Goal: Task Accomplishment & Management: Complete application form

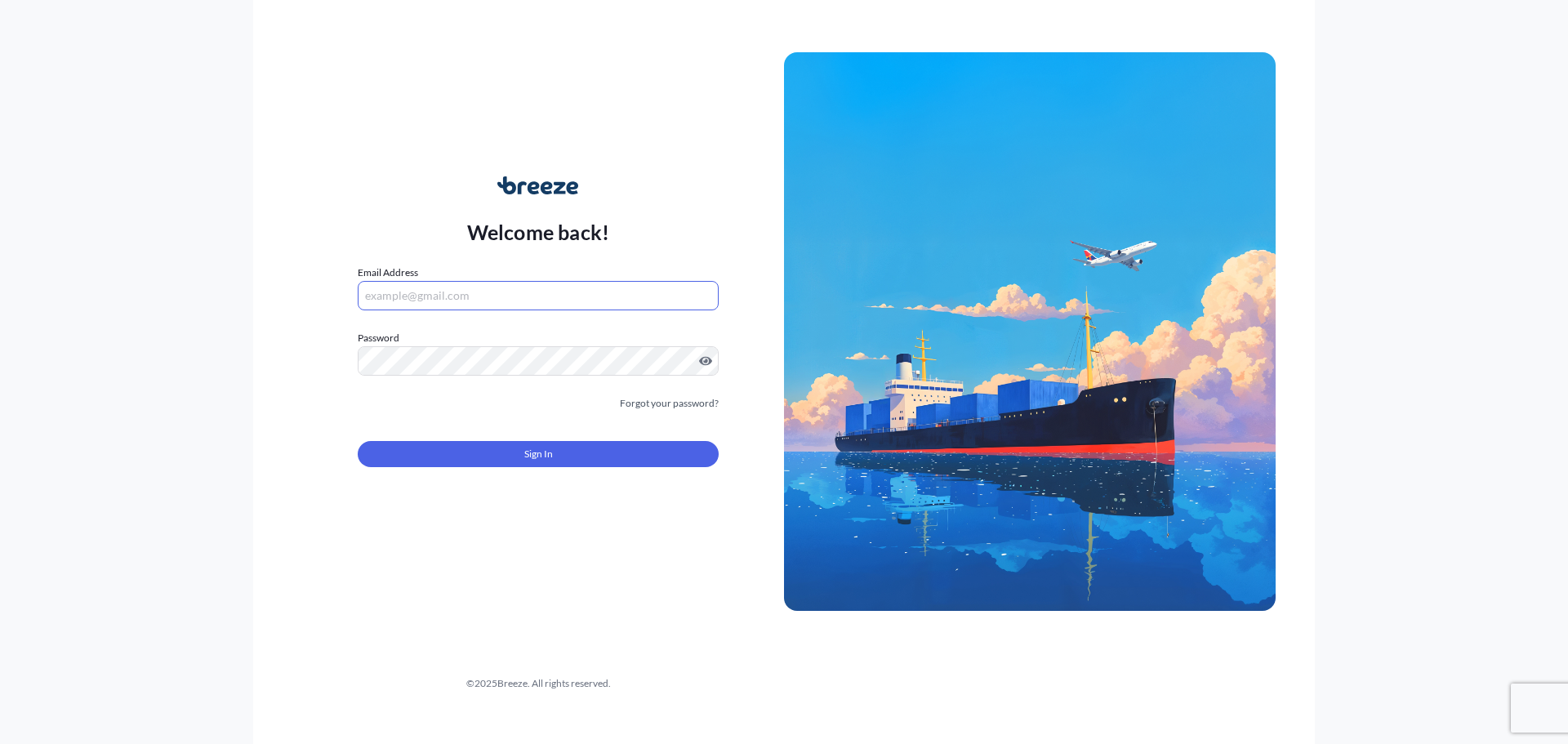
click at [612, 298] on input "Email Address" at bounding box center [538, 296] width 361 height 29
type input "[PERSON_NAME][EMAIL_ADDRESS][DOMAIN_NAME]"
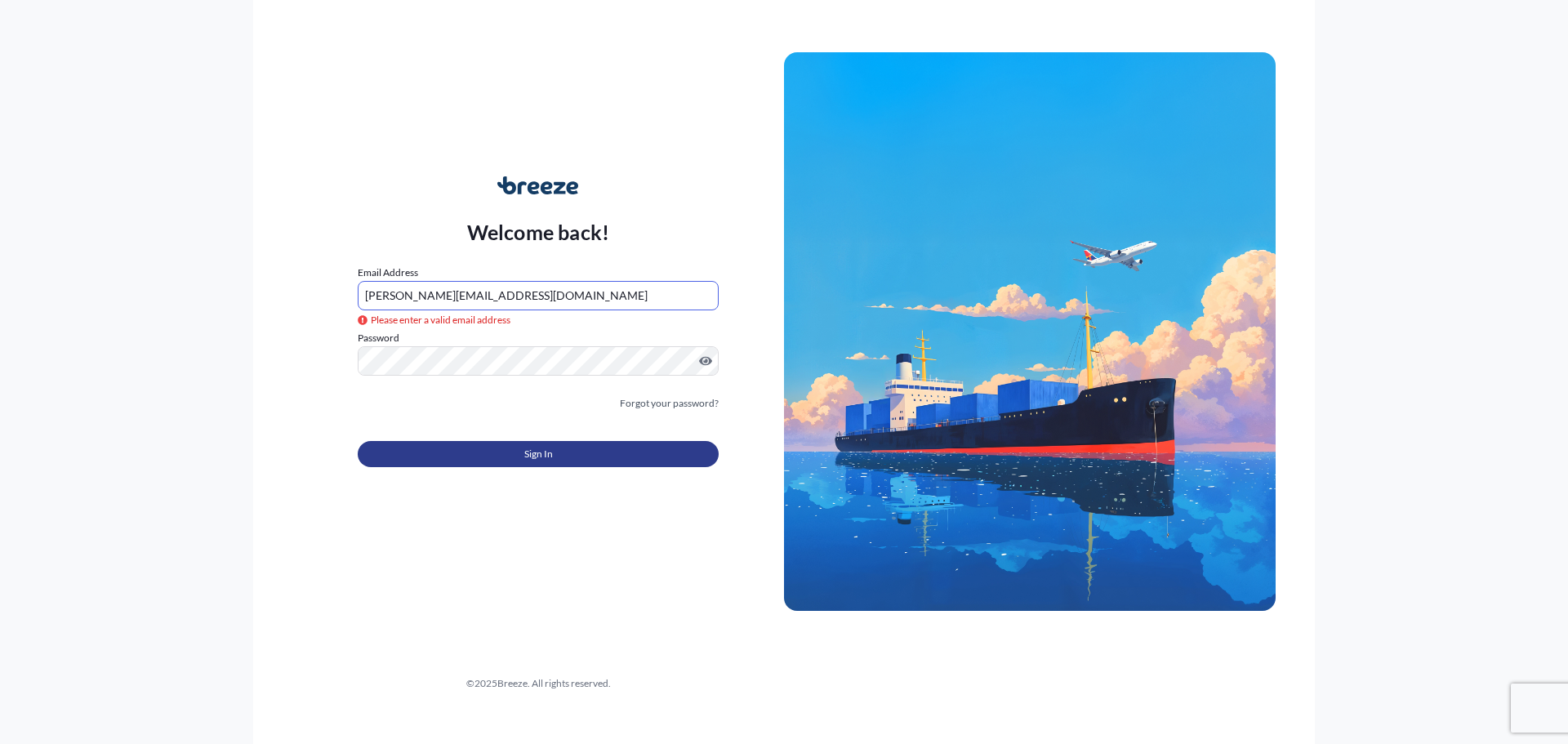
click at [545, 442] on button "Sign In" at bounding box center [538, 454] width 361 height 26
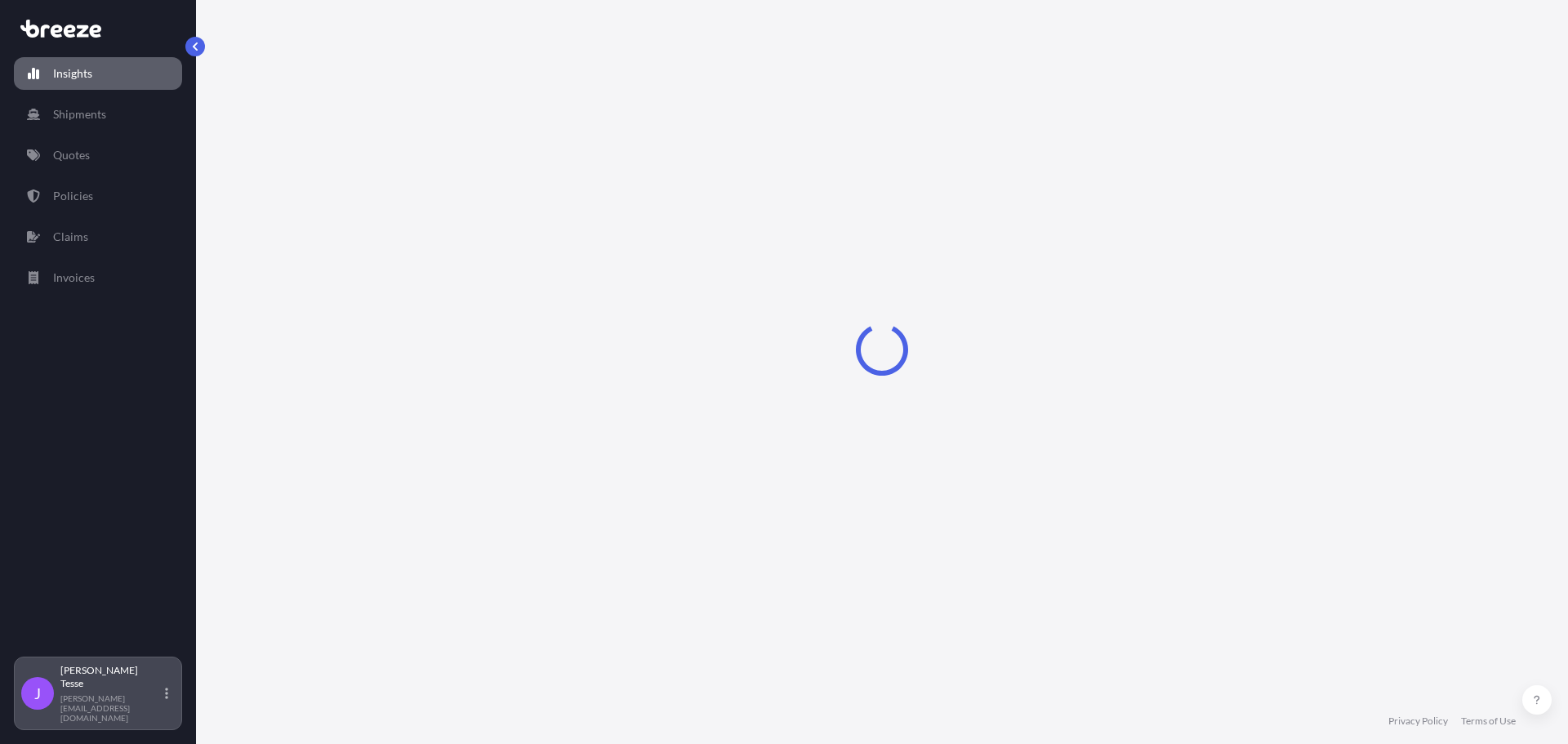
select select "2025"
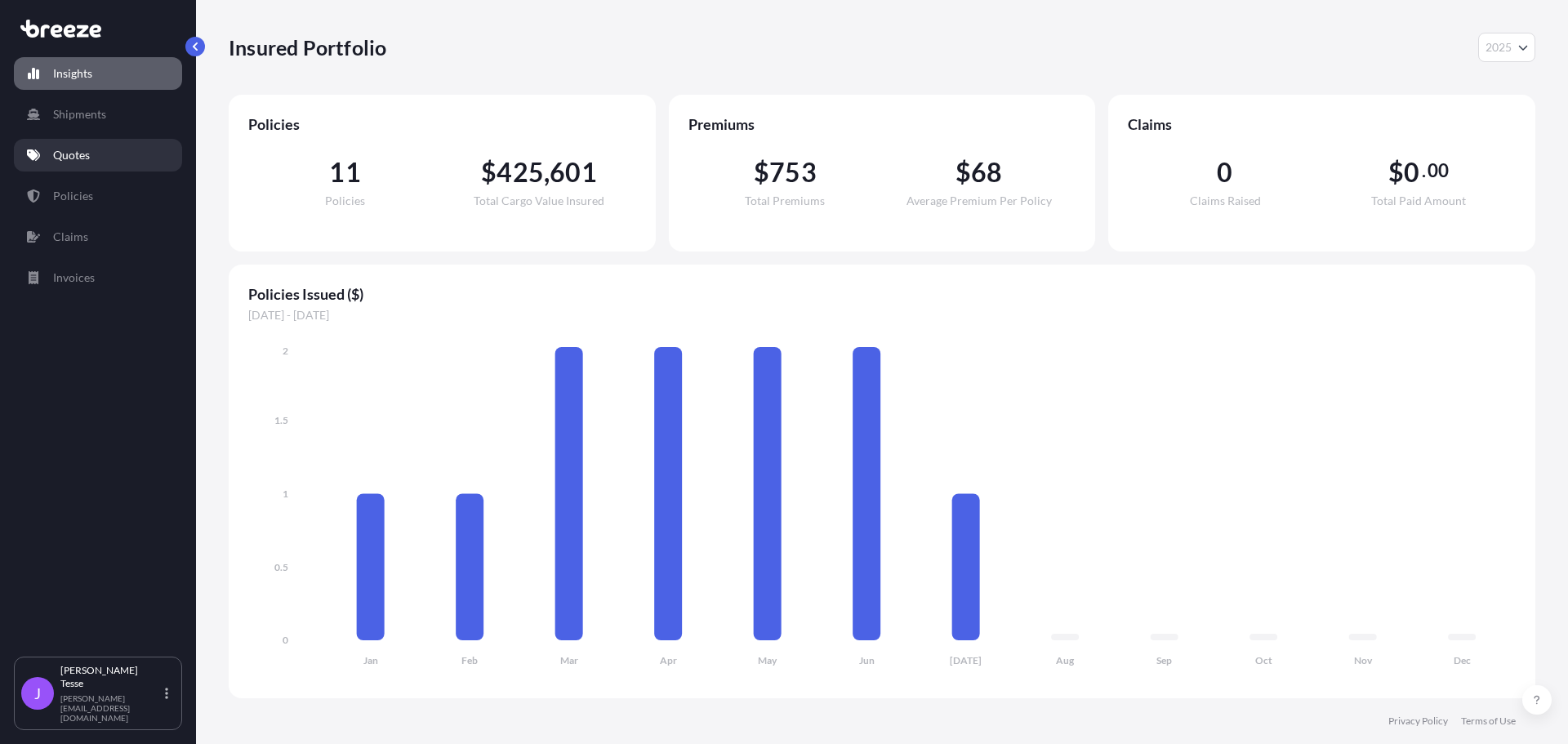
click at [94, 163] on link "Quotes" at bounding box center [98, 155] width 168 height 32
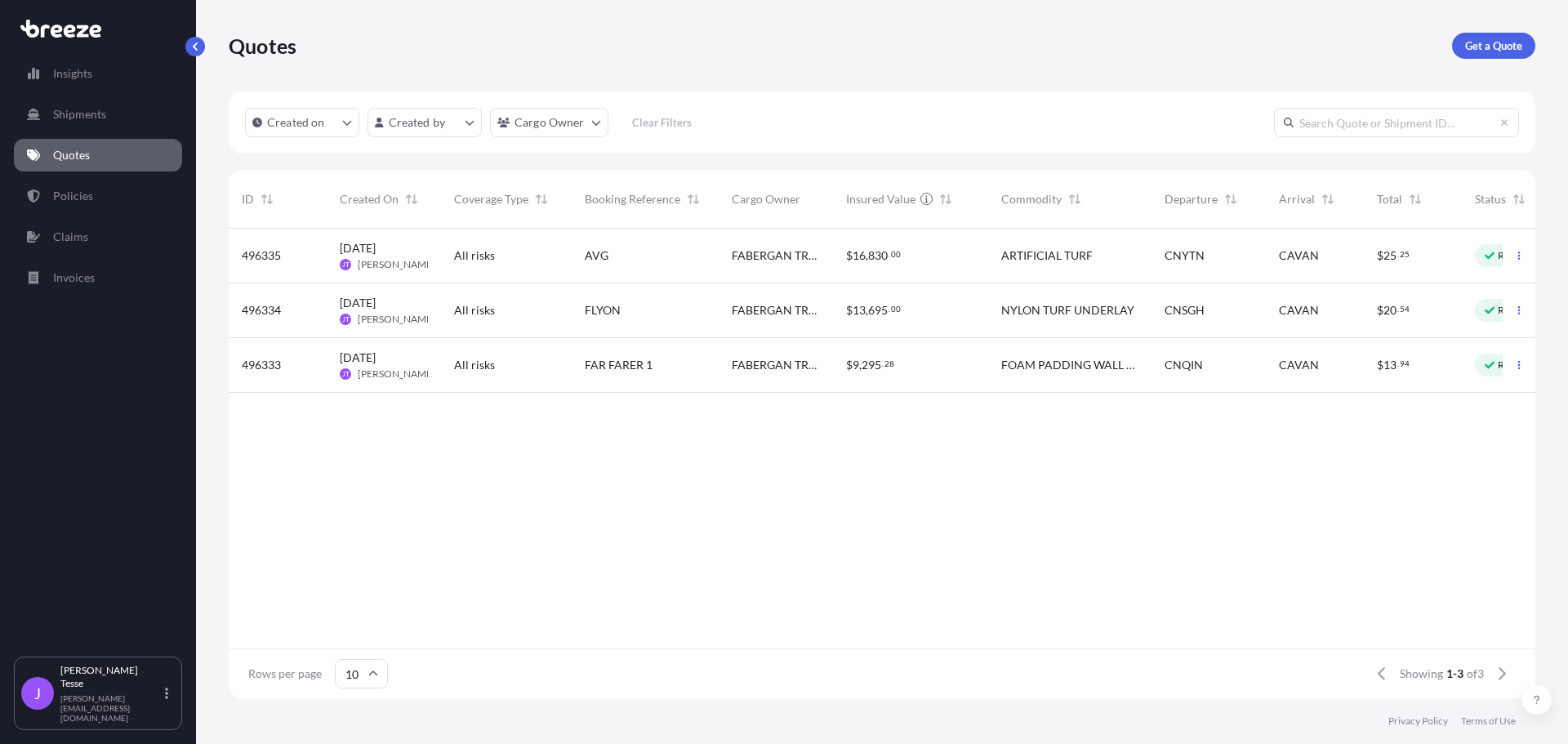
scroll to position [0, 74]
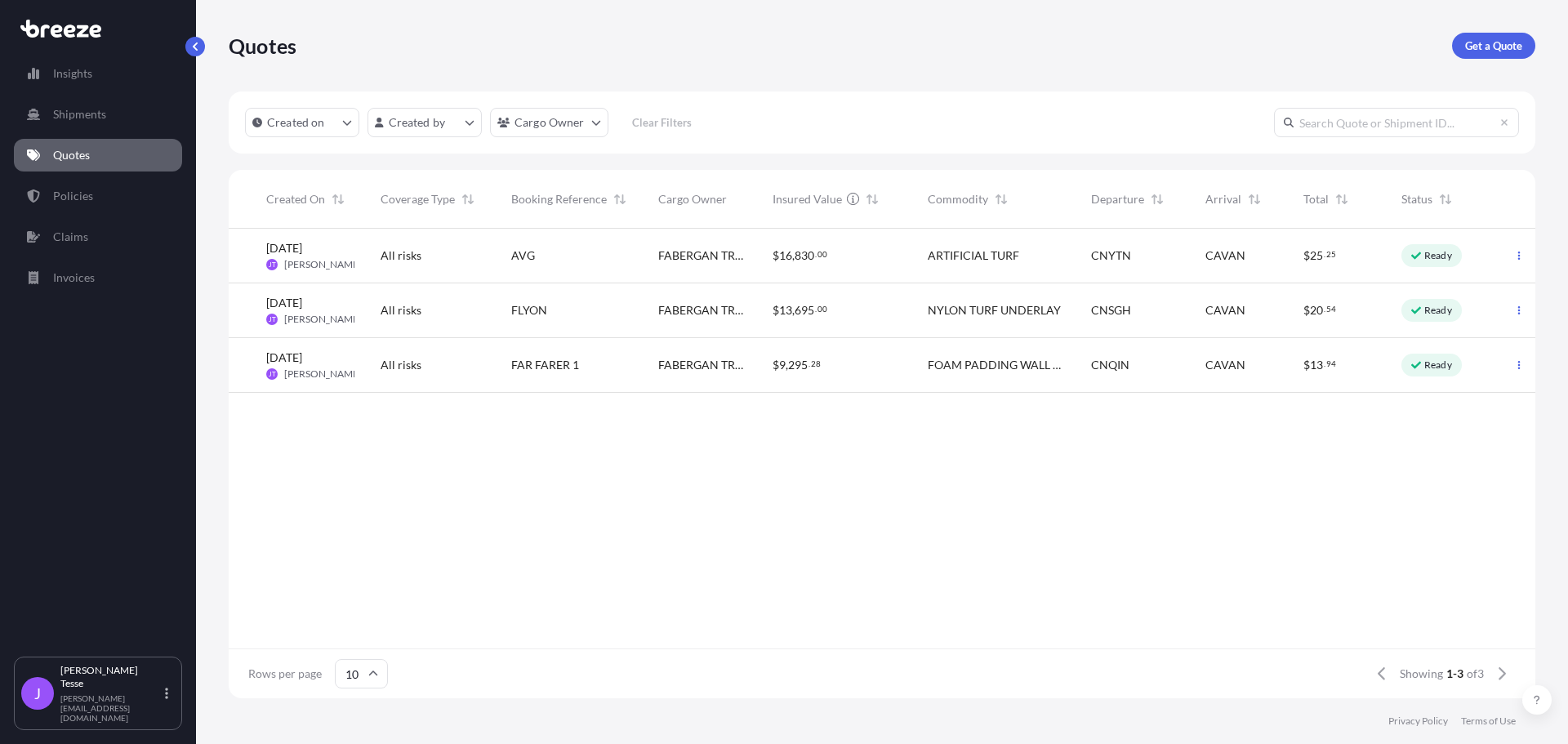
click at [1438, 264] on div "Ready" at bounding box center [1432, 255] width 61 height 23
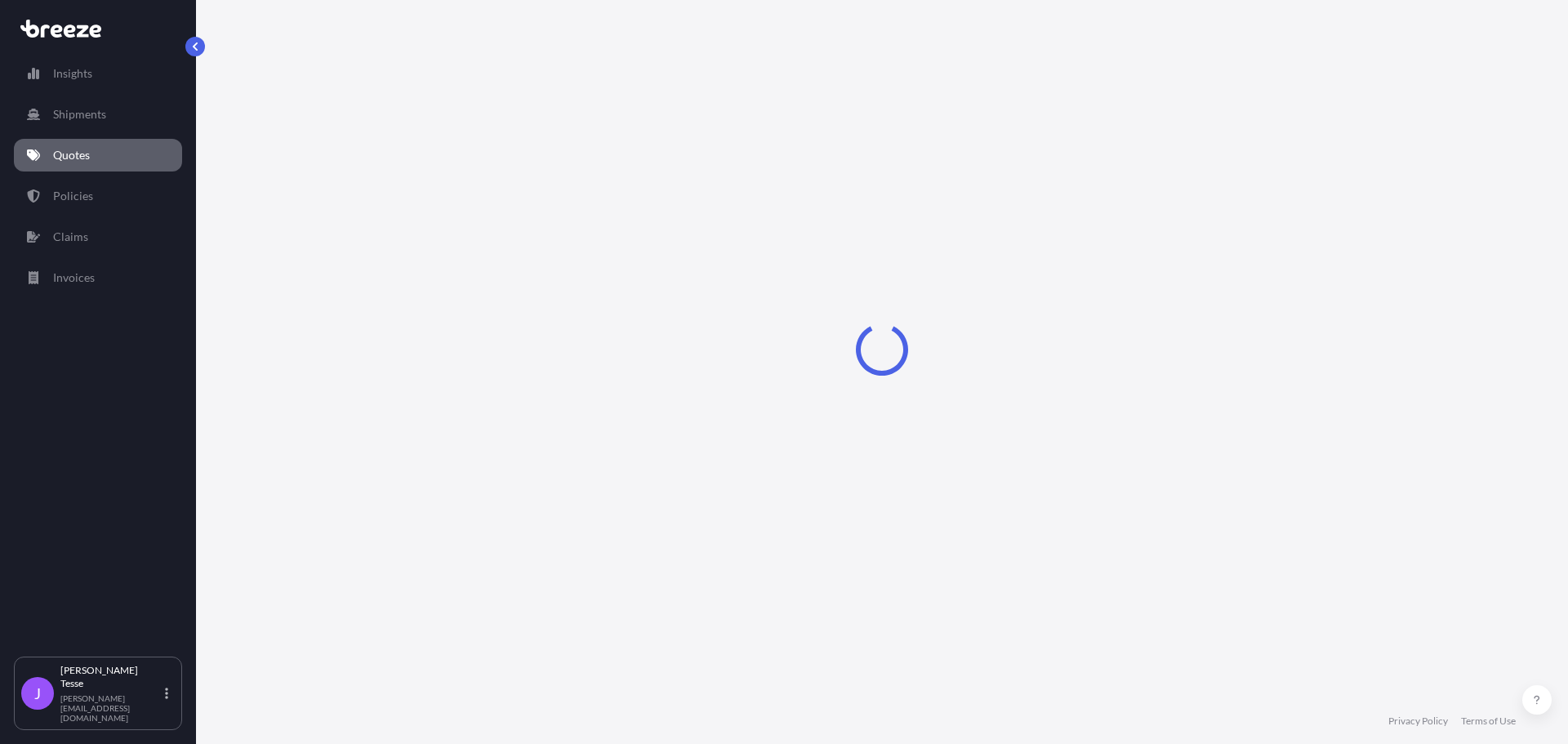
select select "Road"
select select "Sea"
select select "Road"
select select "1"
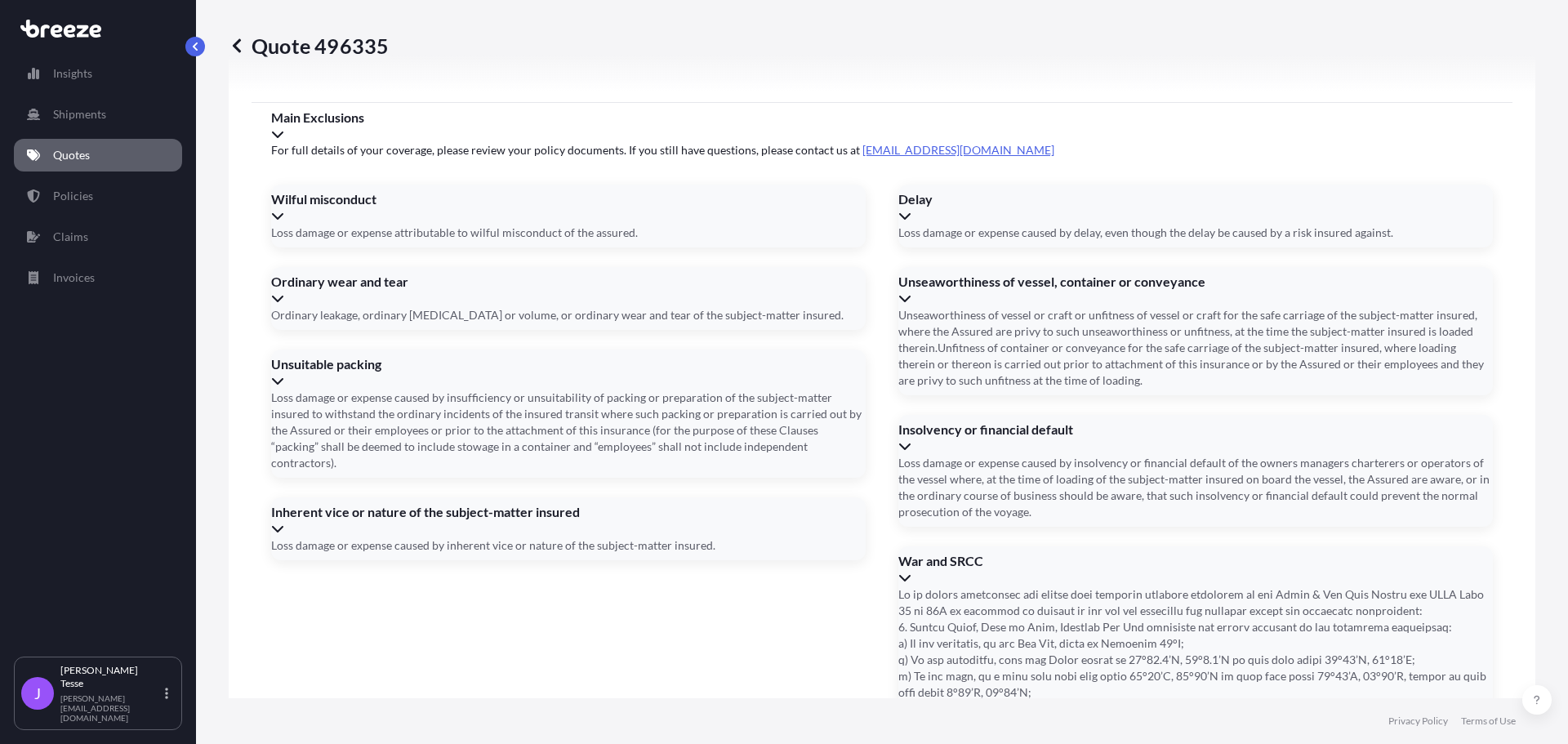
scroll to position [2261, 0]
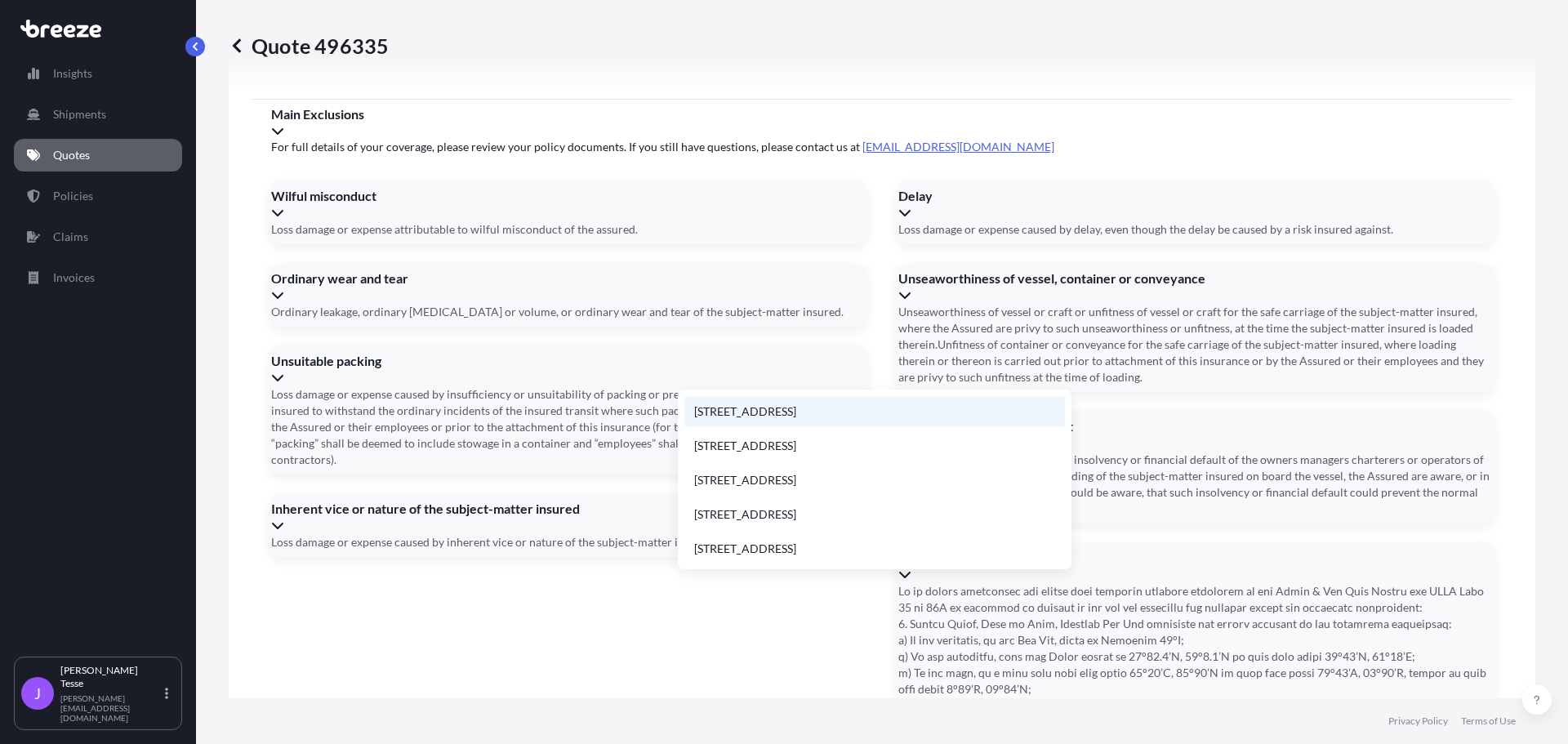
click at [836, 413] on li "[STREET_ADDRESS]" at bounding box center [874, 412] width 380 height 31
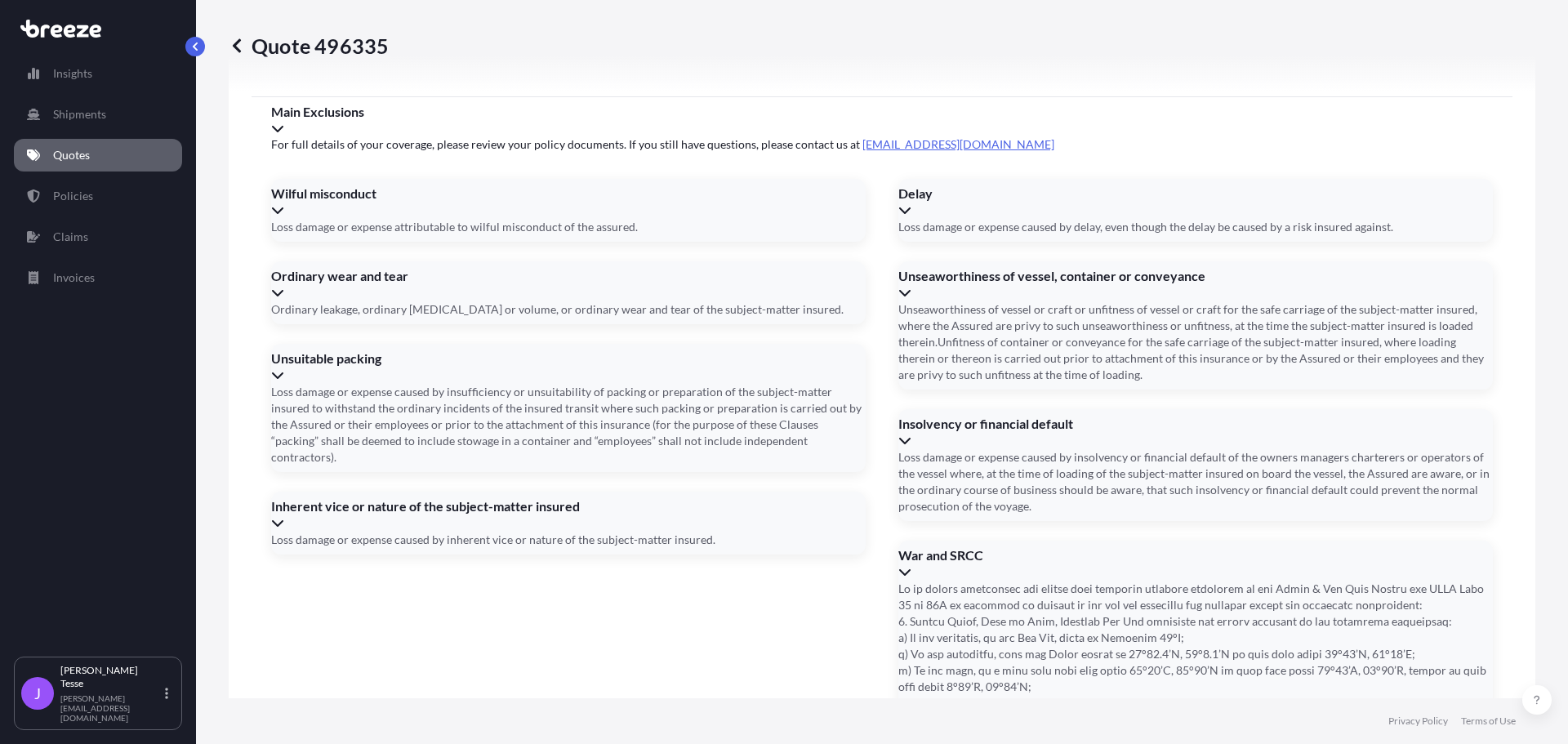
type input "[STREET_ADDRESS]"
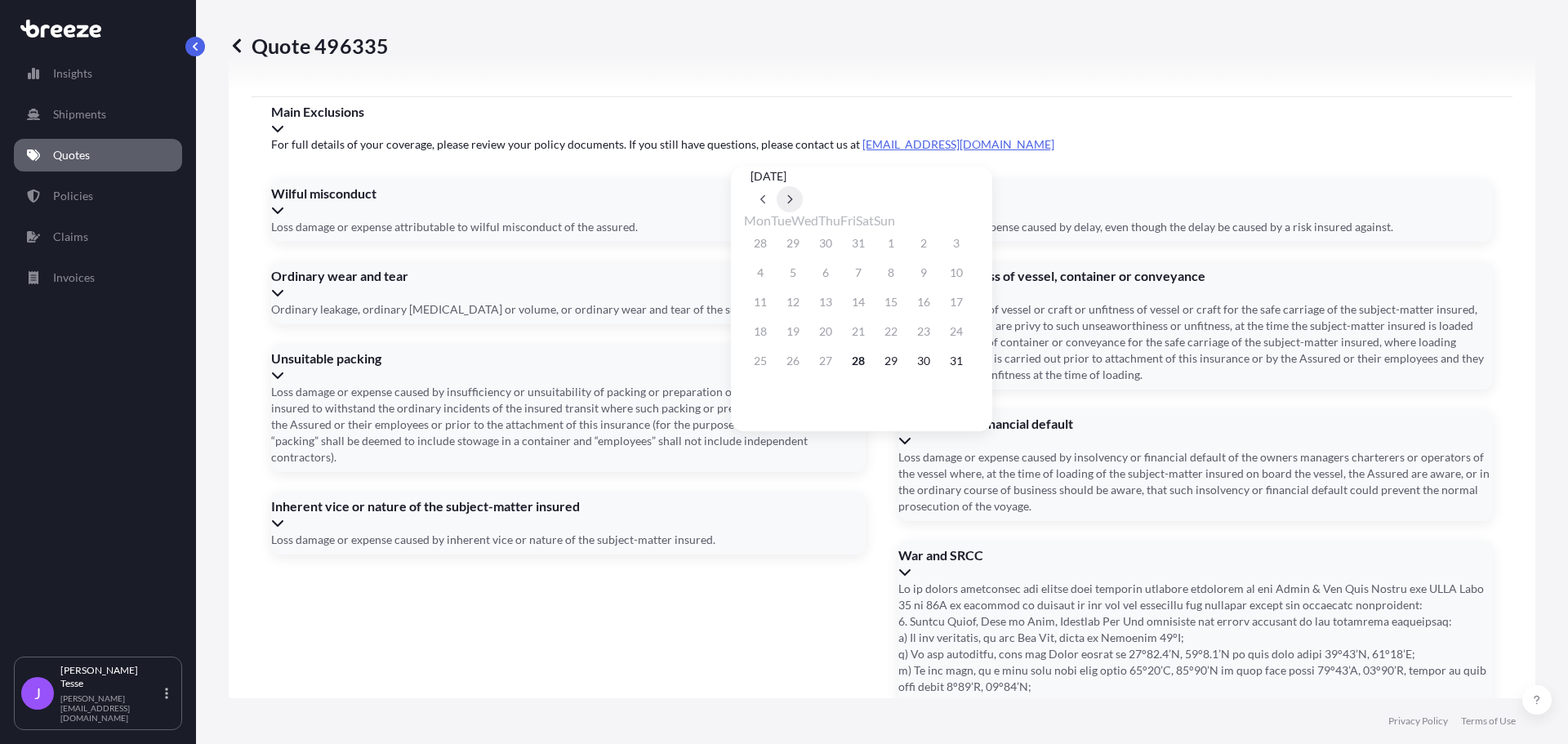
click at [793, 195] on icon at bounding box center [790, 200] width 5 height 9
click at [904, 279] on button "12" at bounding box center [891, 273] width 26 height 26
type input "[DATE]"
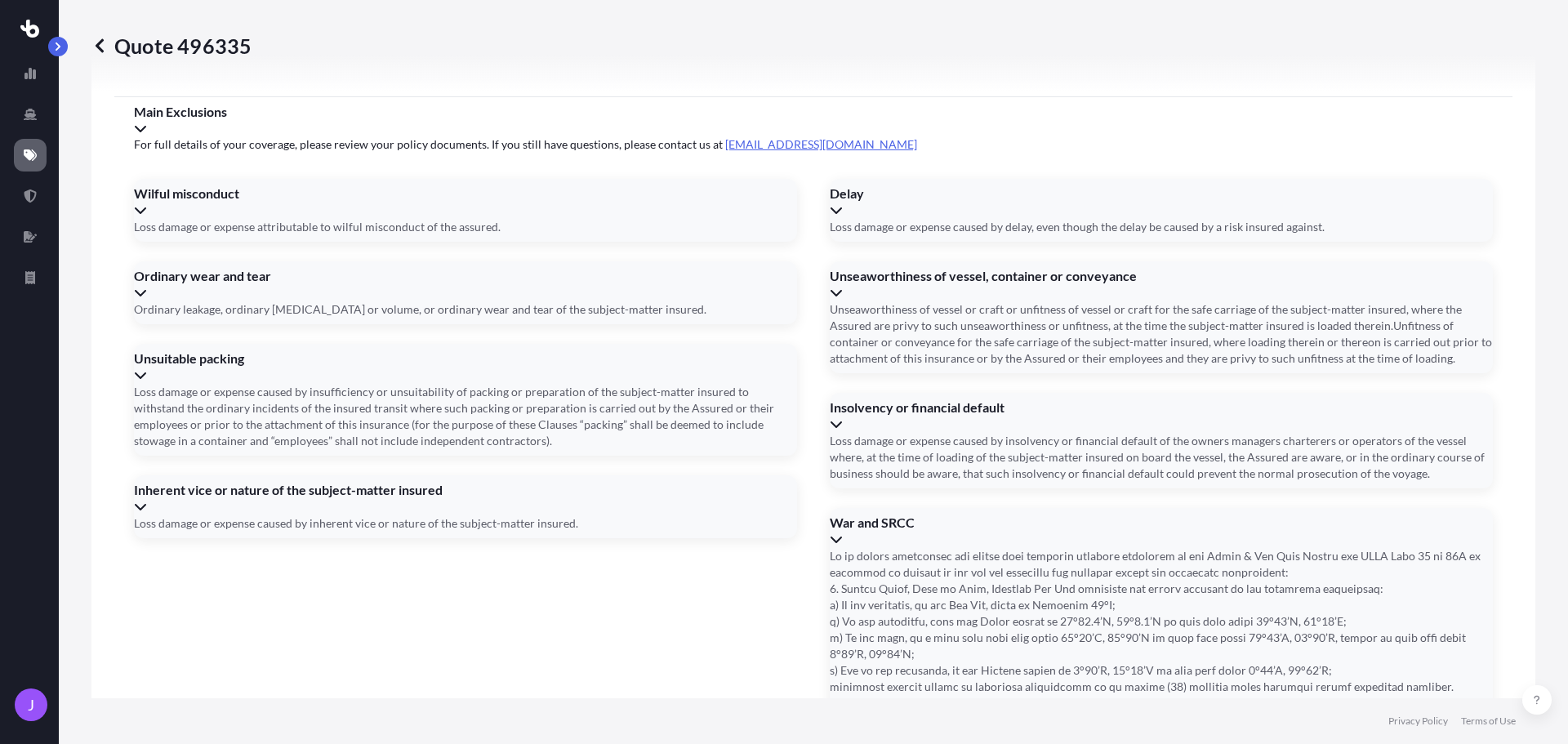
click at [98, 43] on icon at bounding box center [99, 45] width 8 height 14
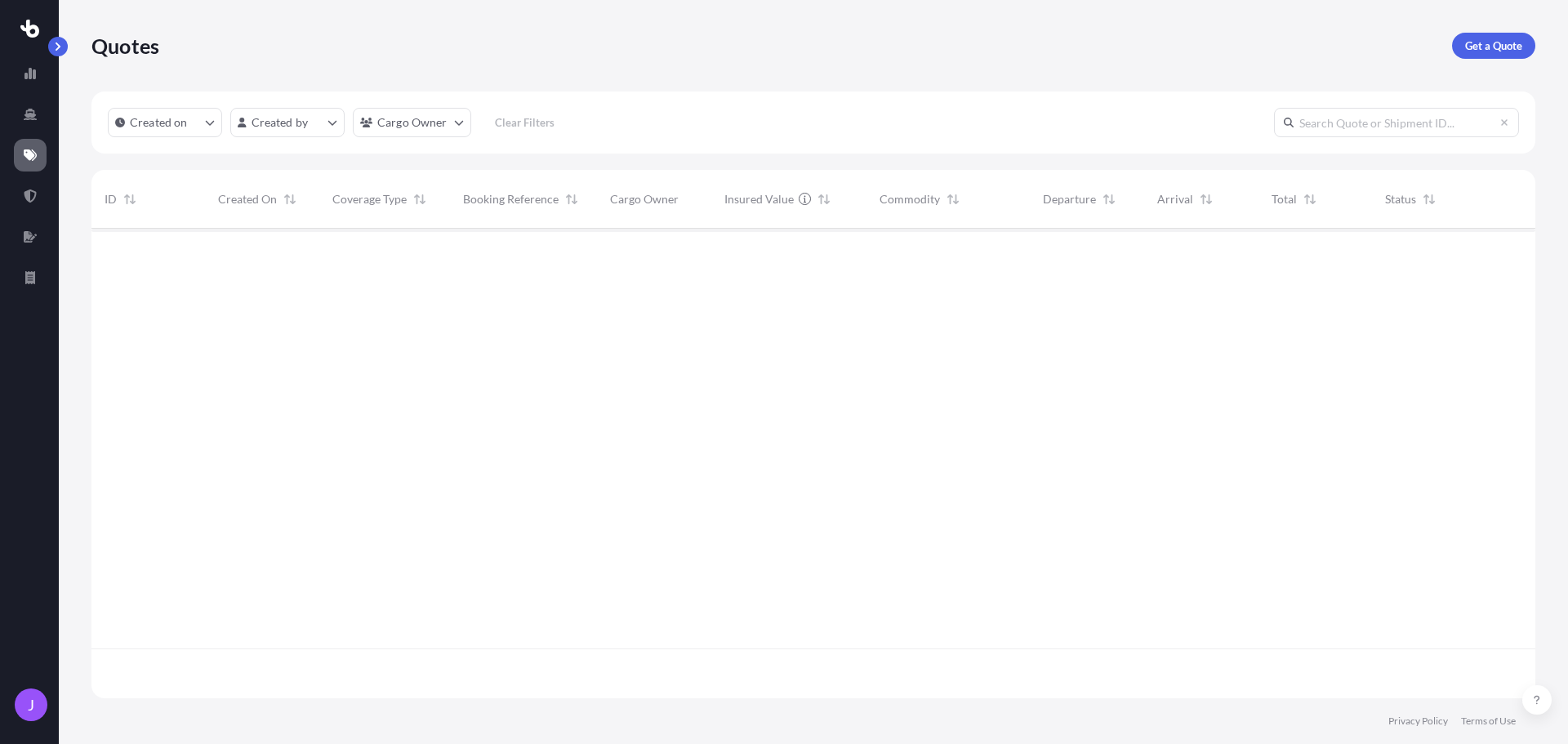
scroll to position [467, 1431]
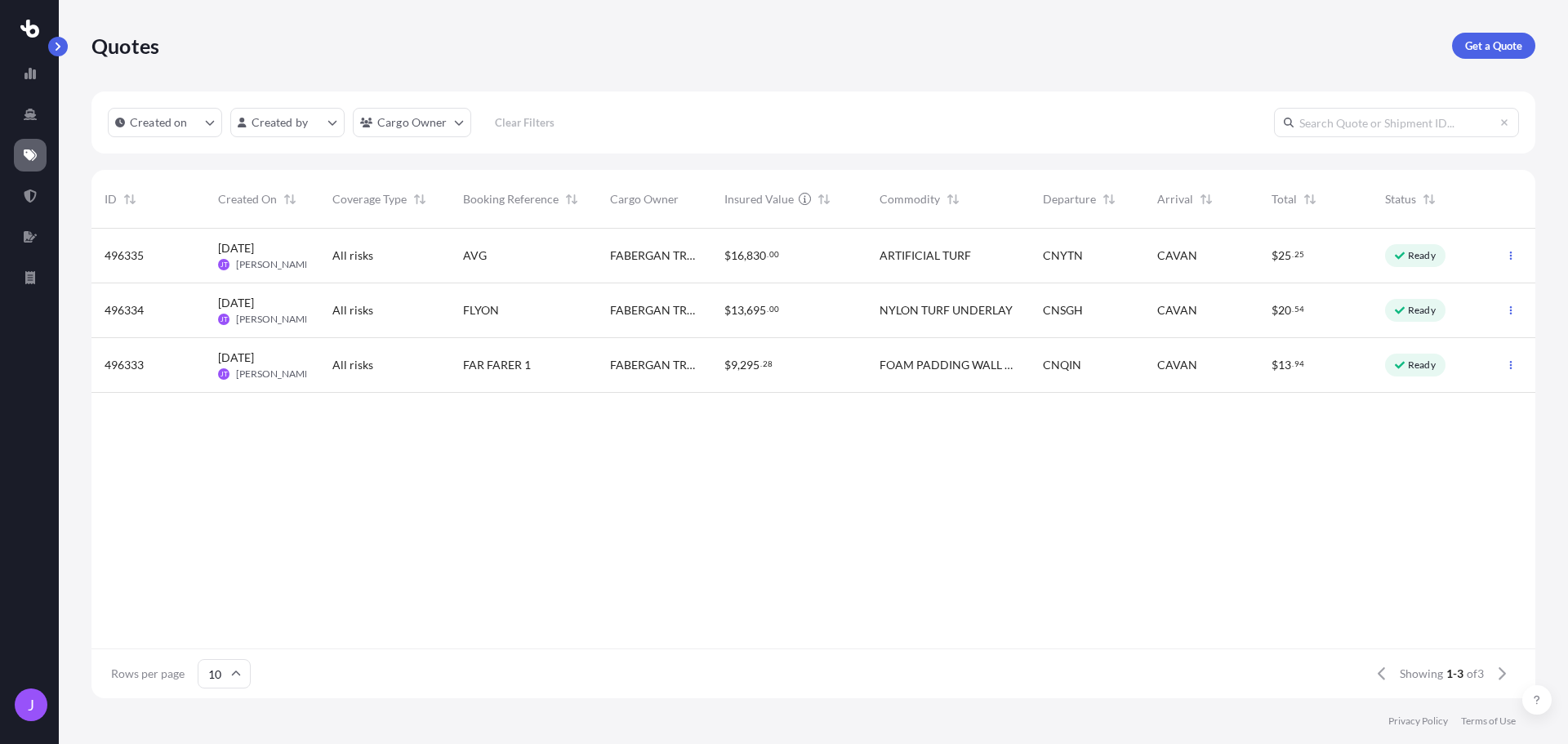
click at [735, 252] on span "16" at bounding box center [737, 256] width 13 height 11
select select "Road"
select select "Sea"
select select "Road"
select select "1"
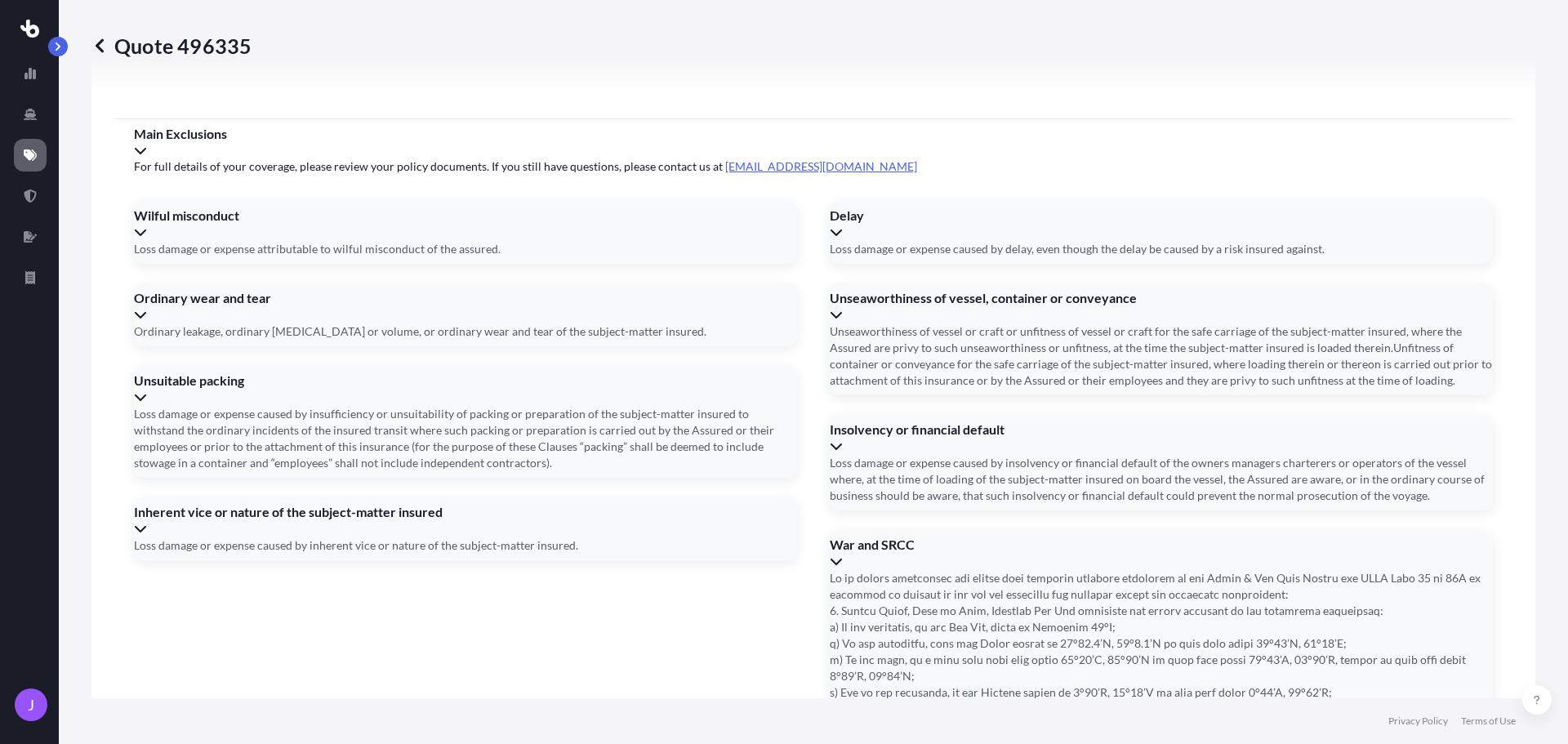
scroll to position [2261, 0]
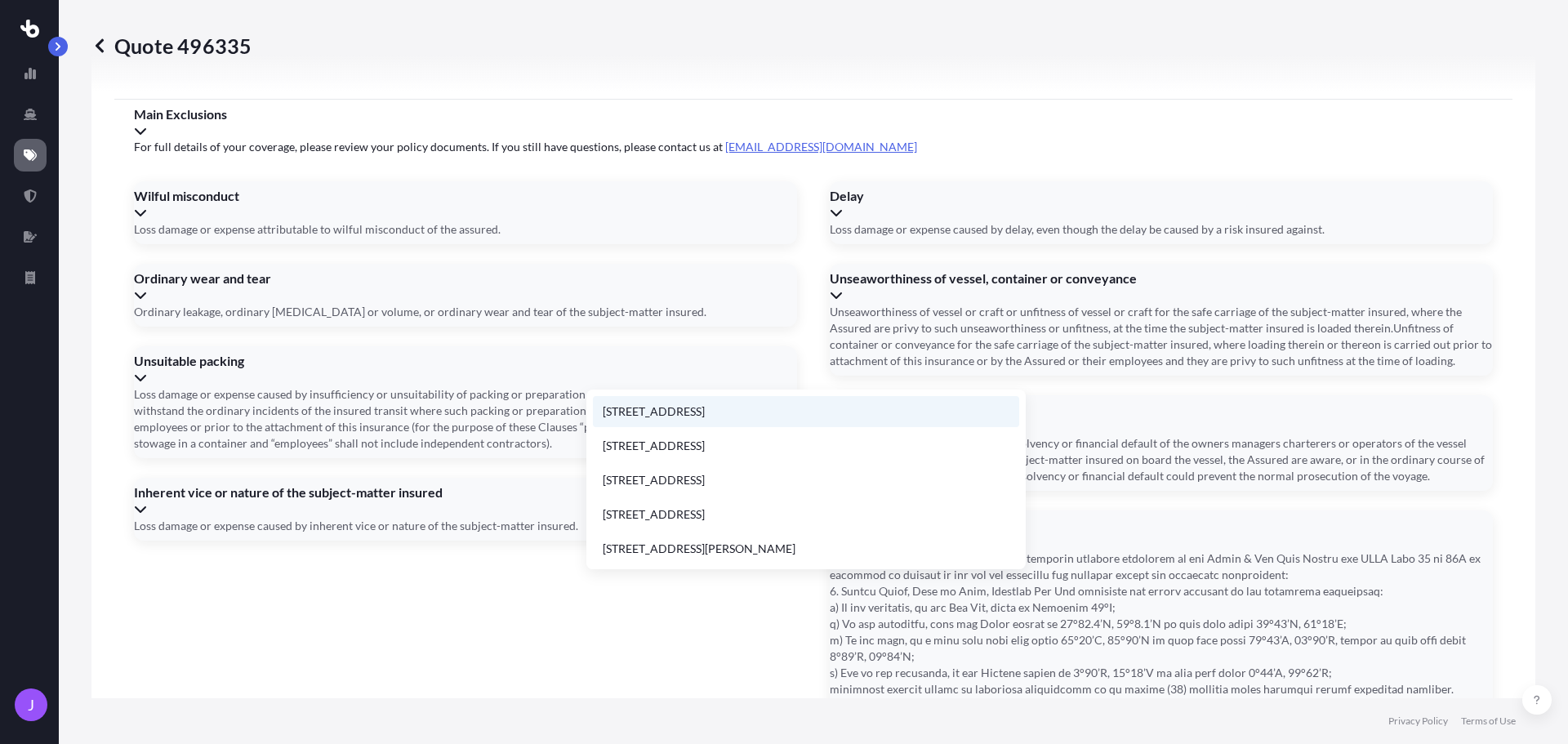
click at [699, 410] on li "[STREET_ADDRESS]" at bounding box center [805, 412] width 426 height 31
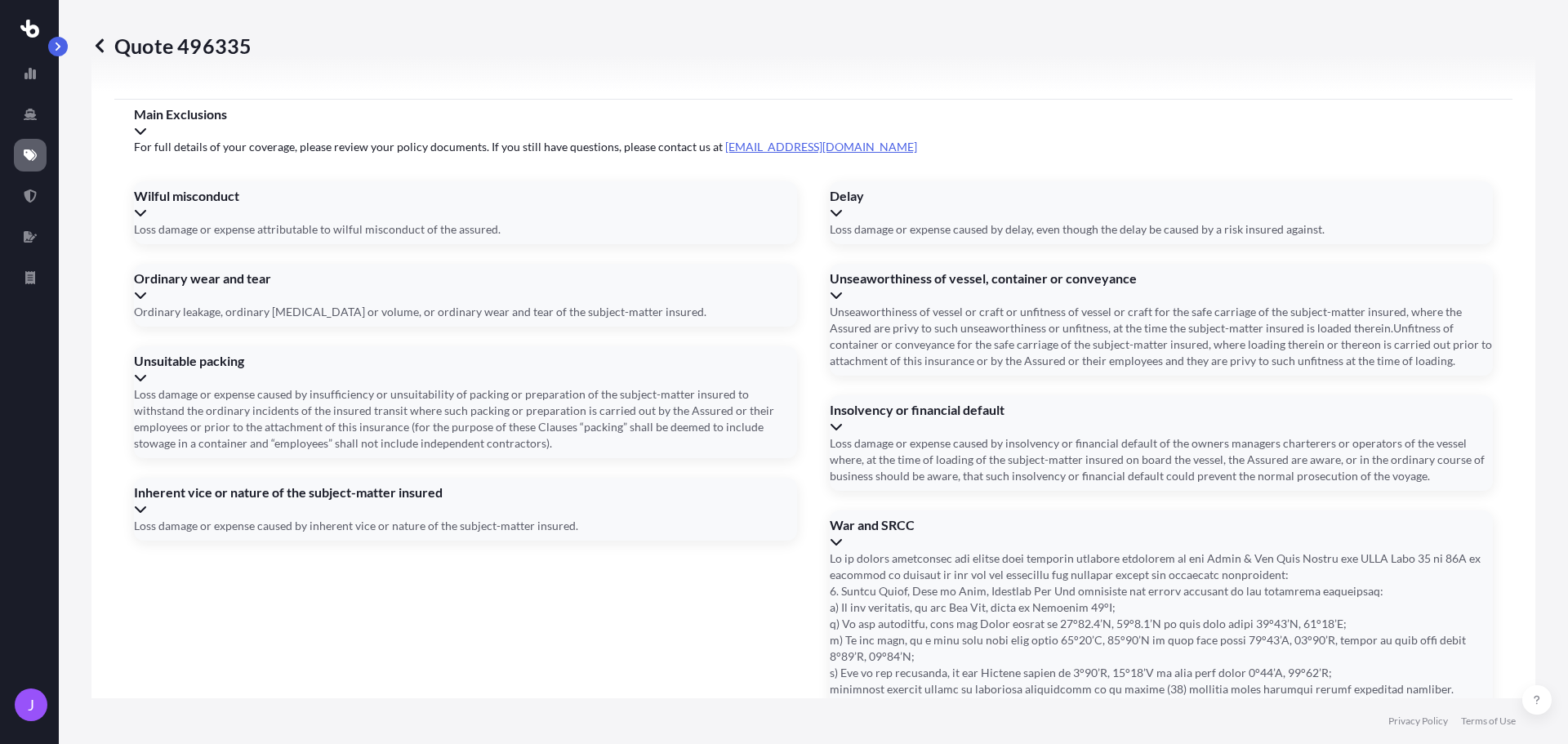
type input "[STREET_ADDRESS]"
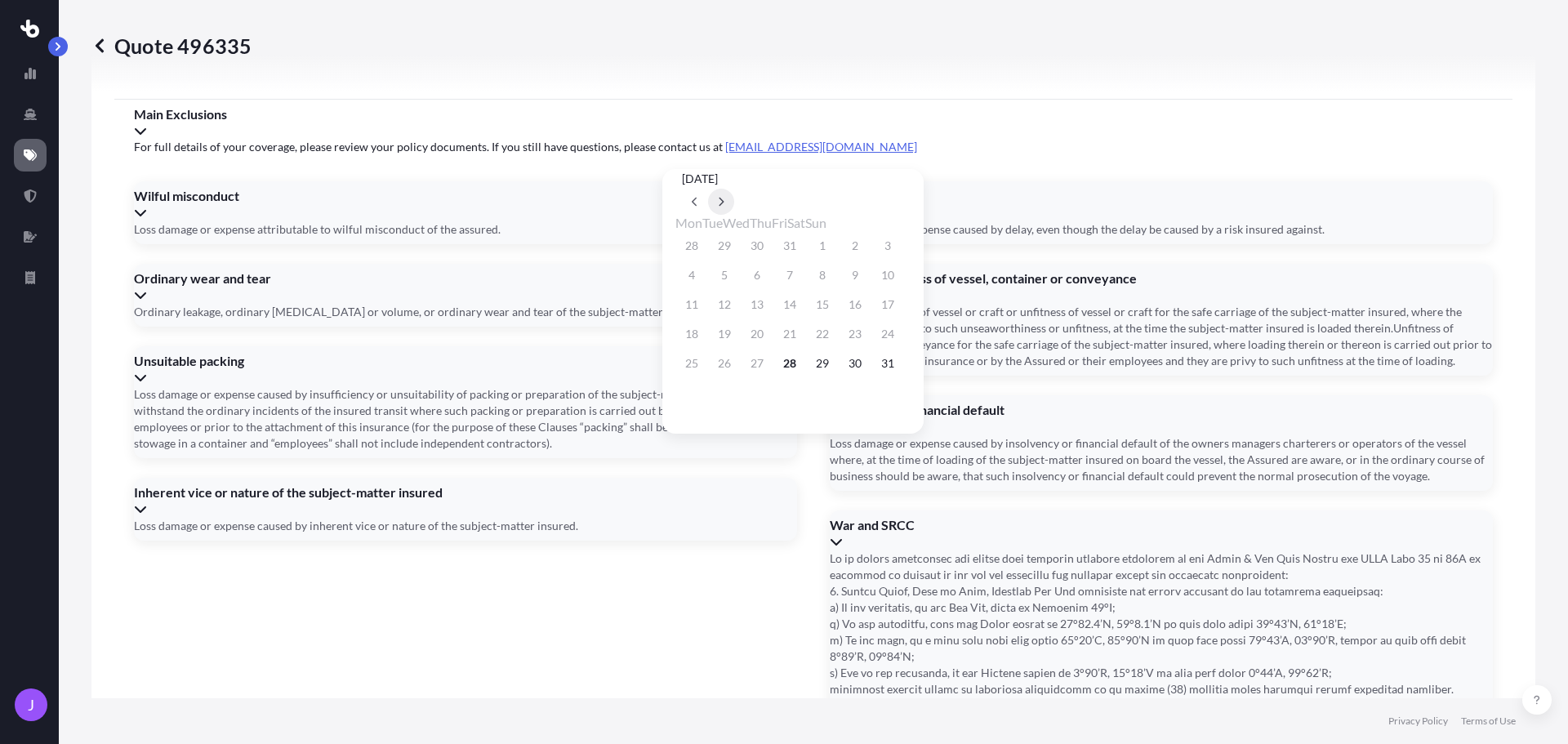
click at [724, 197] on icon at bounding box center [721, 202] width 6 height 10
click at [698, 312] on button "15" at bounding box center [691, 305] width 26 height 26
type input "[DATE]"
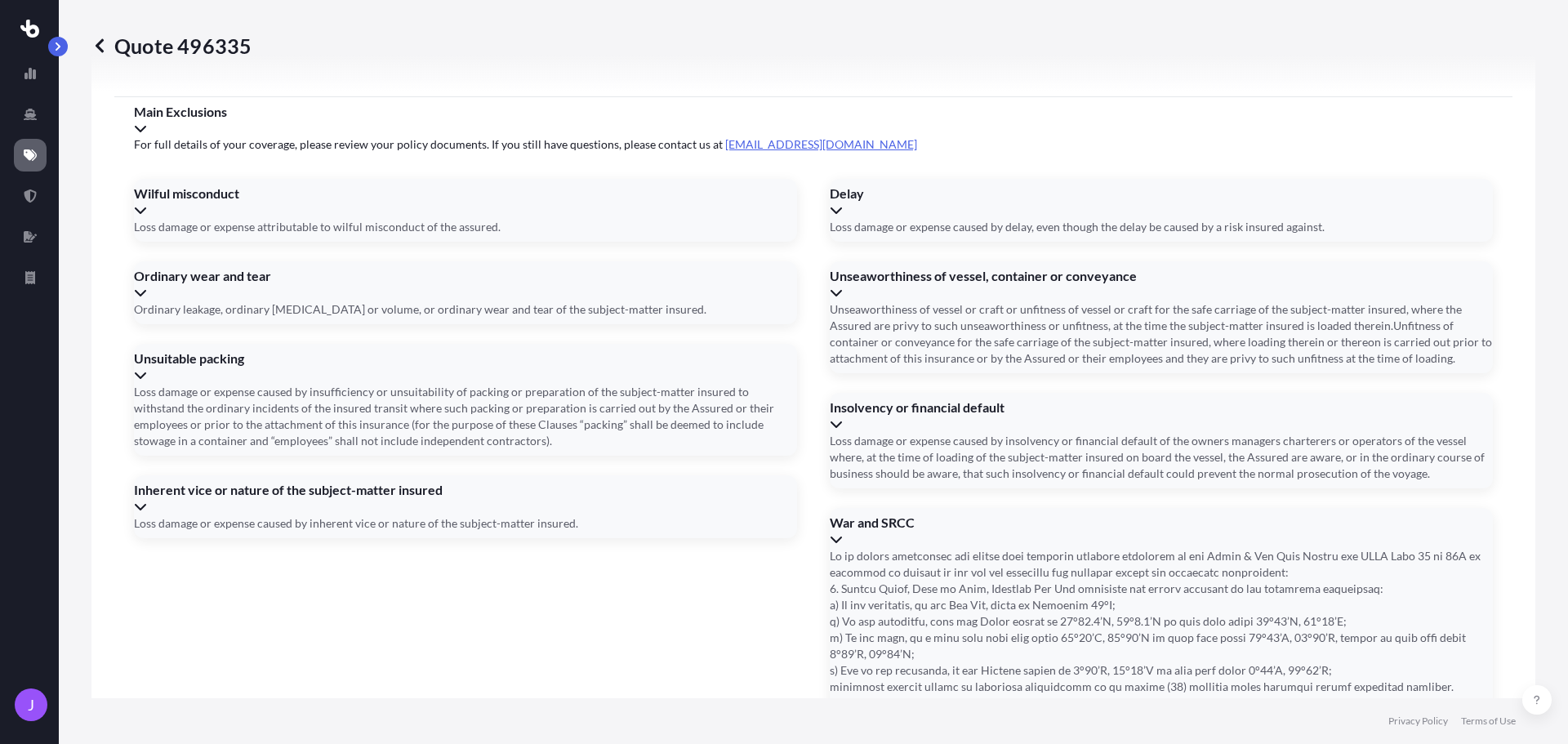
type input "caiu2100886"
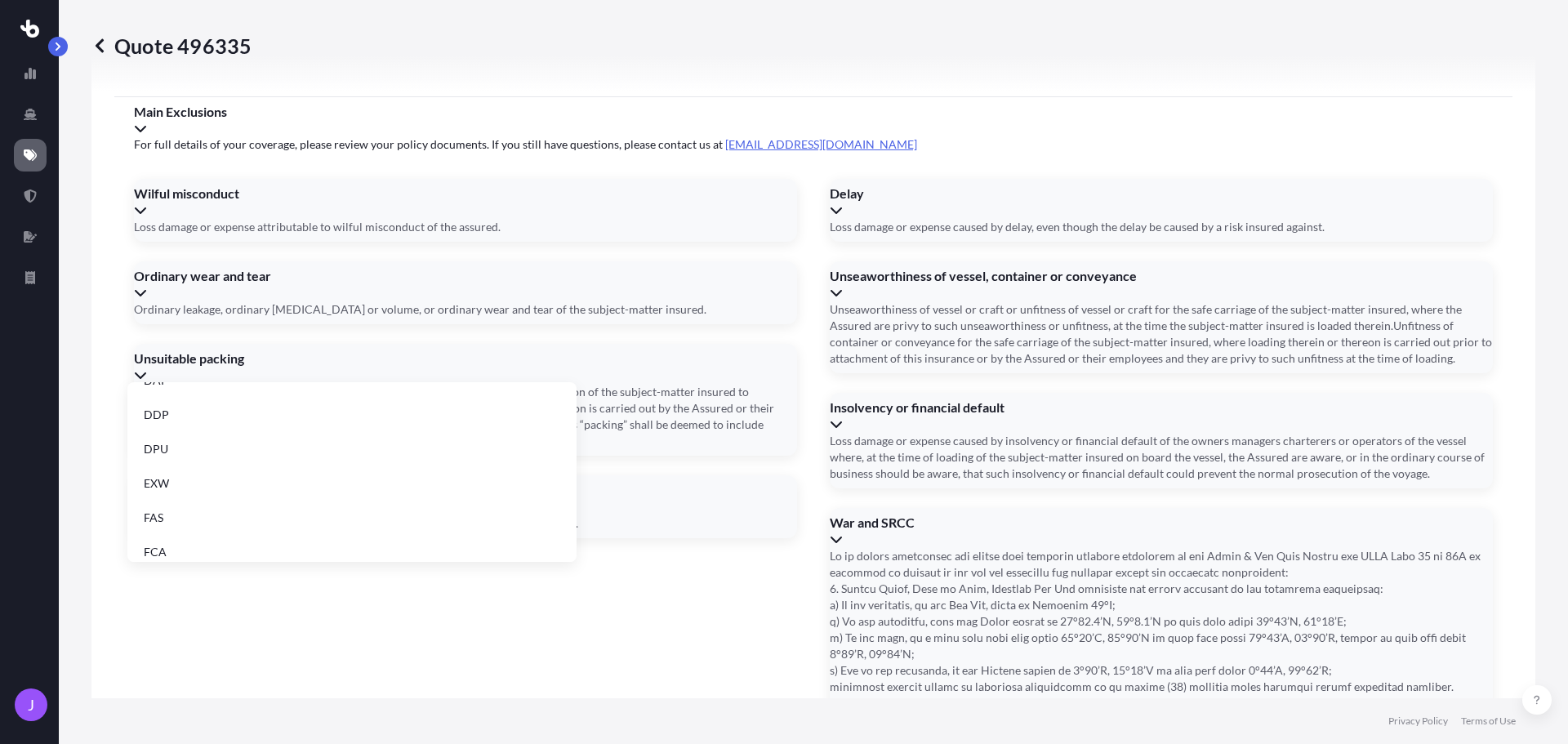
scroll to position [207, 0]
click at [192, 443] on li "EXW" at bounding box center [352, 437] width 436 height 31
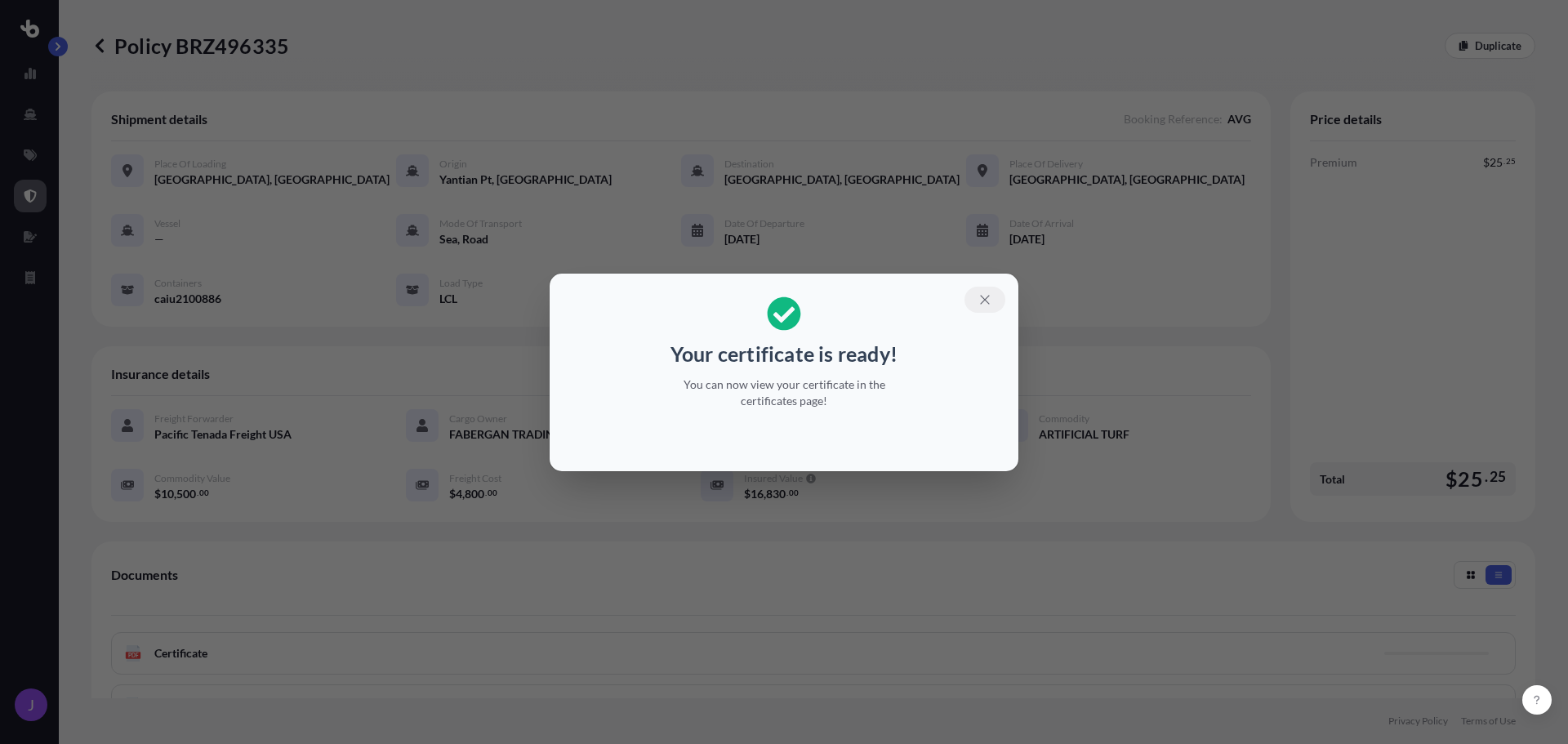
click at [982, 301] on icon "button" at bounding box center [985, 300] width 15 height 15
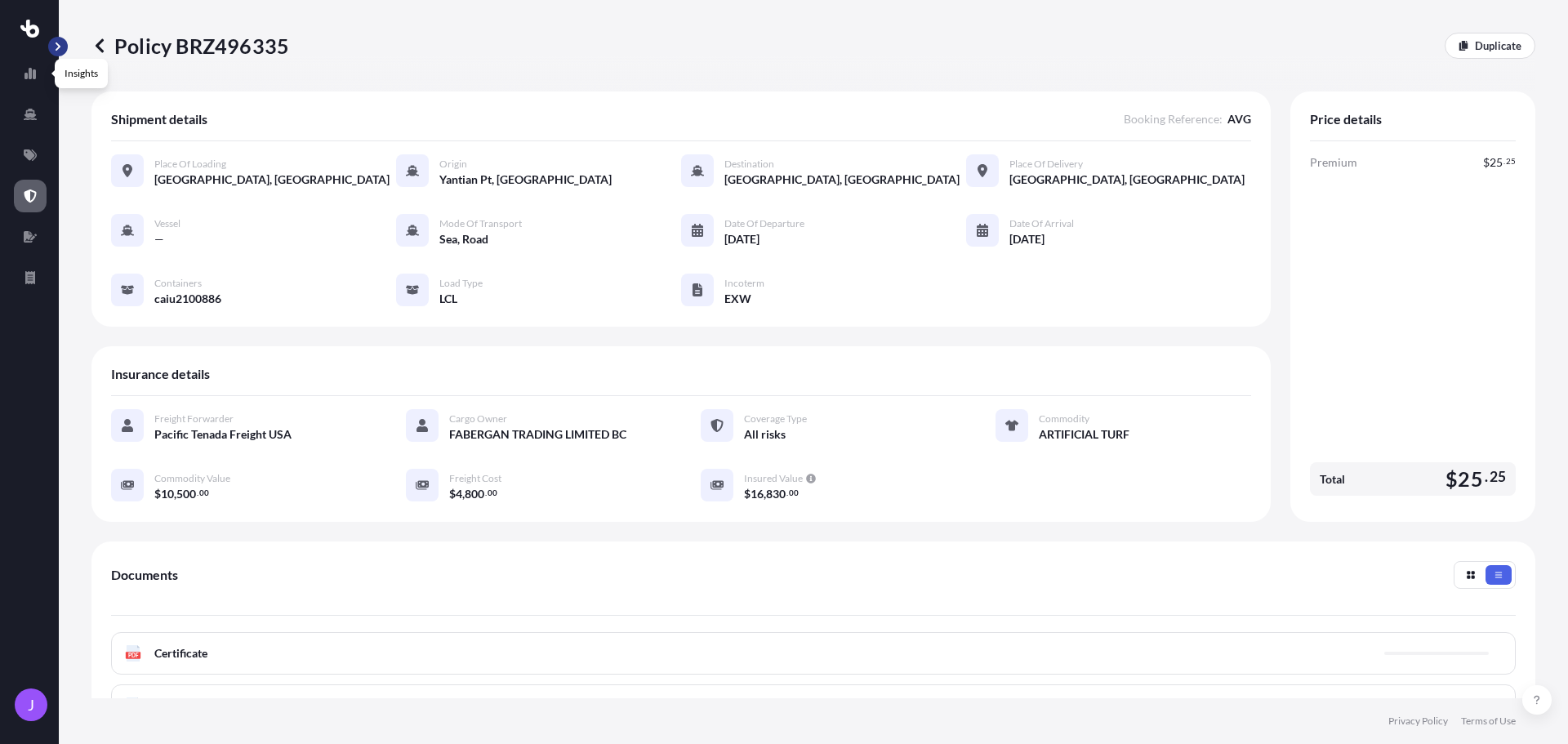
click at [60, 54] on button "button" at bounding box center [57, 46] width 19 height 19
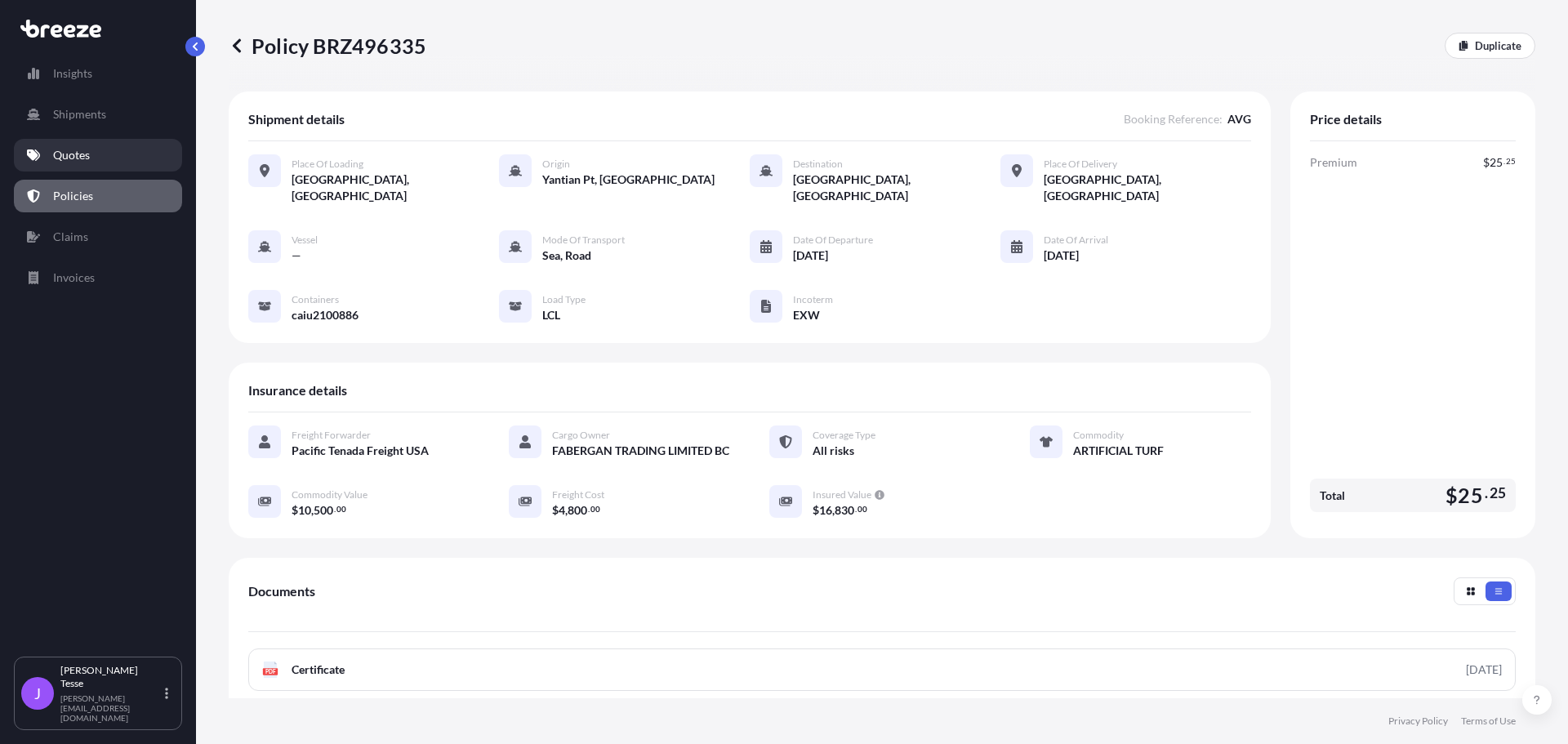
click at [85, 156] on p "Quotes" at bounding box center [72, 156] width 37 height 17
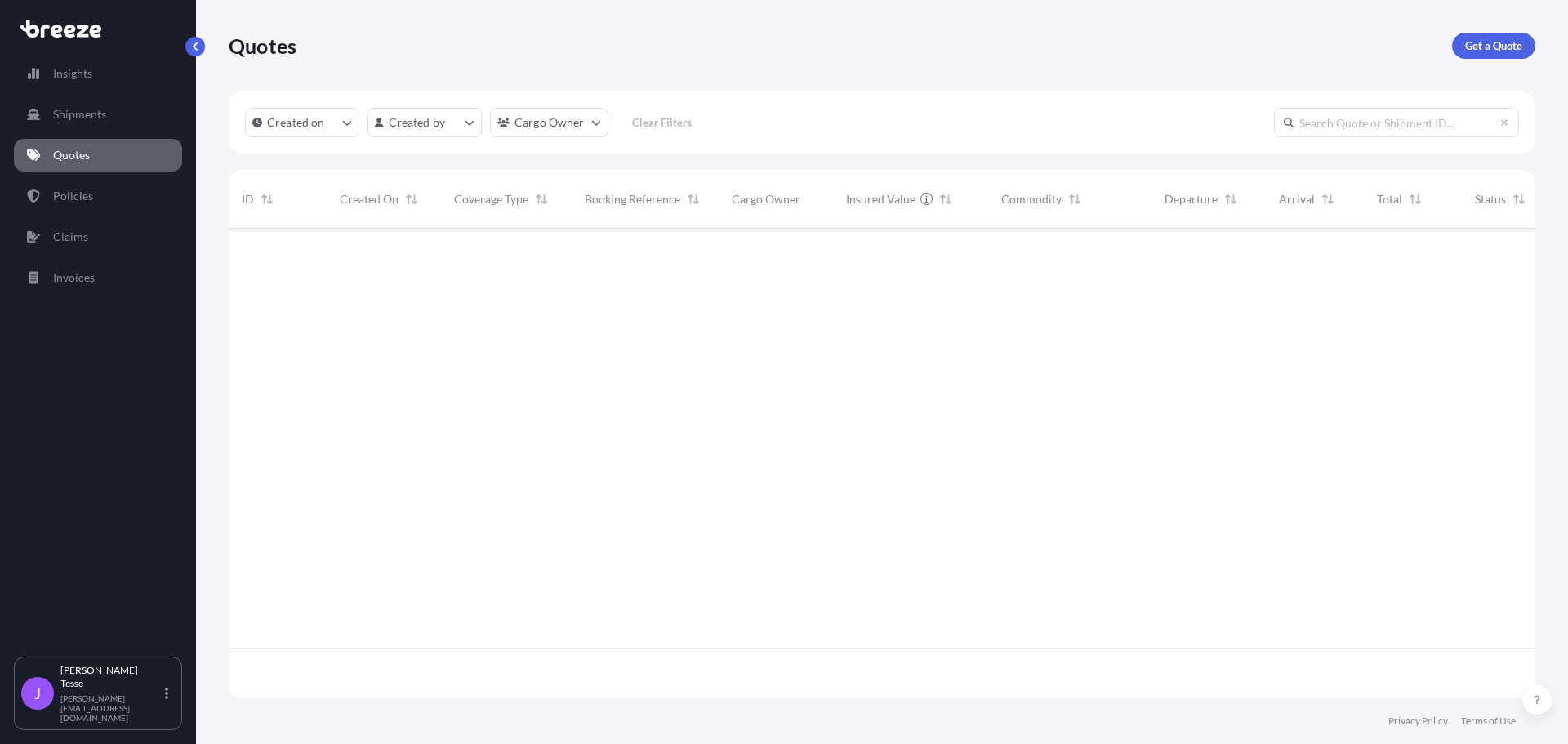
scroll to position [467, 1294]
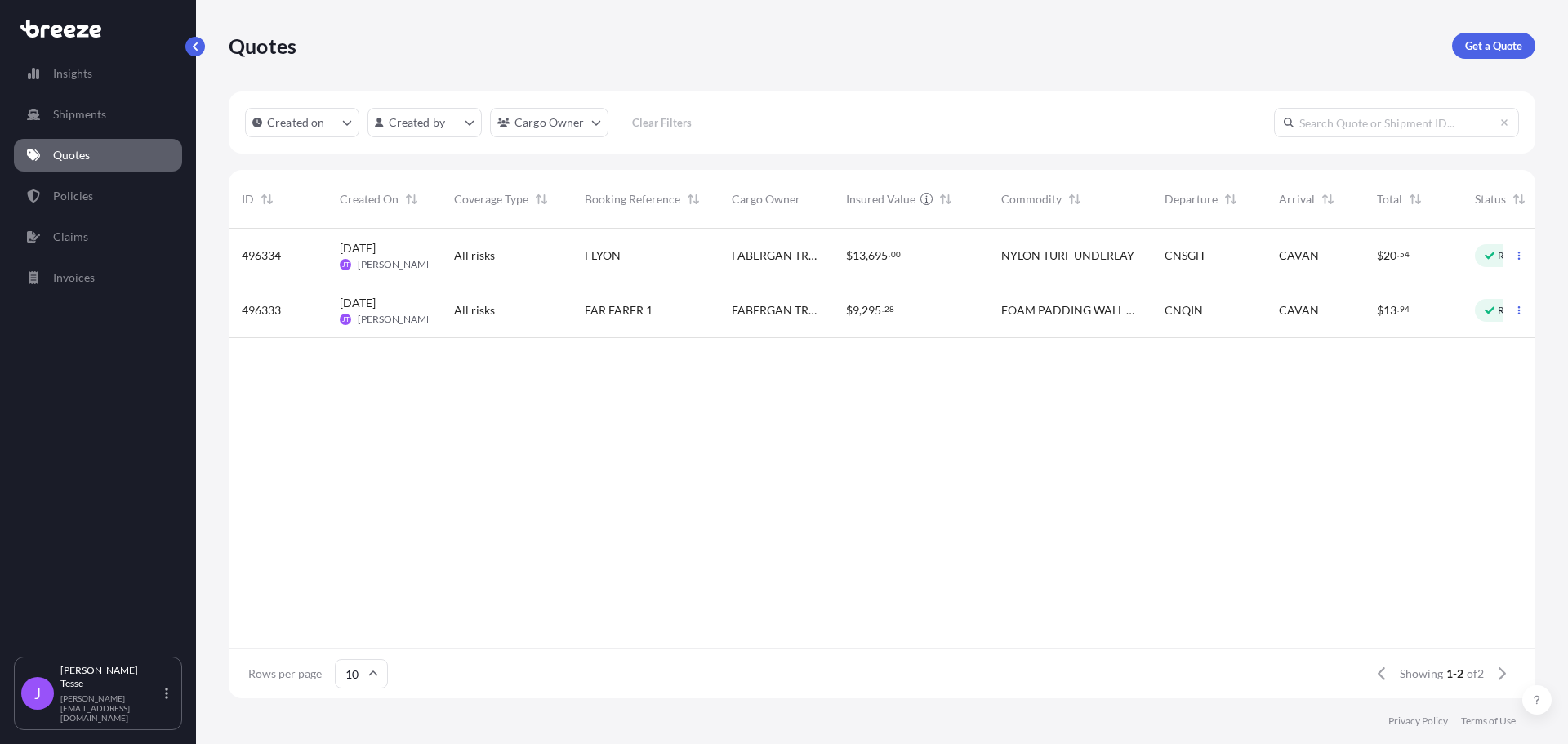
click at [877, 259] on span "695" at bounding box center [877, 256] width 19 height 11
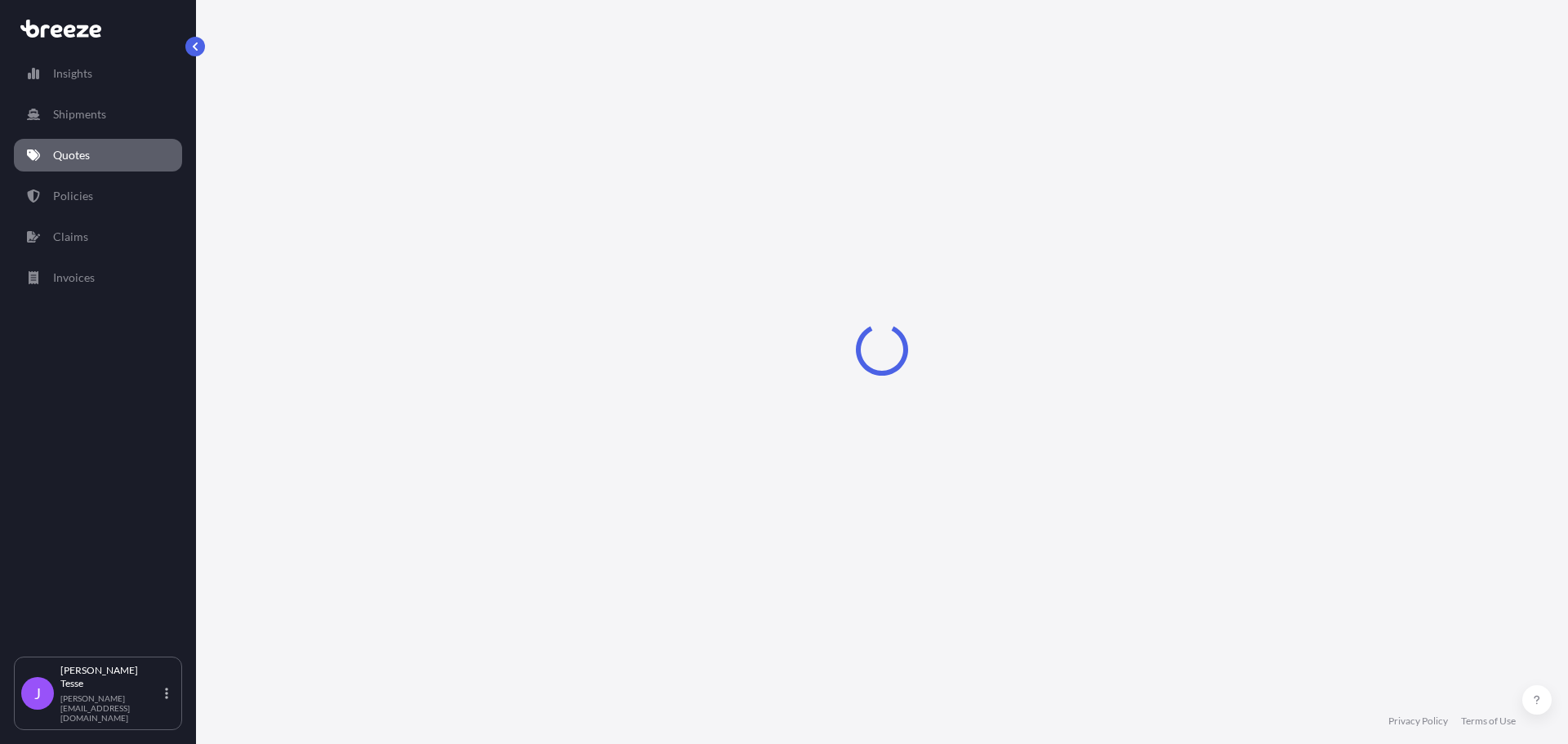
select select "Road"
select select "Sea"
select select "Road"
select select "1"
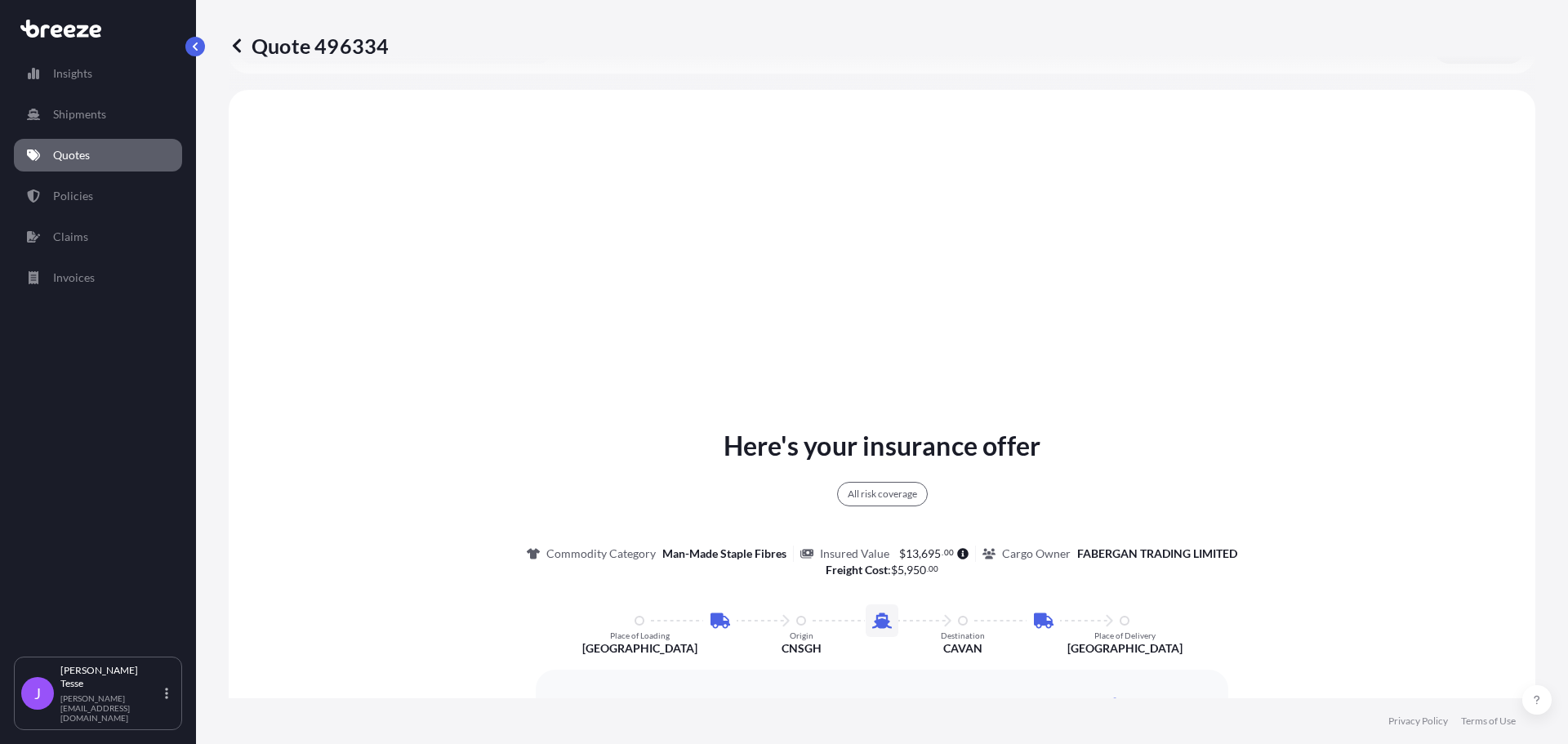
scroll to position [654, 0]
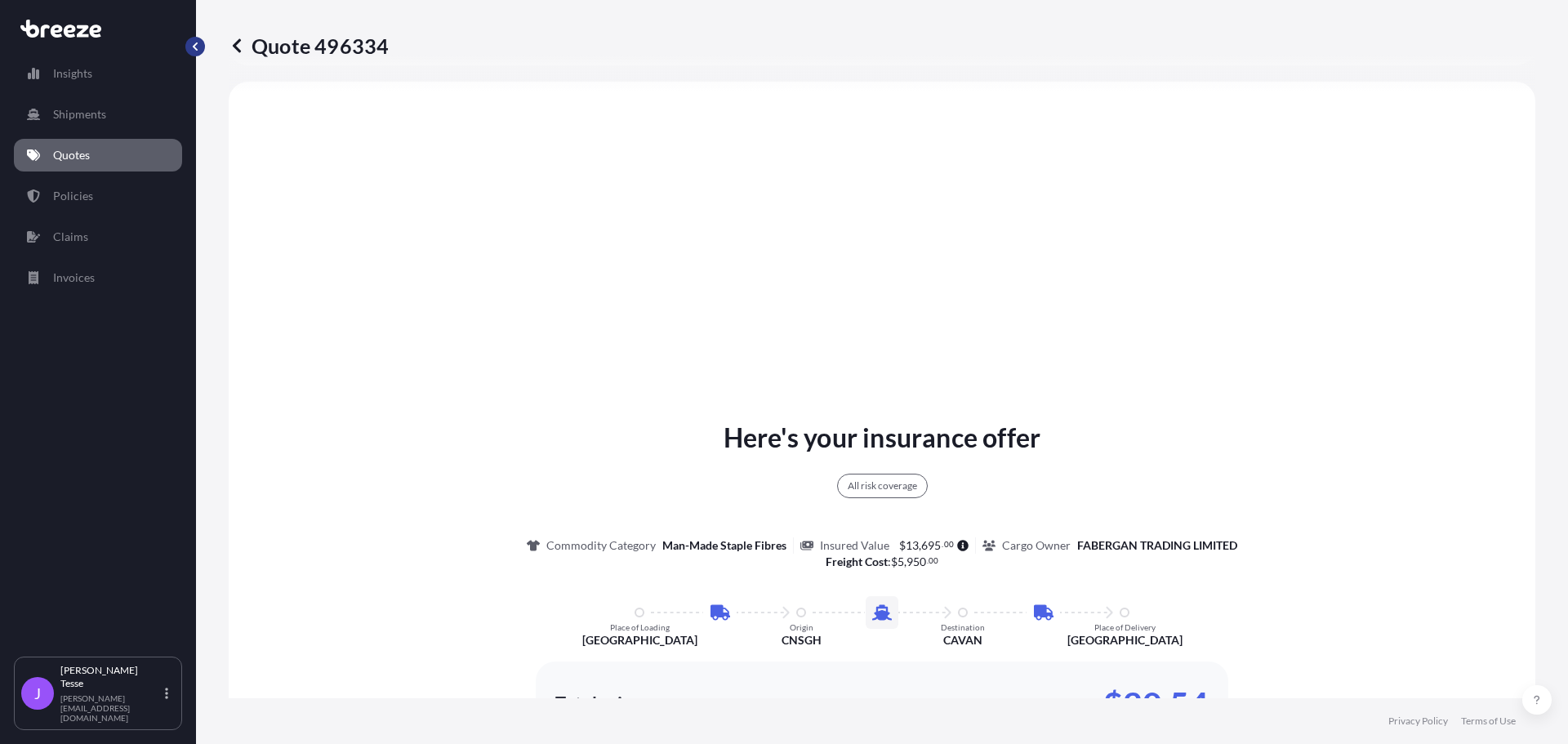
click at [187, 48] on button "button" at bounding box center [194, 46] width 19 height 19
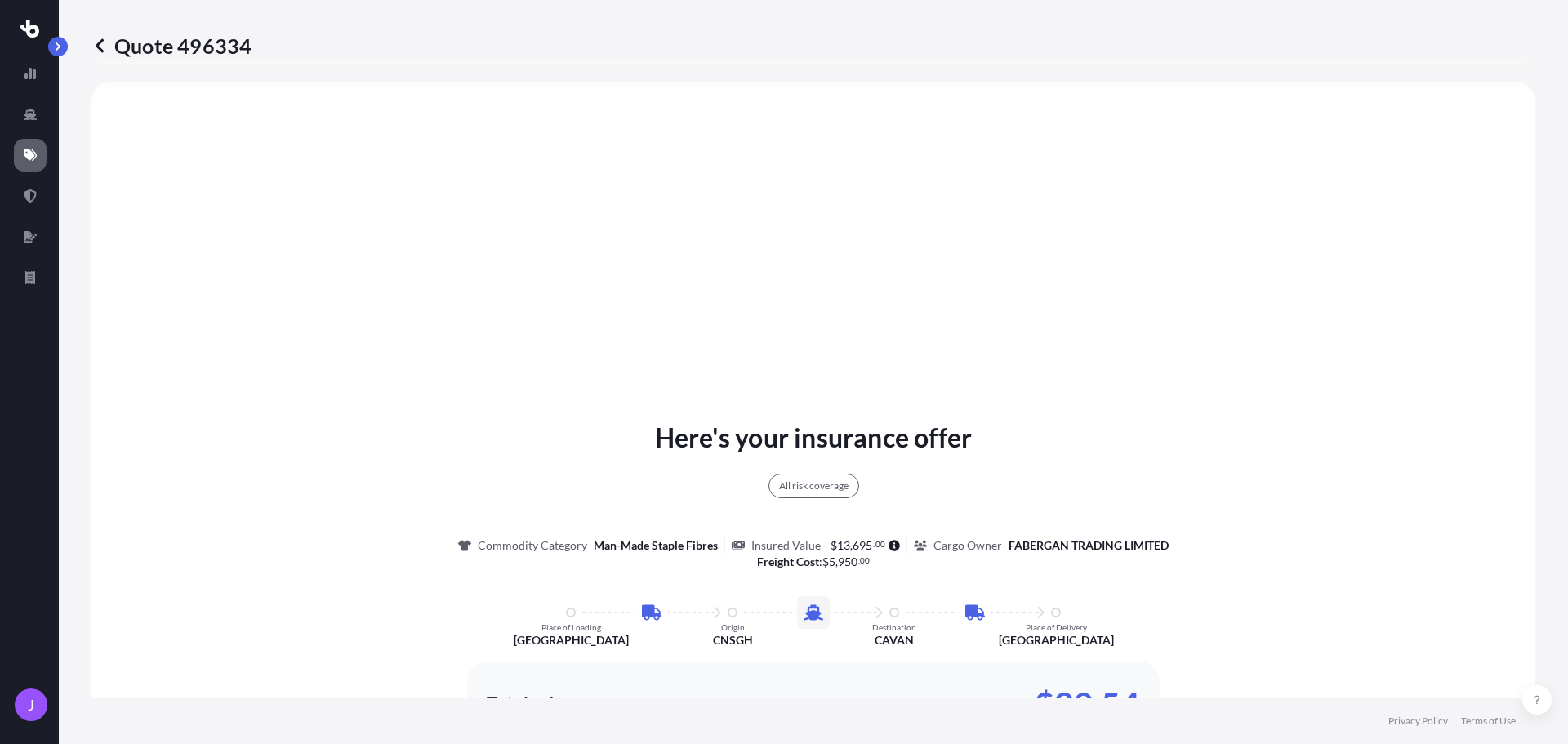
click at [98, 48] on icon at bounding box center [99, 45] width 8 height 14
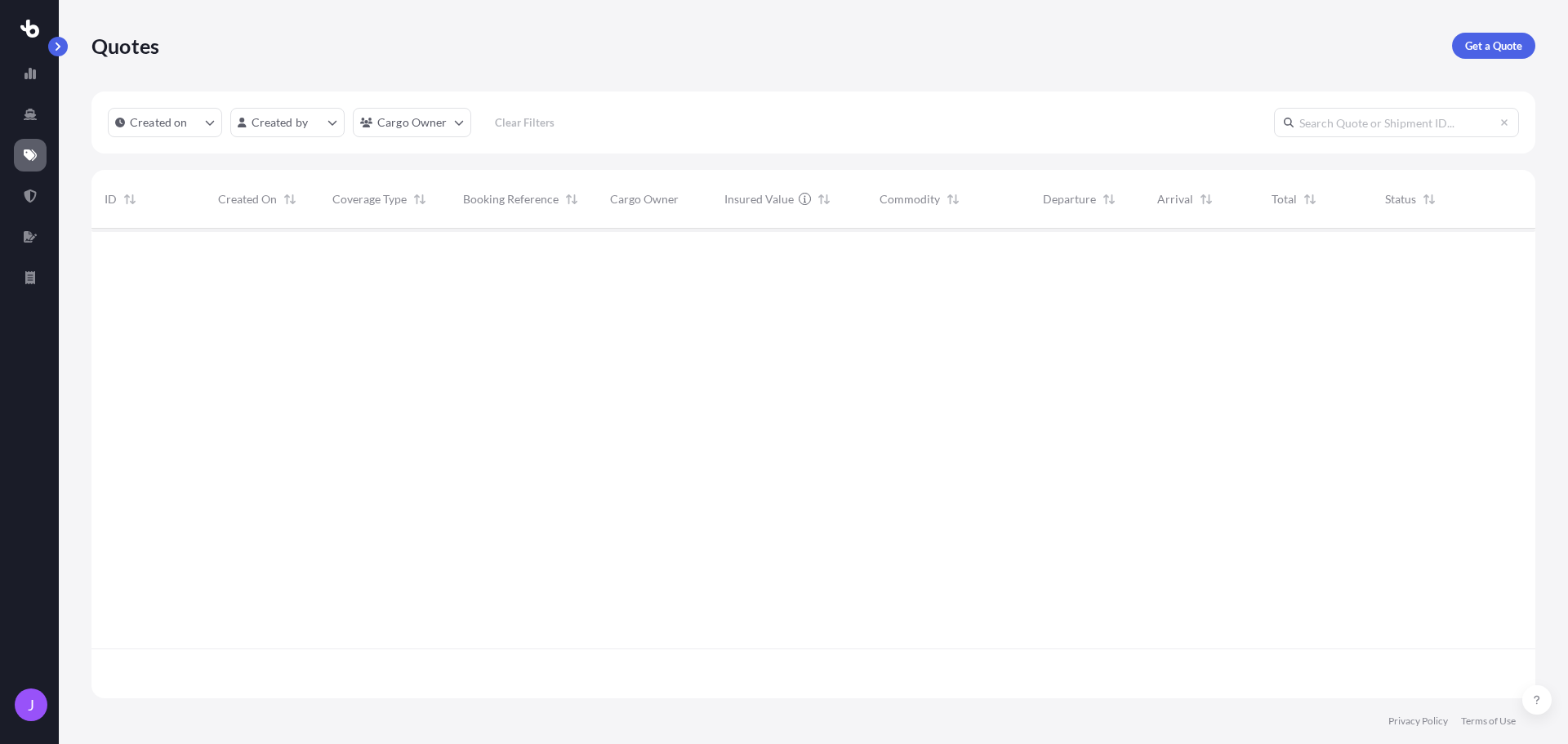
scroll to position [467, 1431]
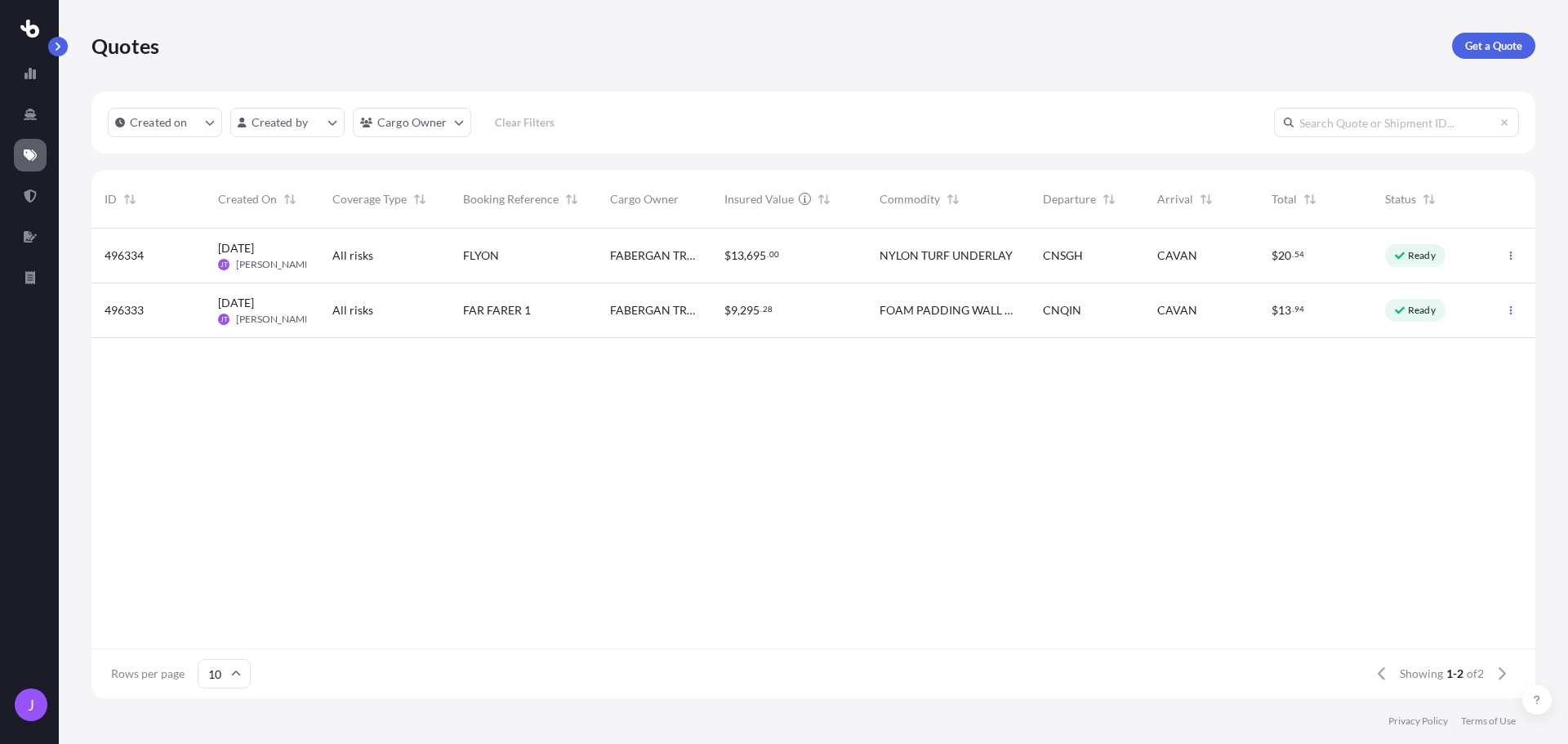
click at [250, 250] on span "[DATE]" at bounding box center [236, 249] width 36 height 17
select select "Road"
select select "Sea"
select select "Road"
select select "1"
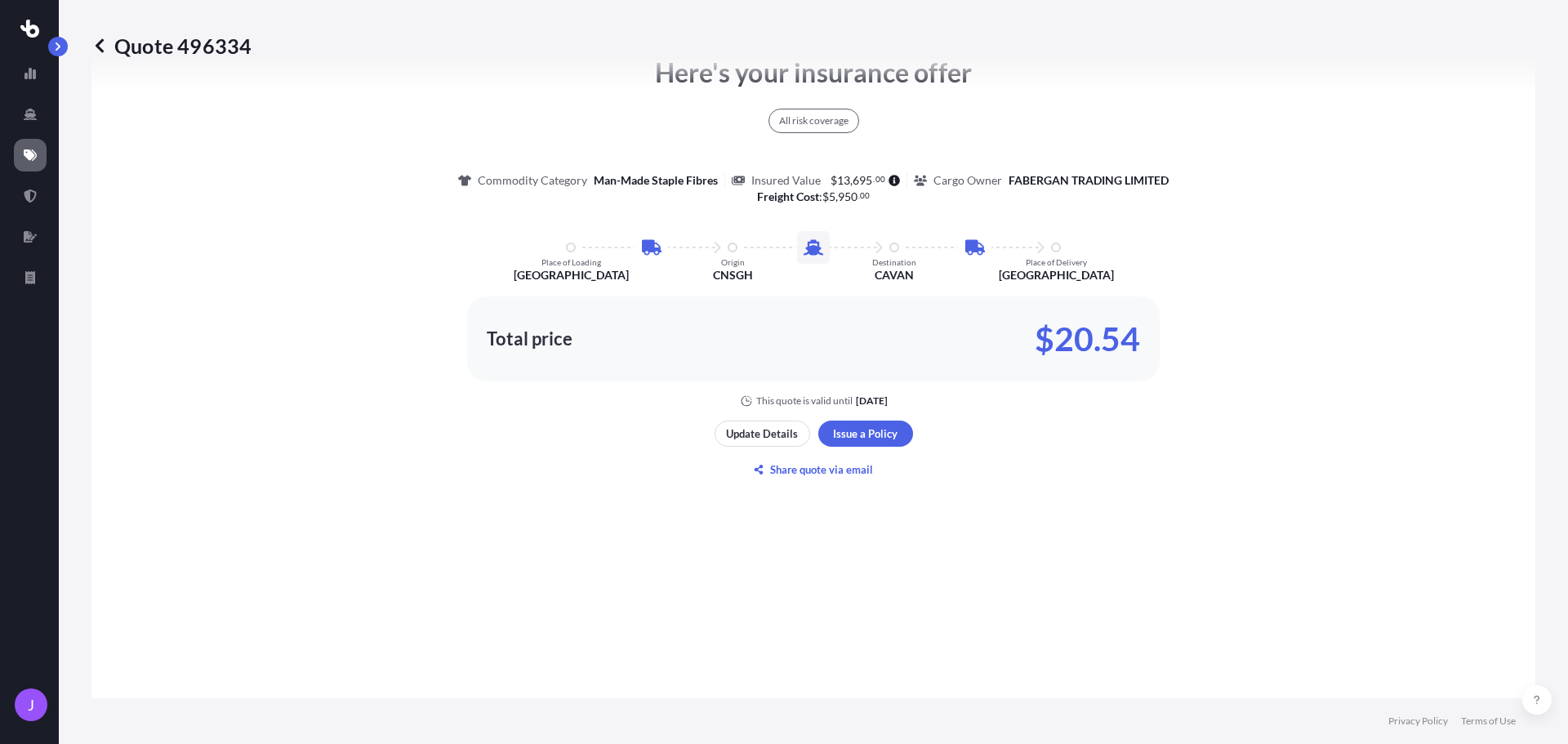
scroll to position [1063, 0]
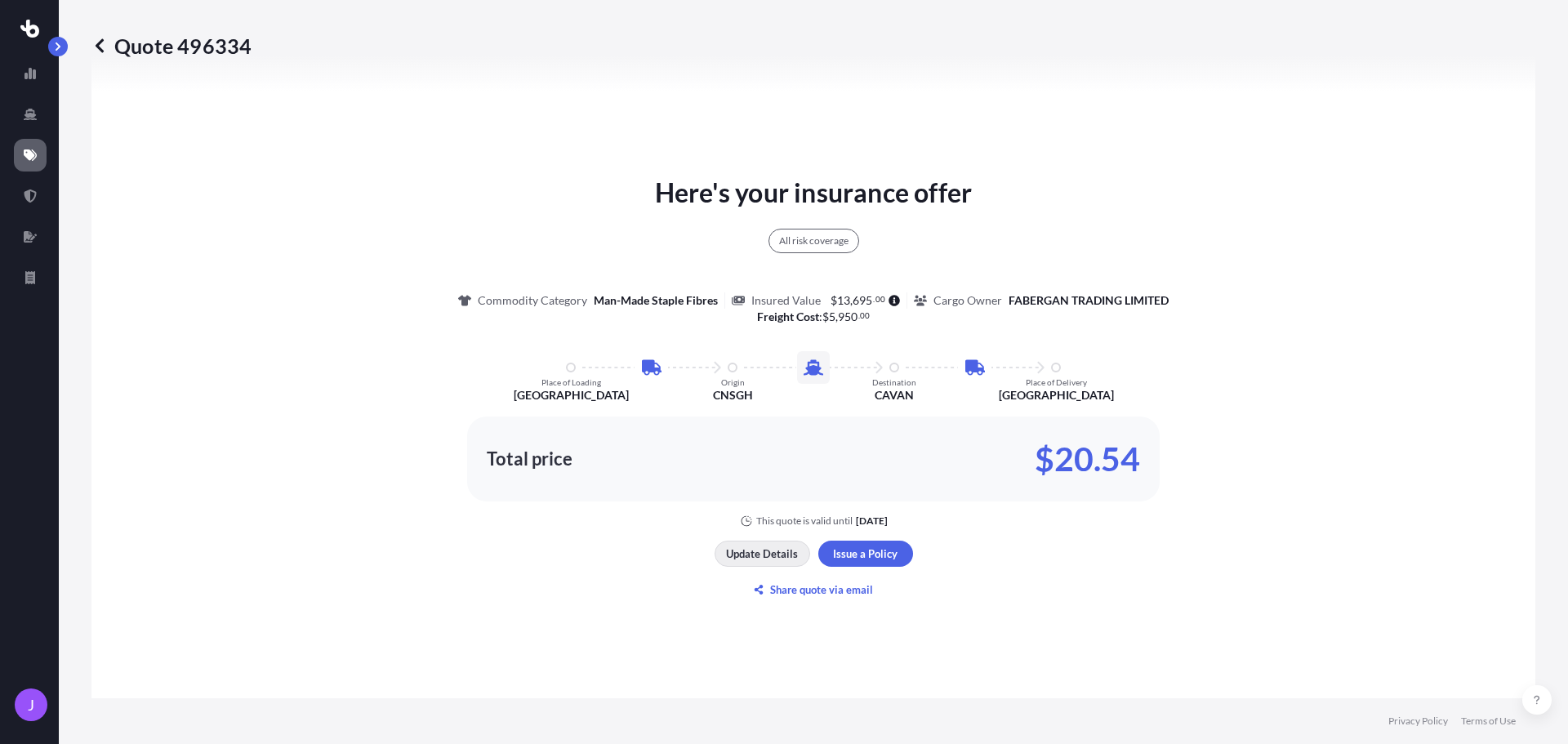
click at [759, 555] on p "Update Details" at bounding box center [762, 554] width 72 height 17
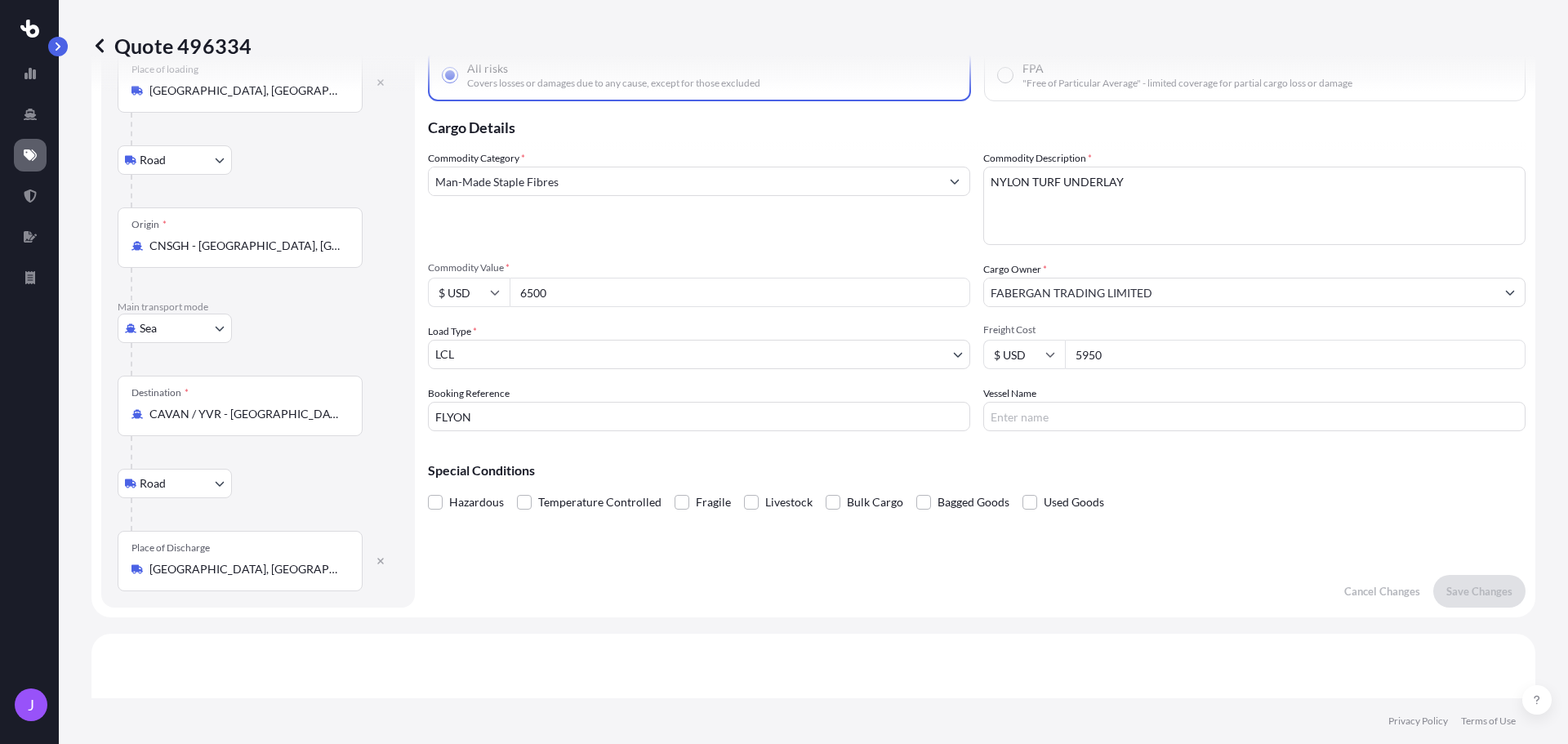
scroll to position [26, 0]
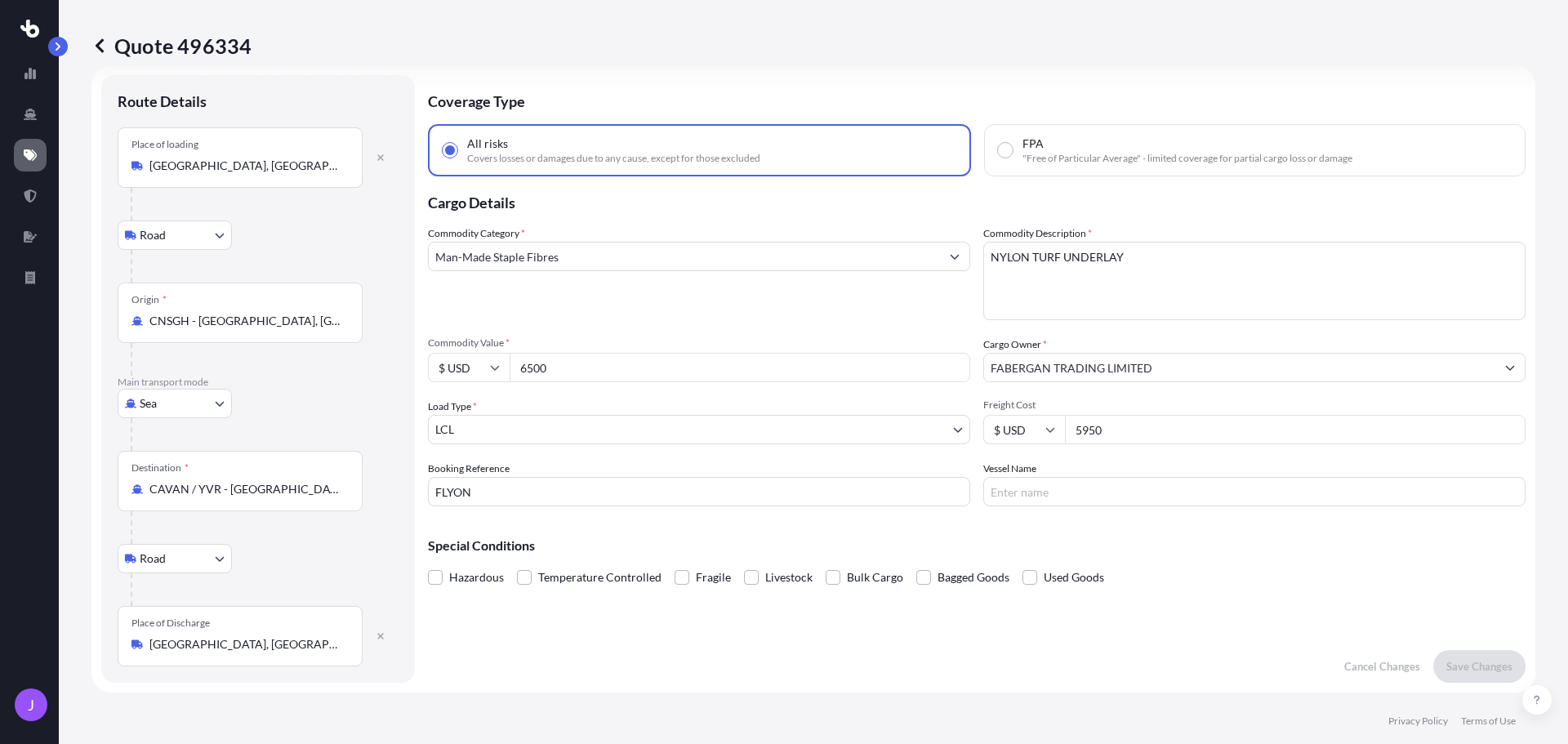
click at [268, 170] on input "[GEOGRAPHIC_DATA], [GEOGRAPHIC_DATA]" at bounding box center [245, 166] width 192 height 17
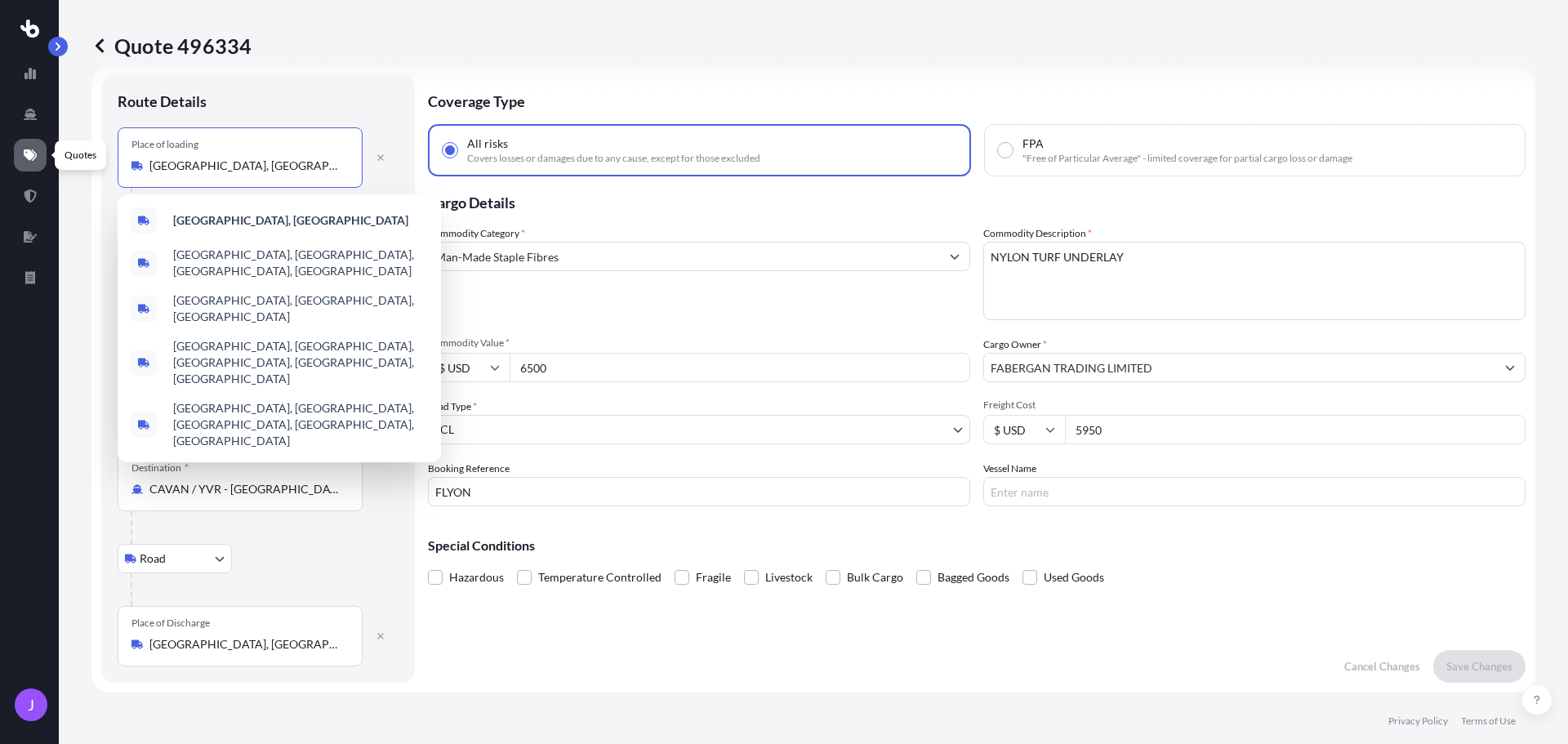
drag, startPoint x: 268, startPoint y: 170, endPoint x: -24, endPoint y: 157, distance: 292.3
click at [0, 157] on html "5 options available. J Quote 496334 Route Details Place of loading [GEOGRAPHIC_…" at bounding box center [784, 372] width 1568 height 744
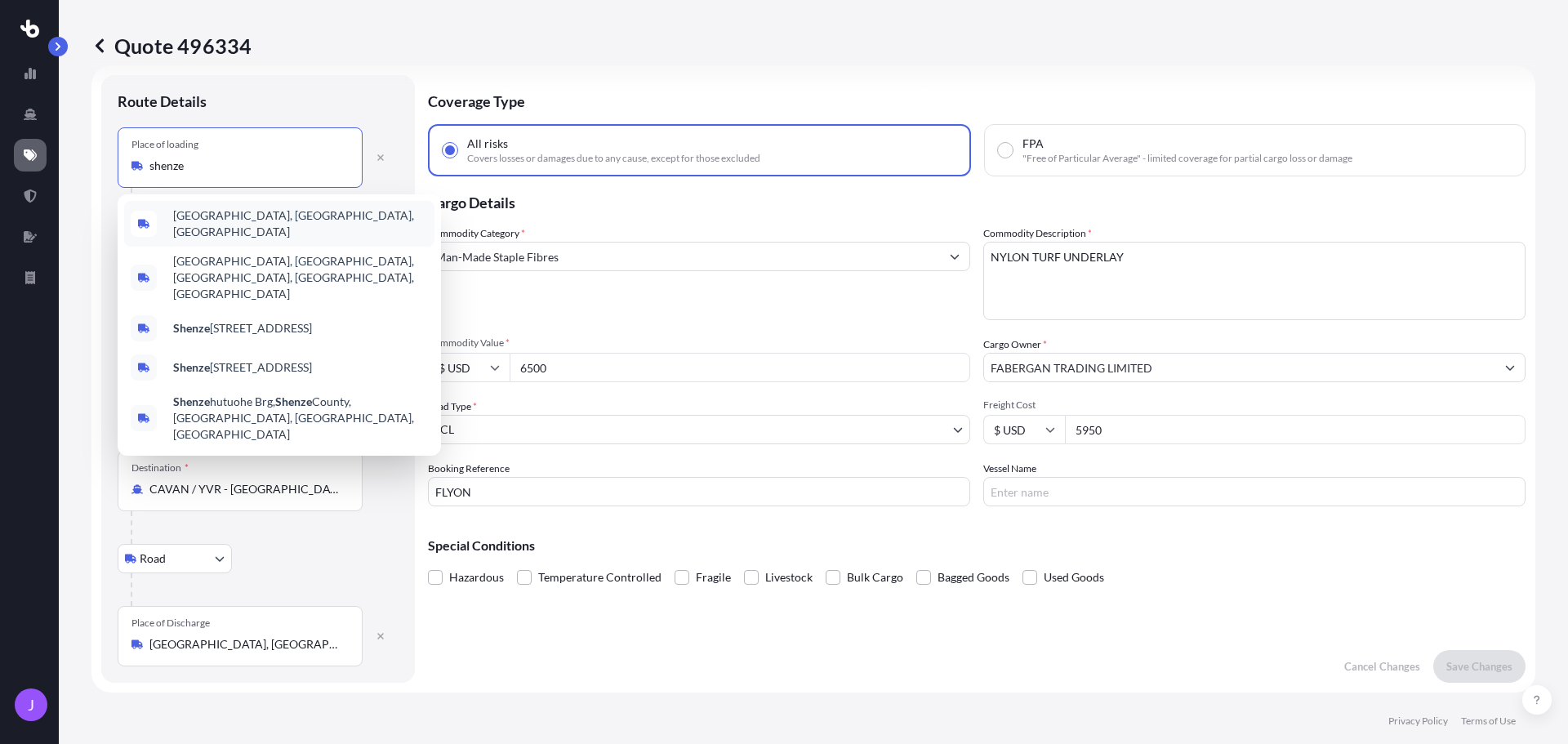
click at [291, 227] on span "[GEOGRAPHIC_DATA], [GEOGRAPHIC_DATA], [GEOGRAPHIC_DATA]" at bounding box center [300, 223] width 255 height 32
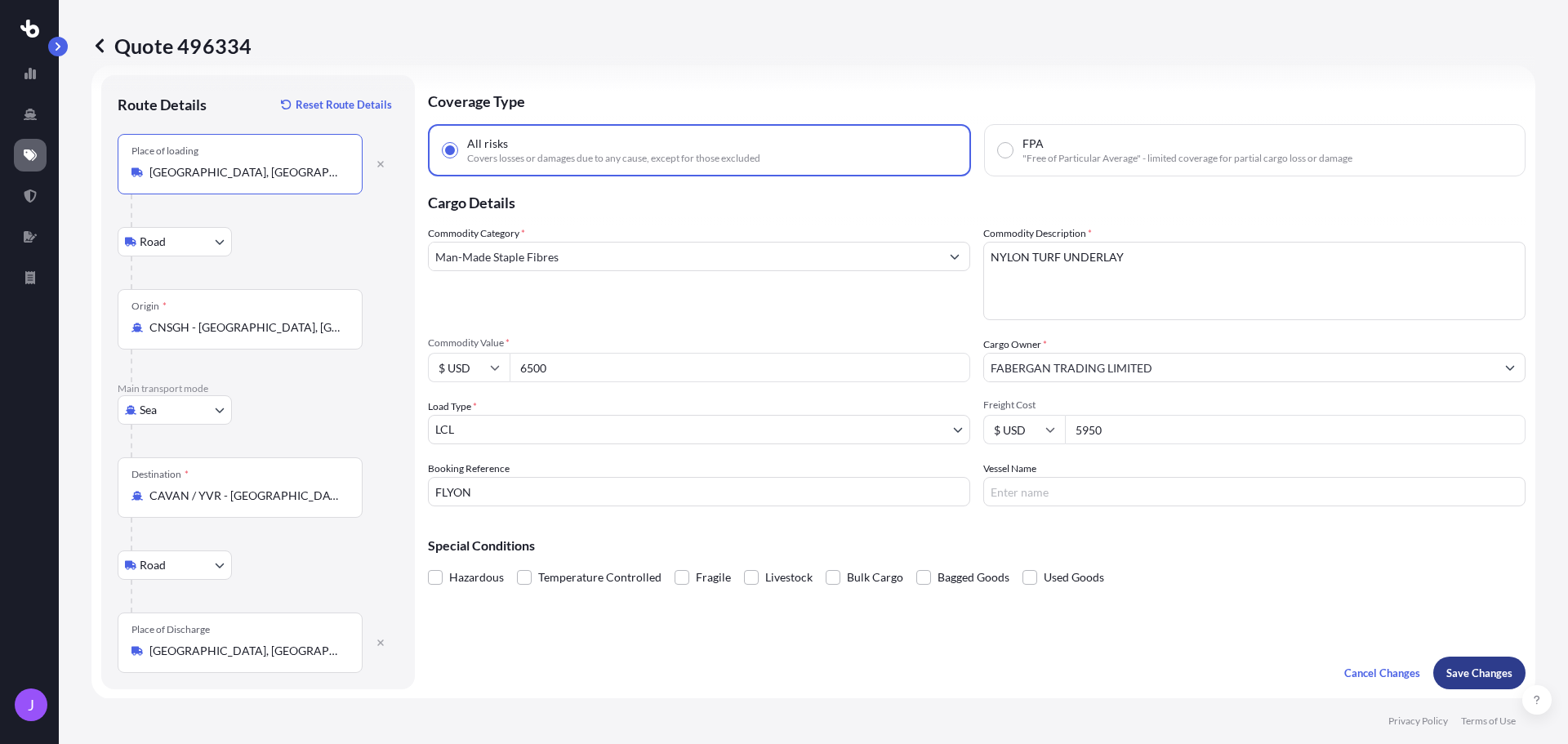
type input "[GEOGRAPHIC_DATA], [GEOGRAPHIC_DATA], [GEOGRAPHIC_DATA]"
click at [1480, 685] on button "Save Changes" at bounding box center [1479, 672] width 92 height 32
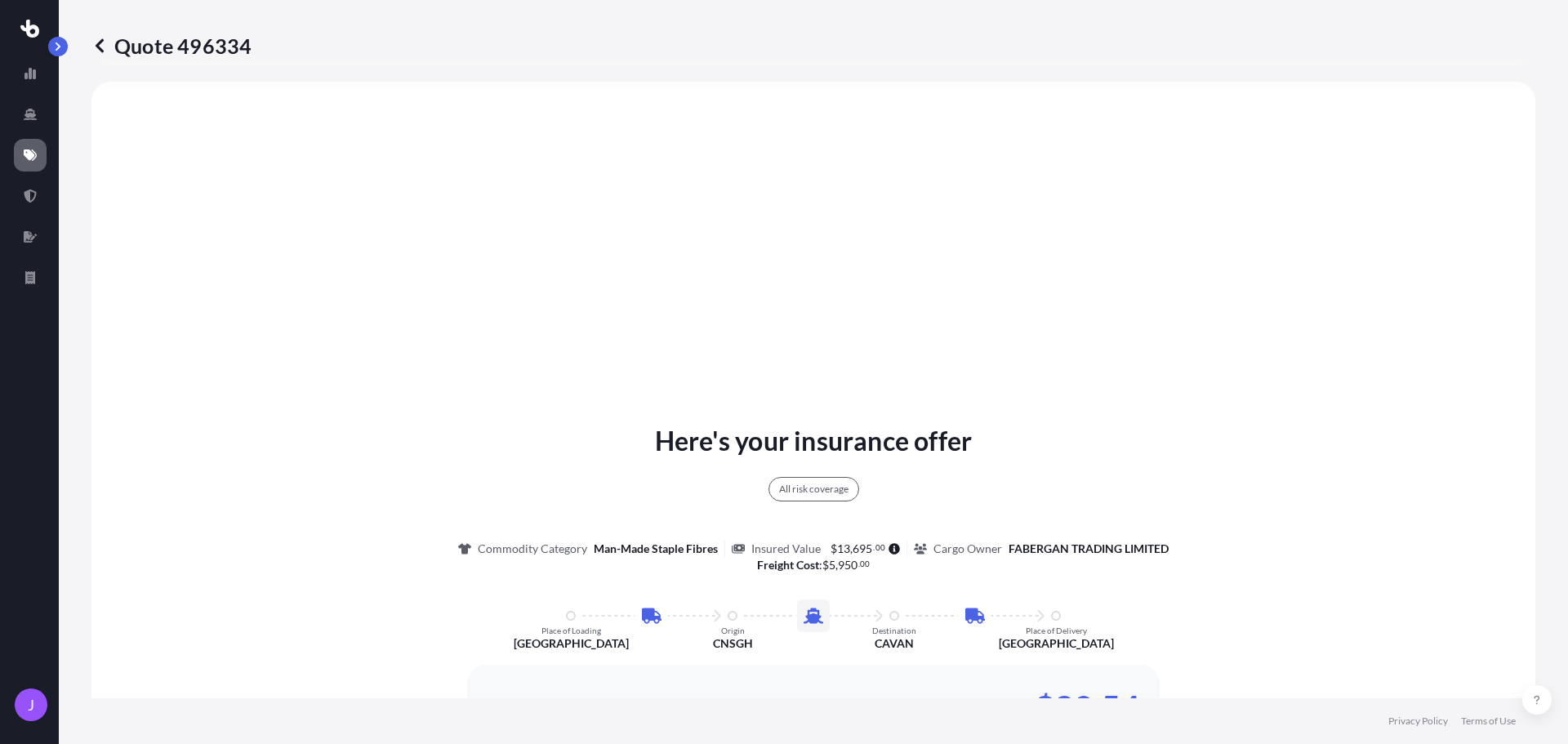
select select "Road"
select select "Sea"
select select "Road"
select select "1"
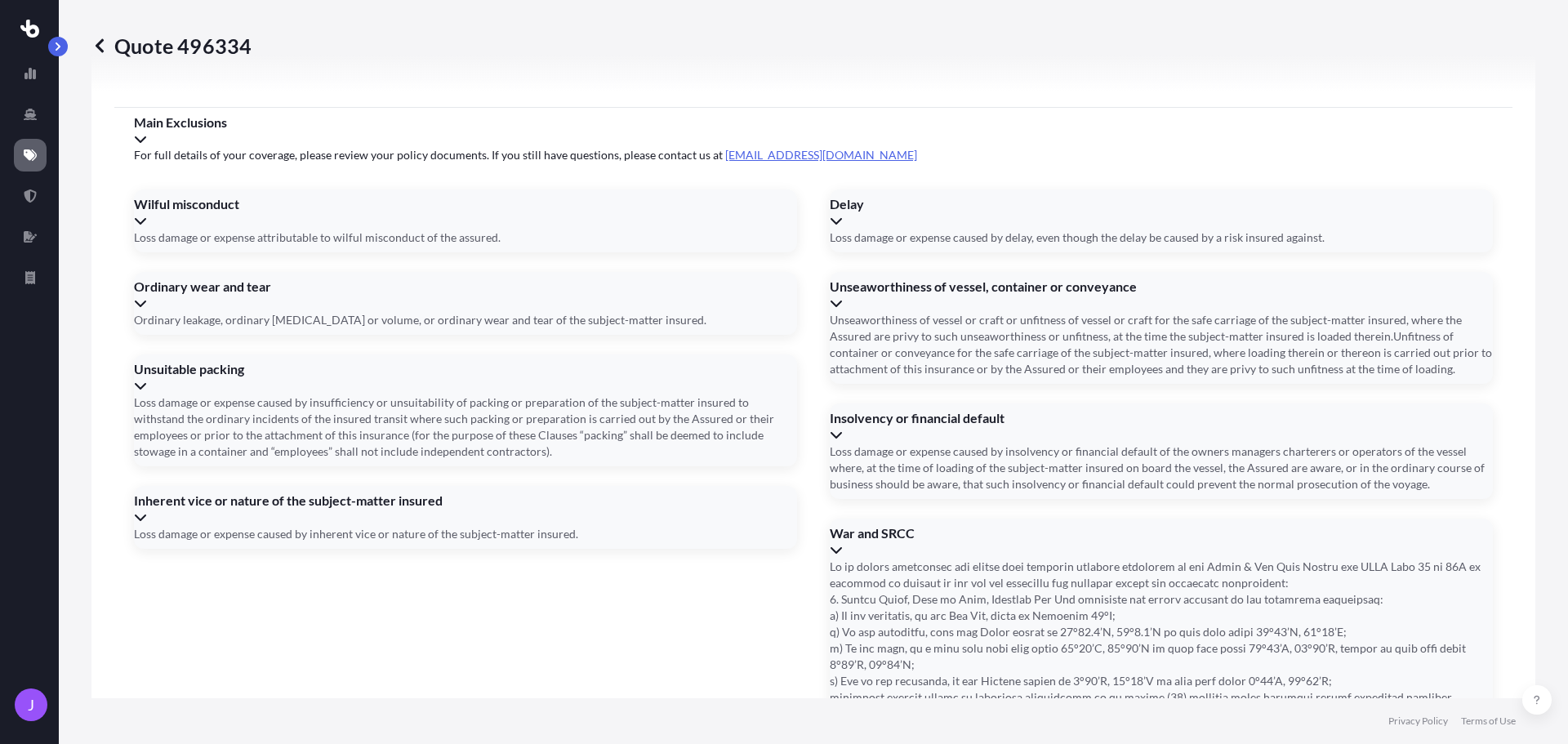
scroll to position [2261, 0]
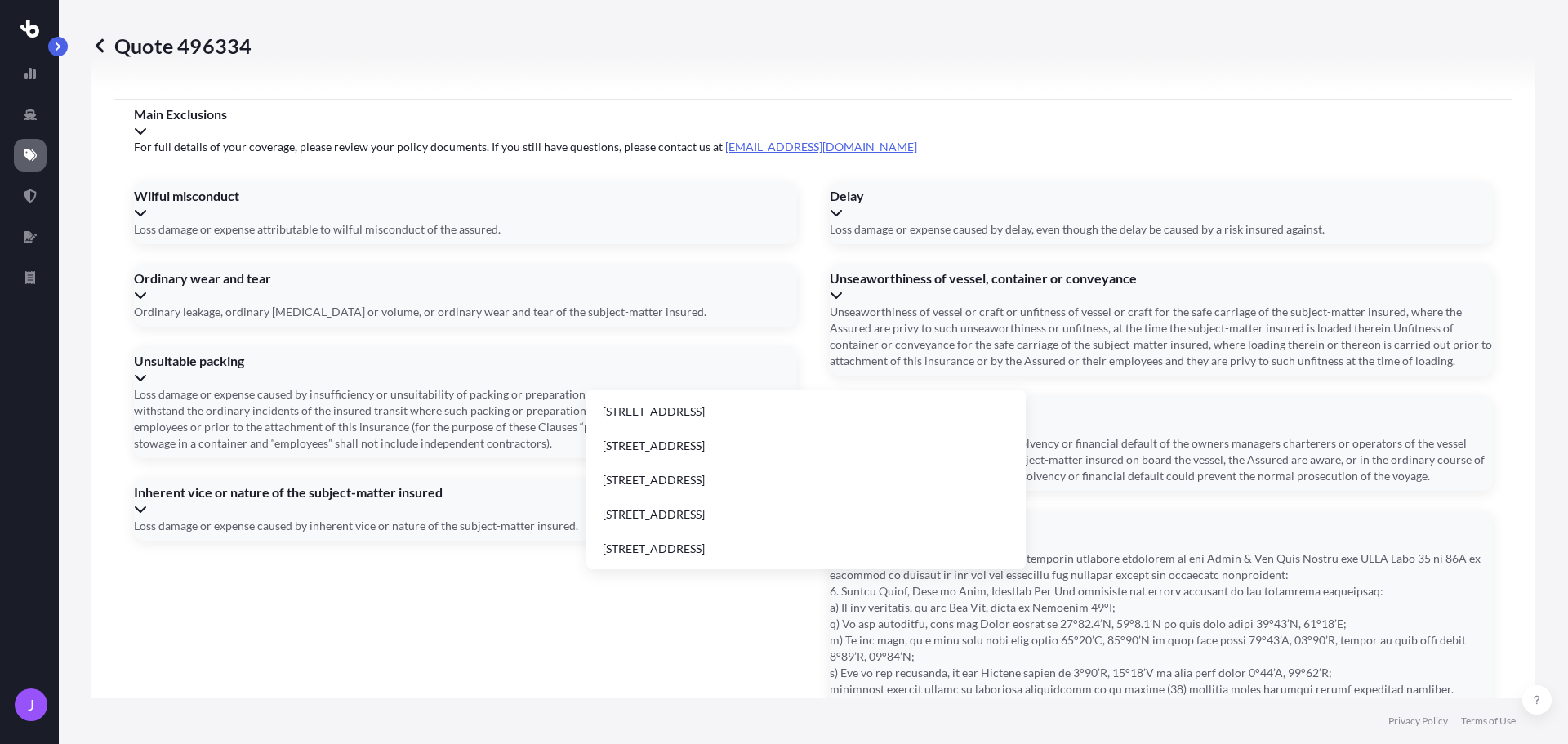
click at [764, 517] on li "[STREET_ADDRESS]" at bounding box center [805, 515] width 426 height 31
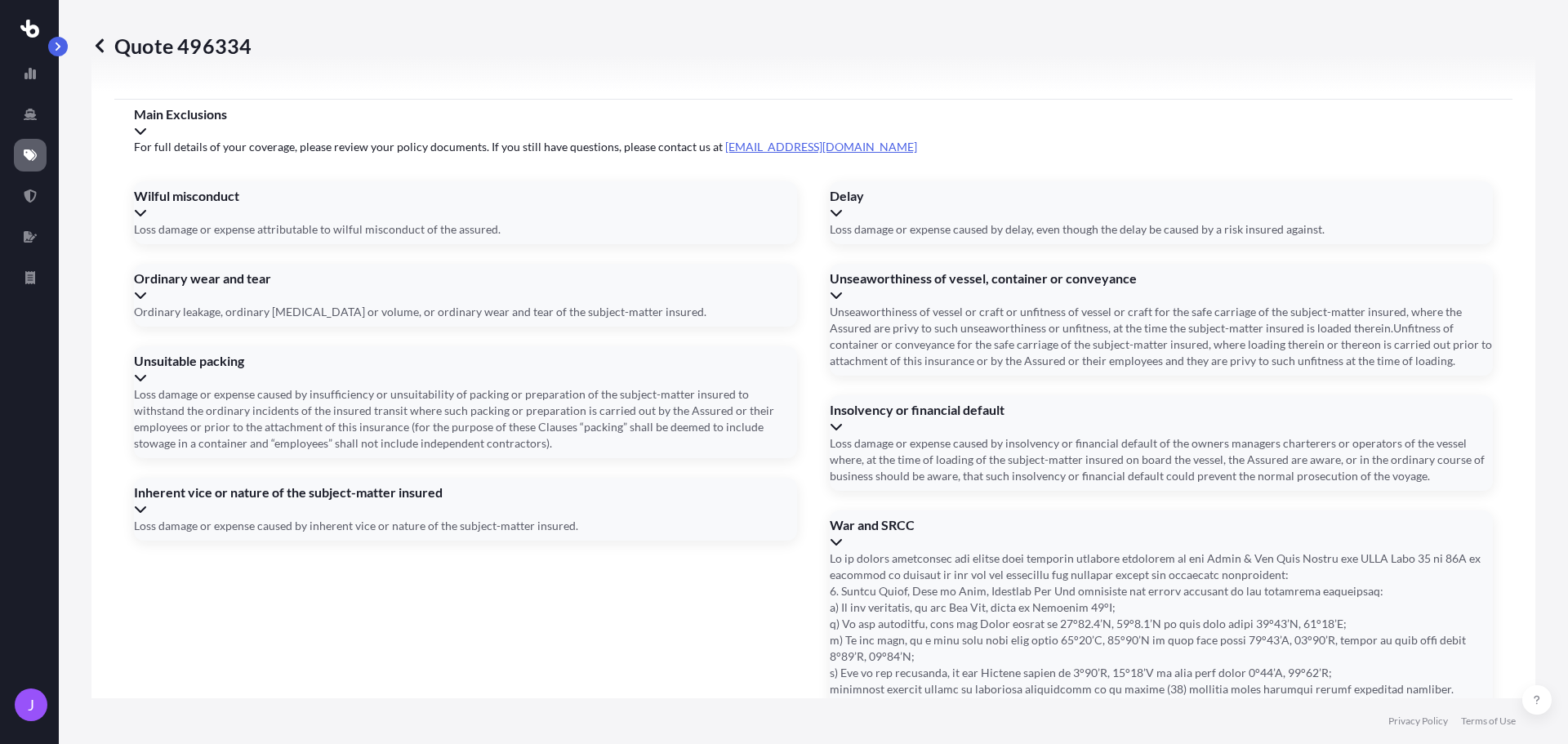
type input "[STREET_ADDRESS]"
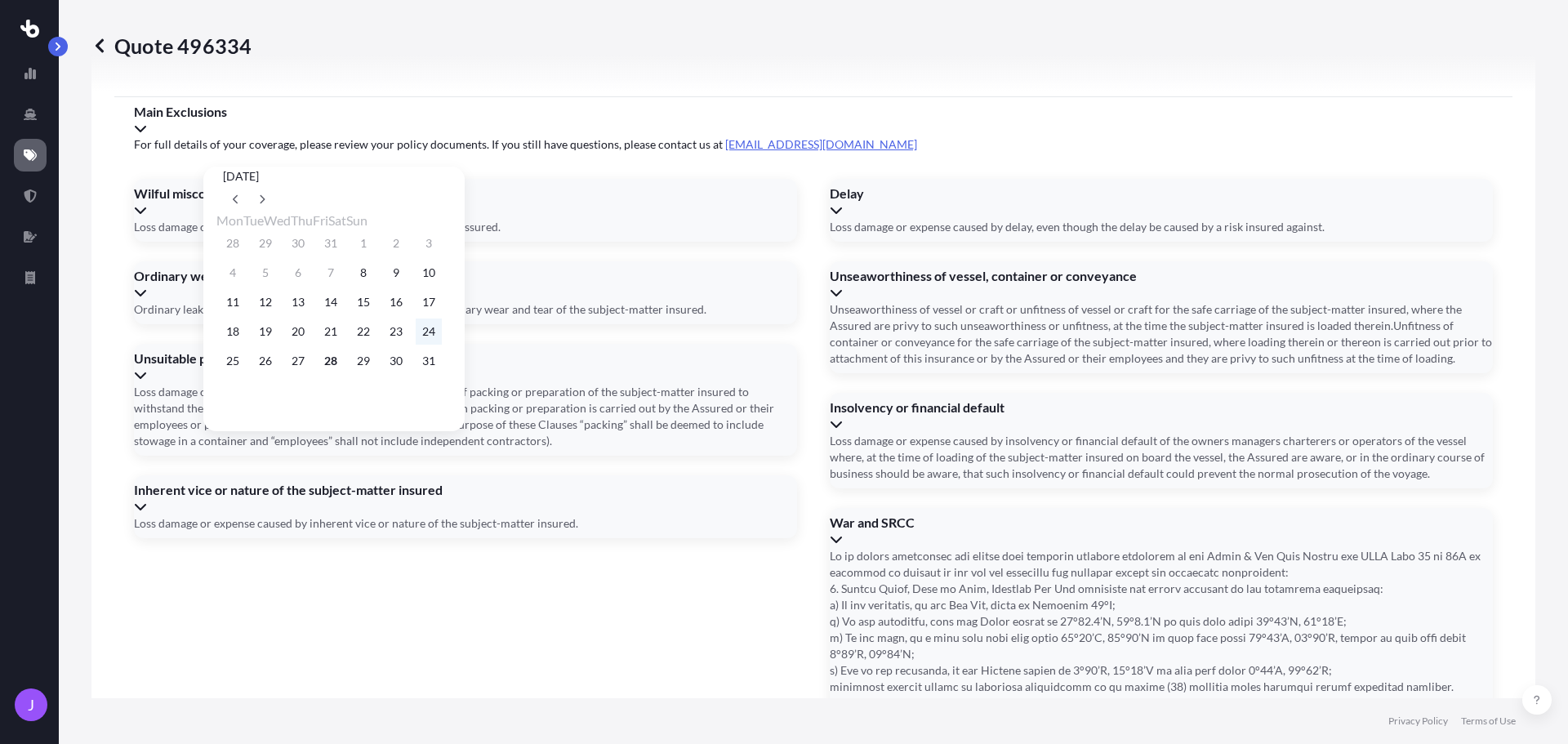
click at [442, 338] on button "24" at bounding box center [429, 331] width 26 height 26
type input "[DATE]"
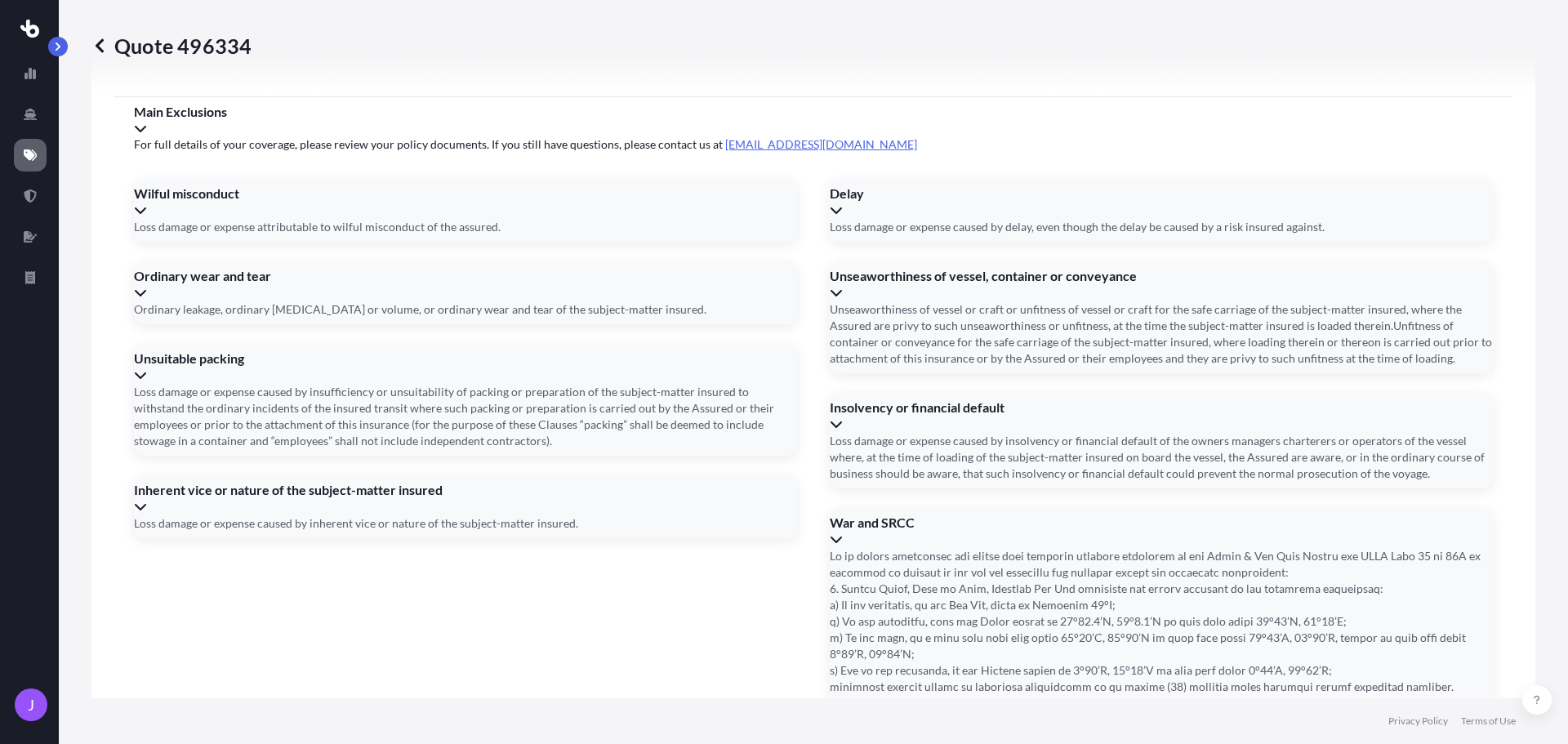
type input "caiu2100886"
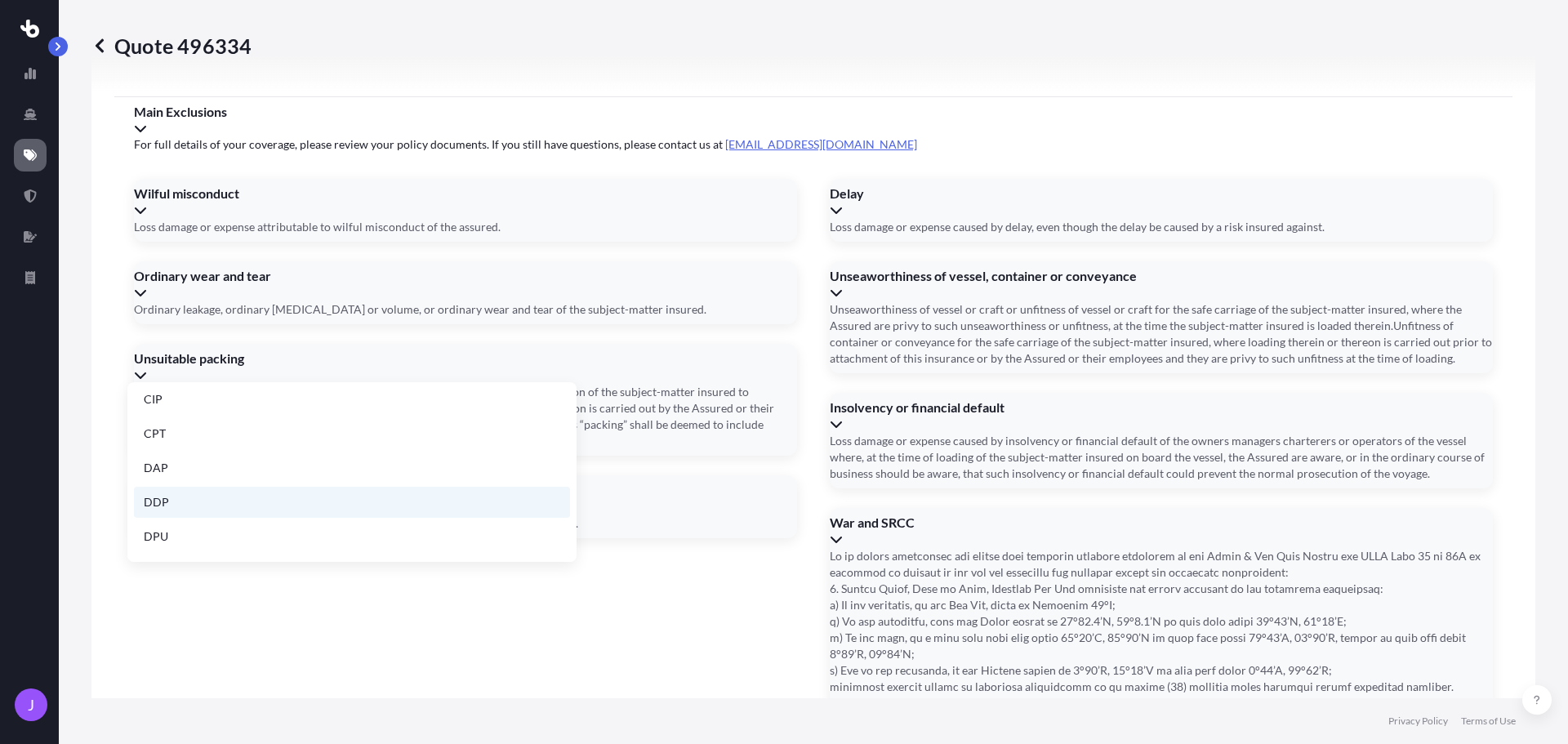
scroll to position [207, 0]
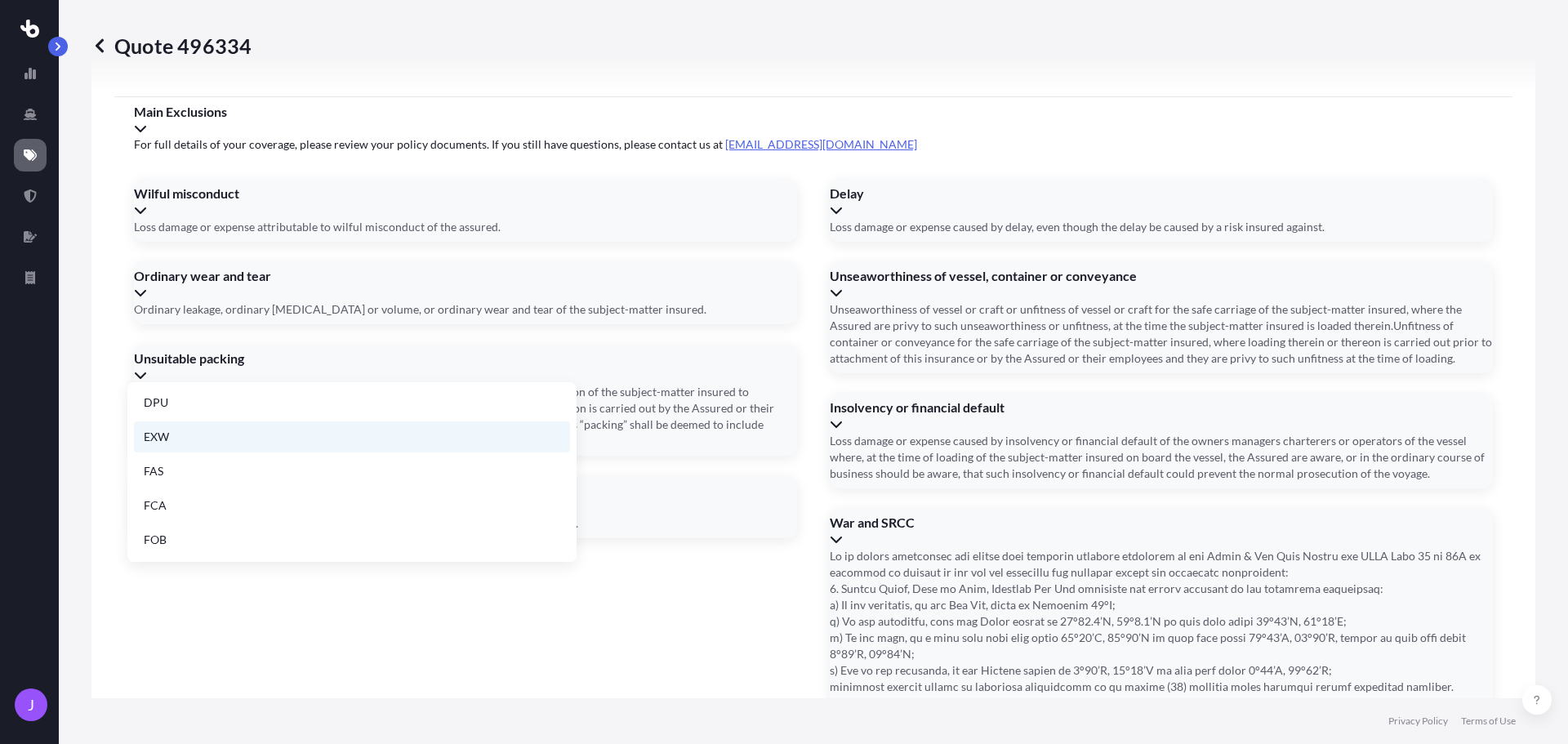
click at [174, 437] on li "EXW" at bounding box center [352, 437] width 436 height 31
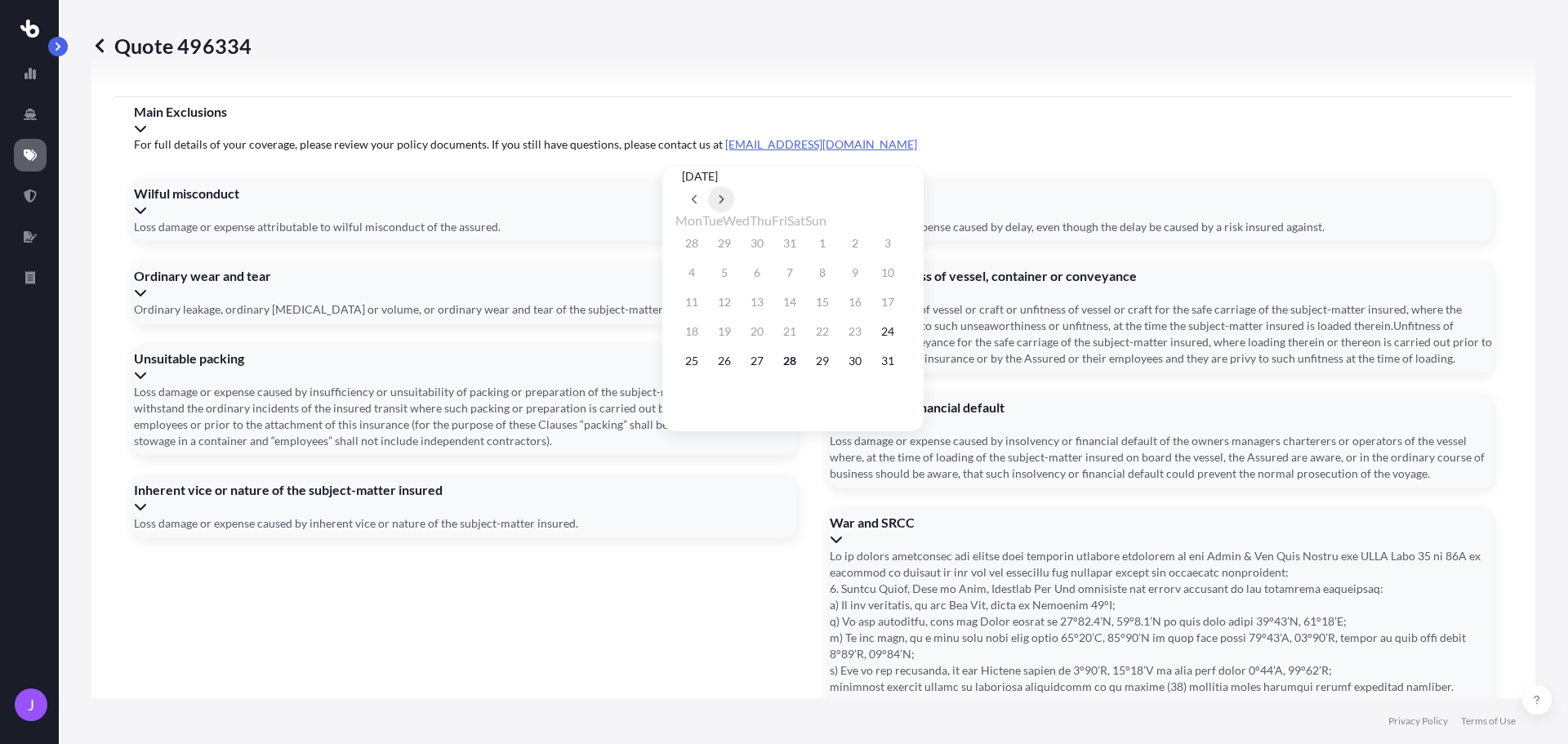
click at [724, 194] on icon at bounding box center [721, 199] width 6 height 10
click at [686, 302] on button "15" at bounding box center [691, 302] width 26 height 26
type input "[DATE]"
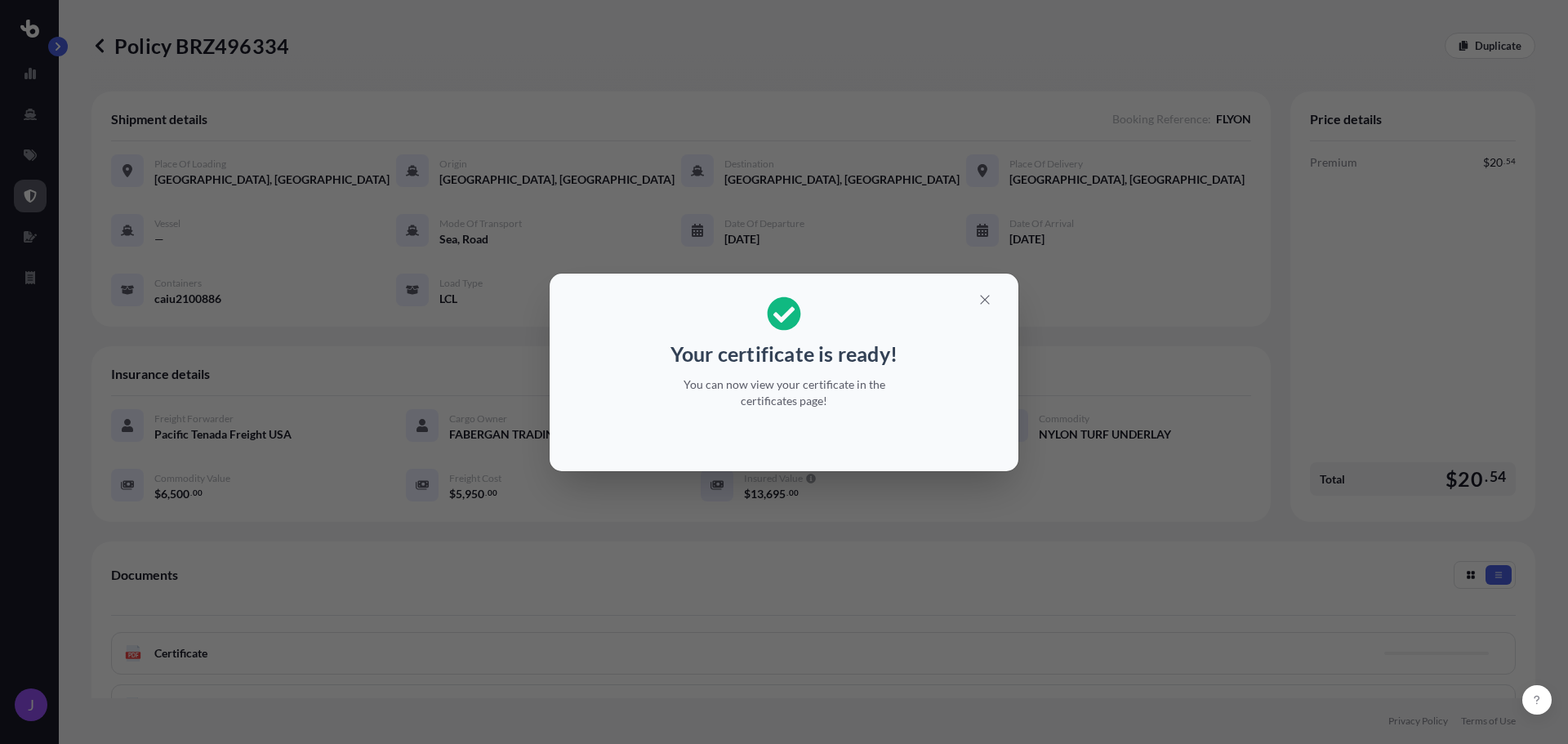
click at [61, 51] on div "Your certificate is ready! You can now view your certificate in the certificate…" at bounding box center [784, 372] width 1568 height 744
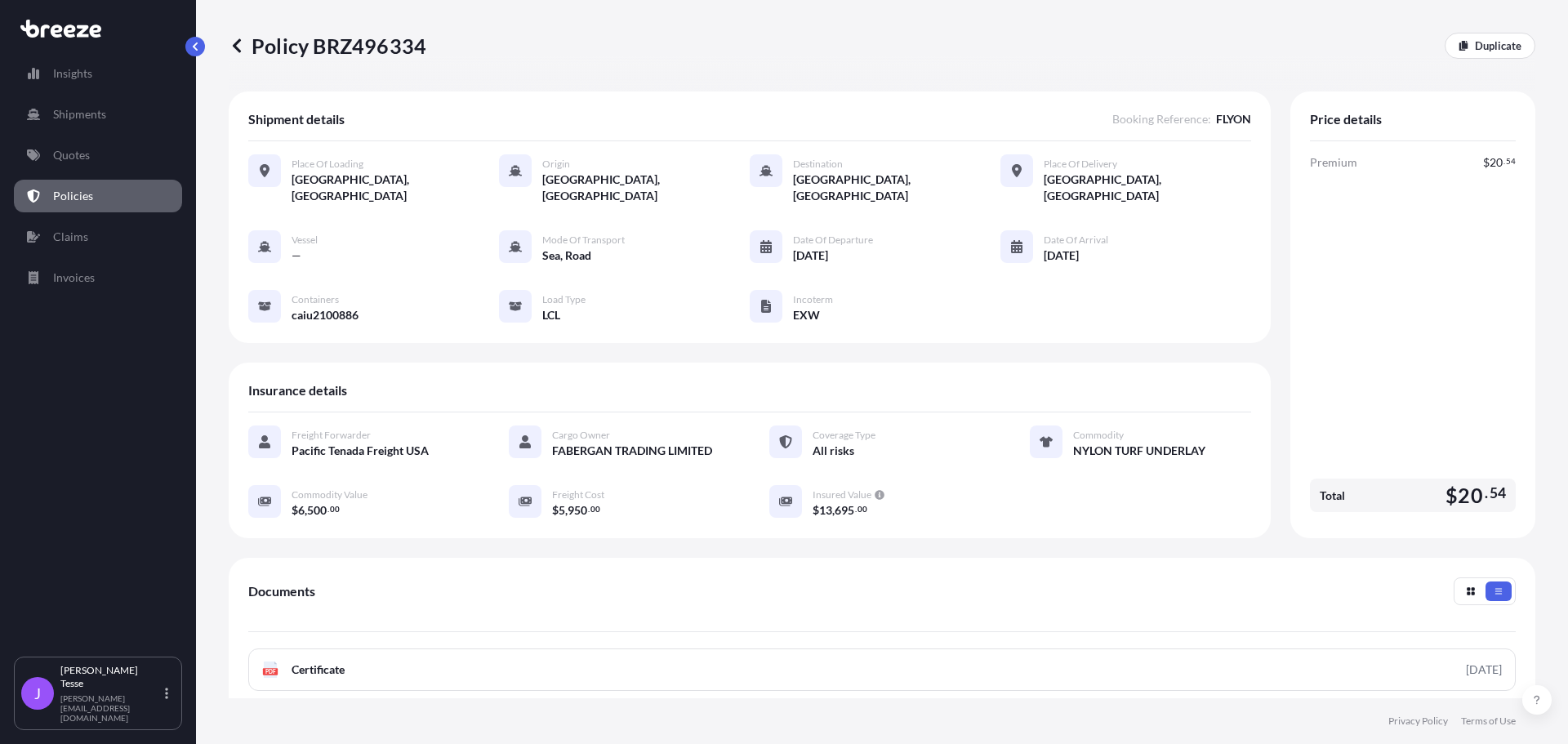
click at [185, 54] on div "Insights Shipments Quotes Policies Claims Invoices J [PERSON_NAME] [PERSON_NAME…" at bounding box center [98, 372] width 196 height 744
click at [193, 54] on button "button" at bounding box center [194, 46] width 19 height 19
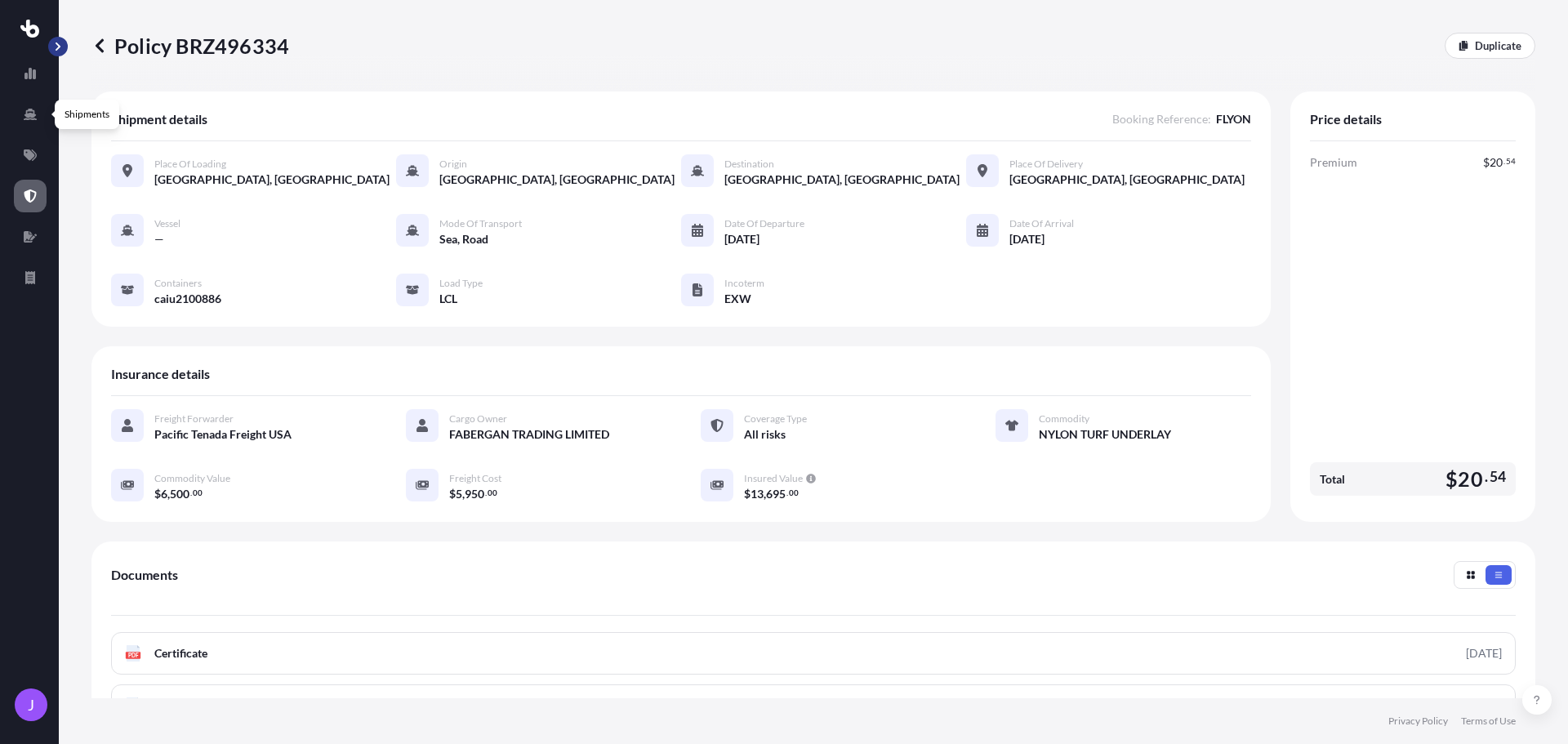
click at [63, 44] on button "button" at bounding box center [57, 46] width 19 height 19
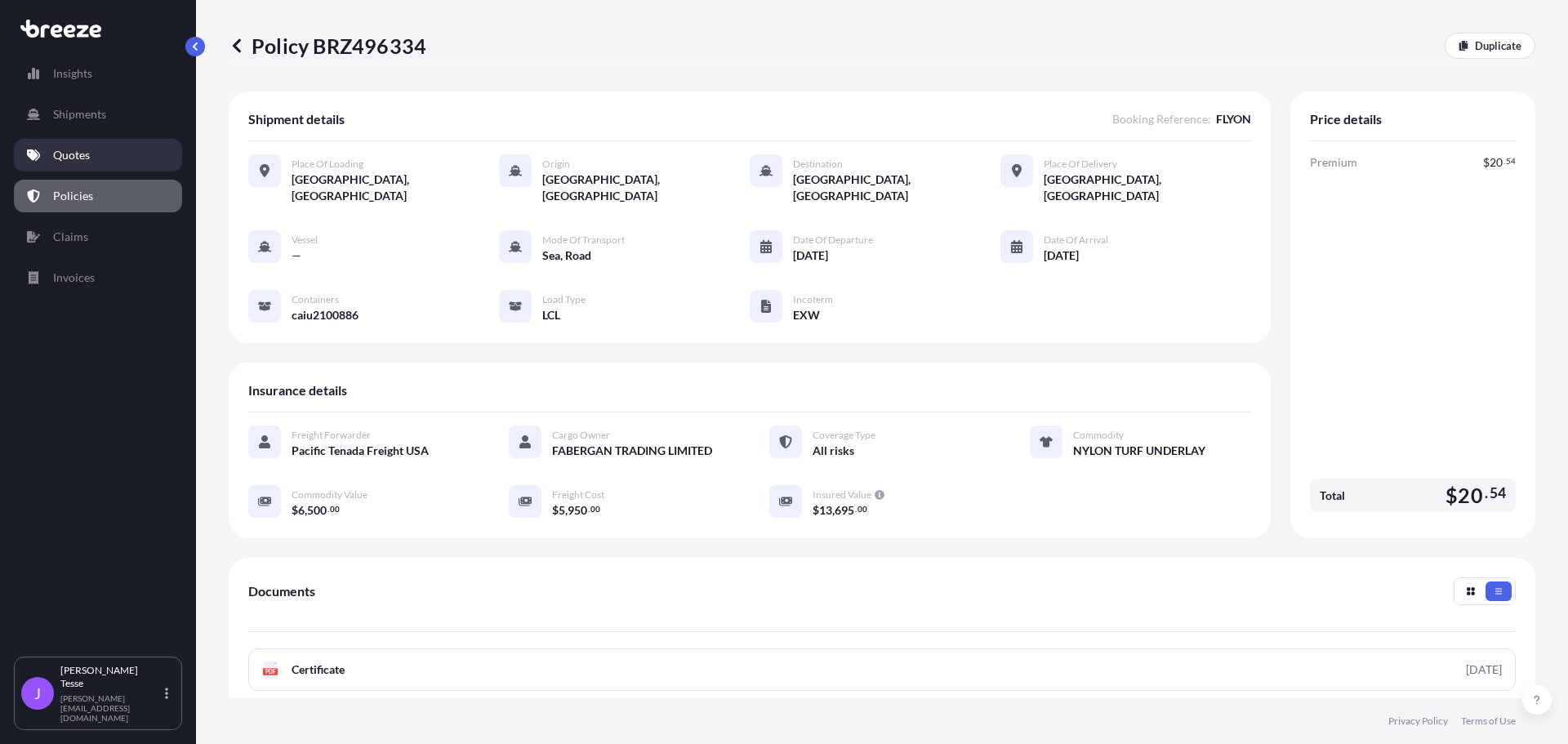
click at [70, 156] on p "Quotes" at bounding box center [72, 156] width 37 height 17
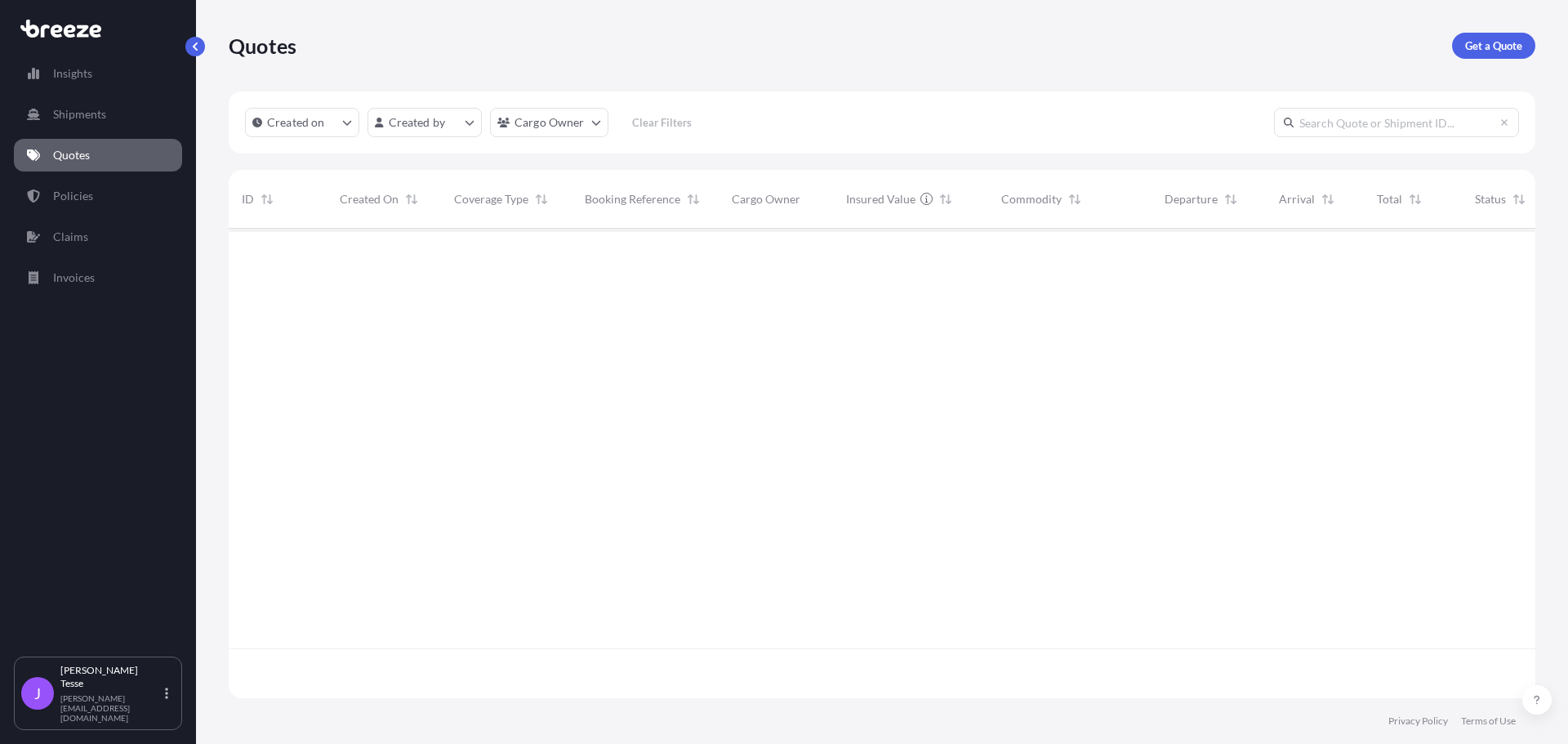
scroll to position [467, 1294]
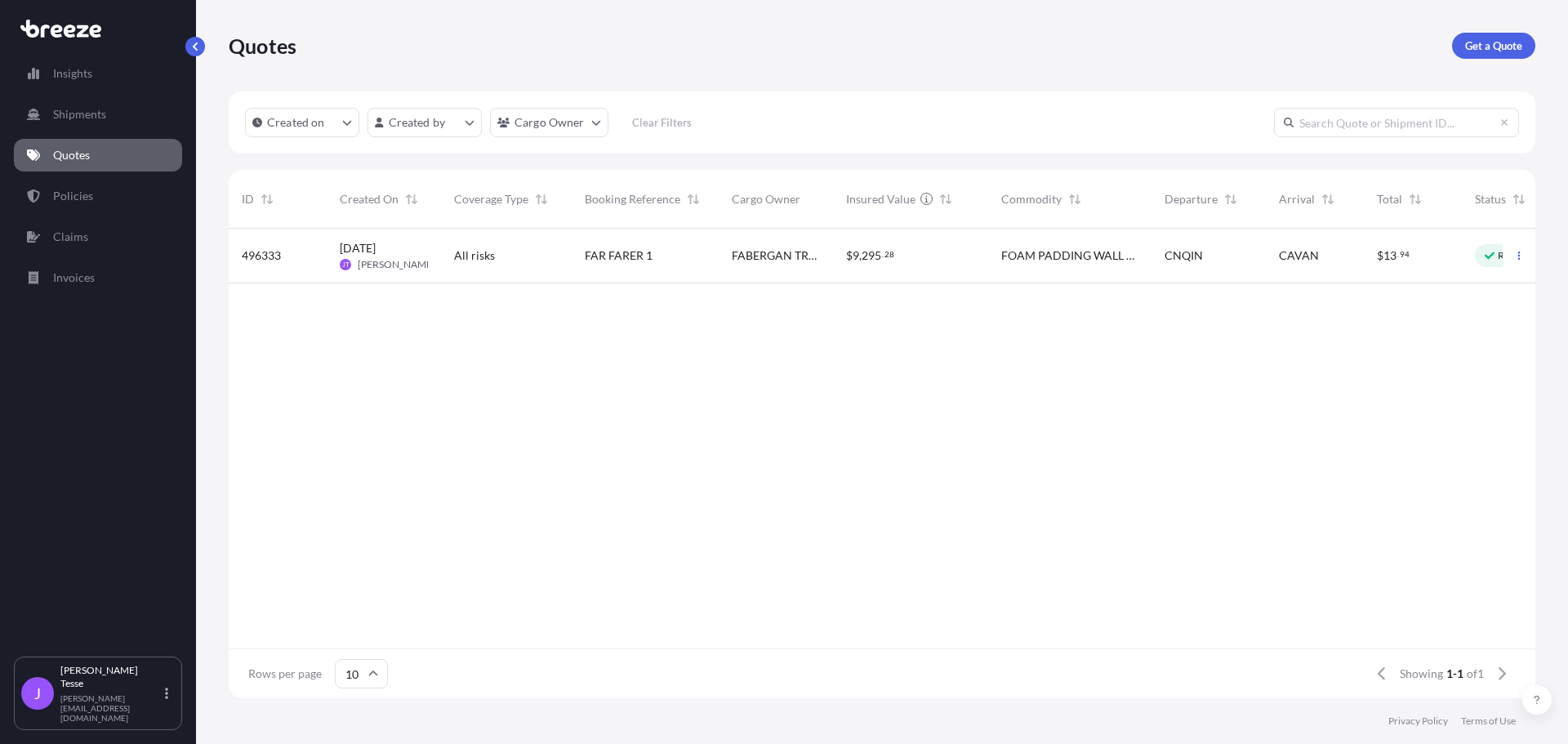
click at [1264, 255] on div "CNQIN" at bounding box center [1208, 255] width 114 height 54
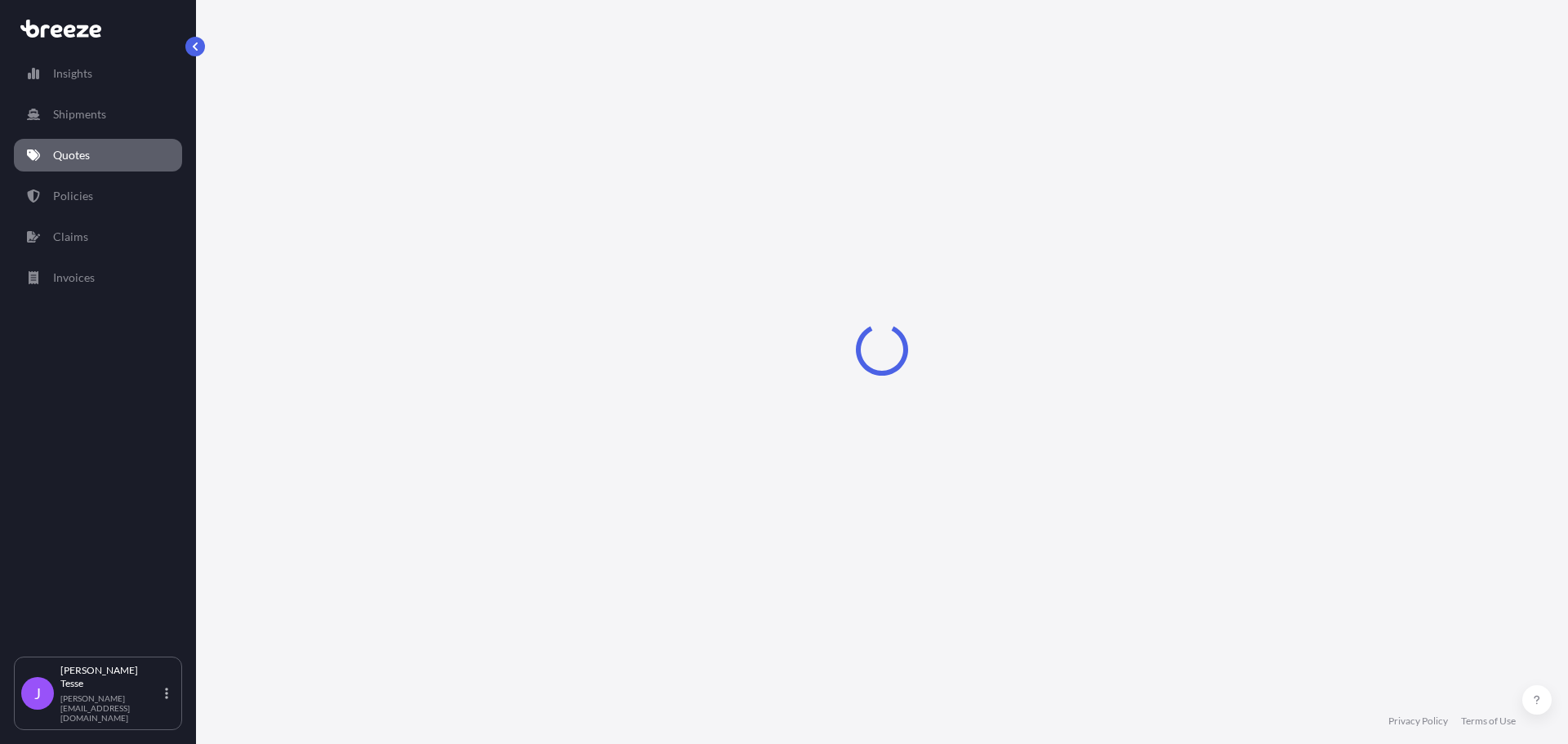
select select "Road"
select select "Sea"
select select "Road"
select select "1"
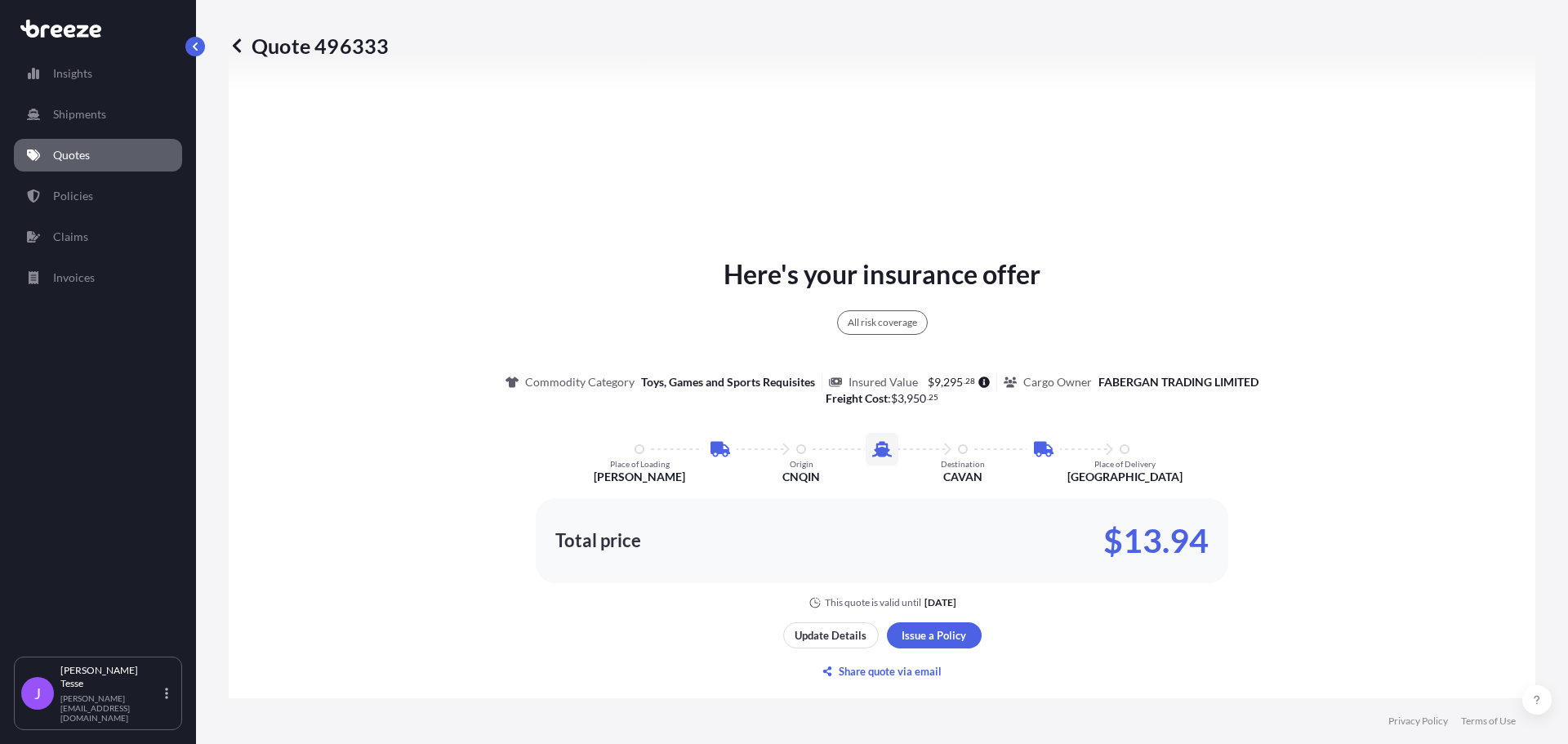
scroll to position [899, 0]
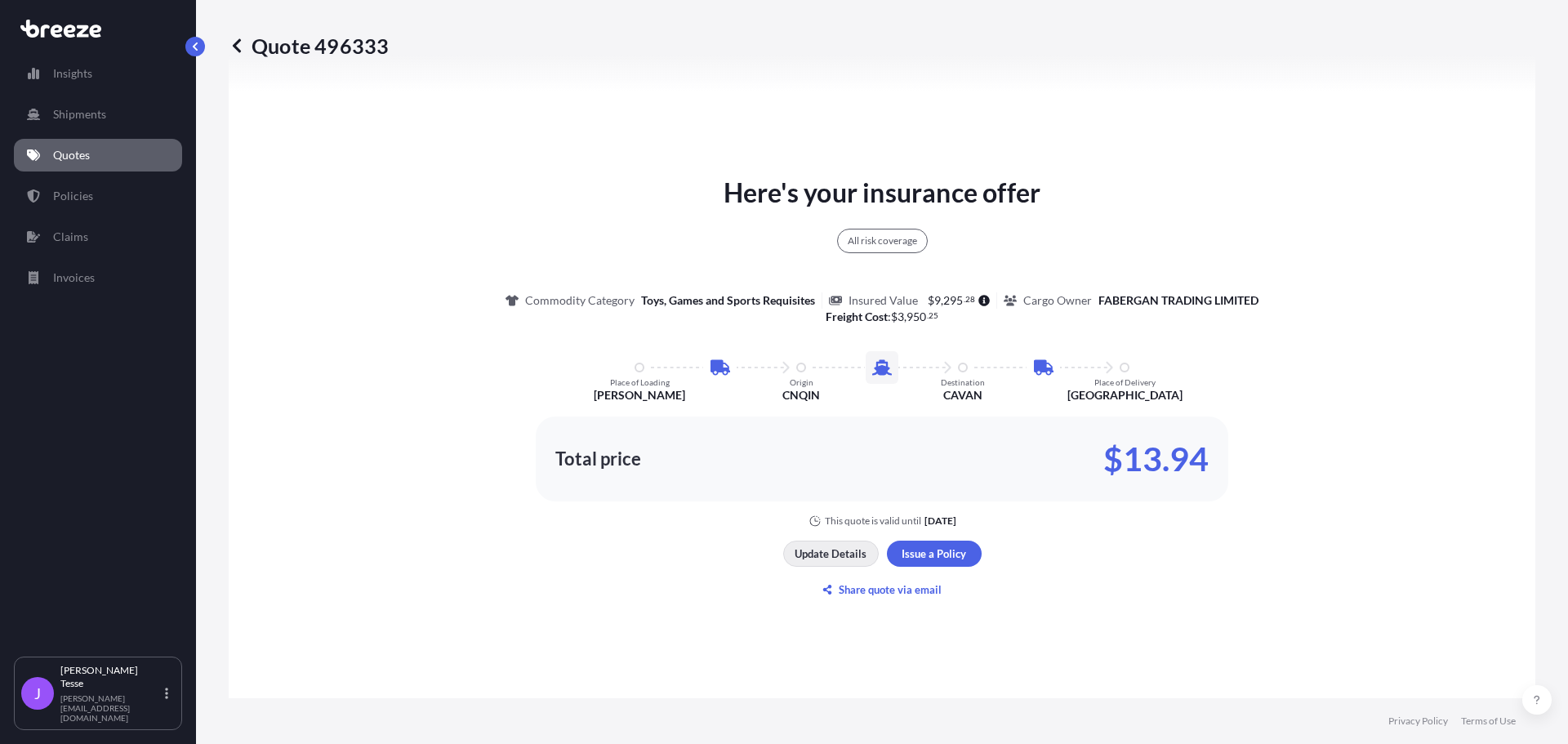
click at [815, 547] on p "Update Details" at bounding box center [830, 554] width 72 height 17
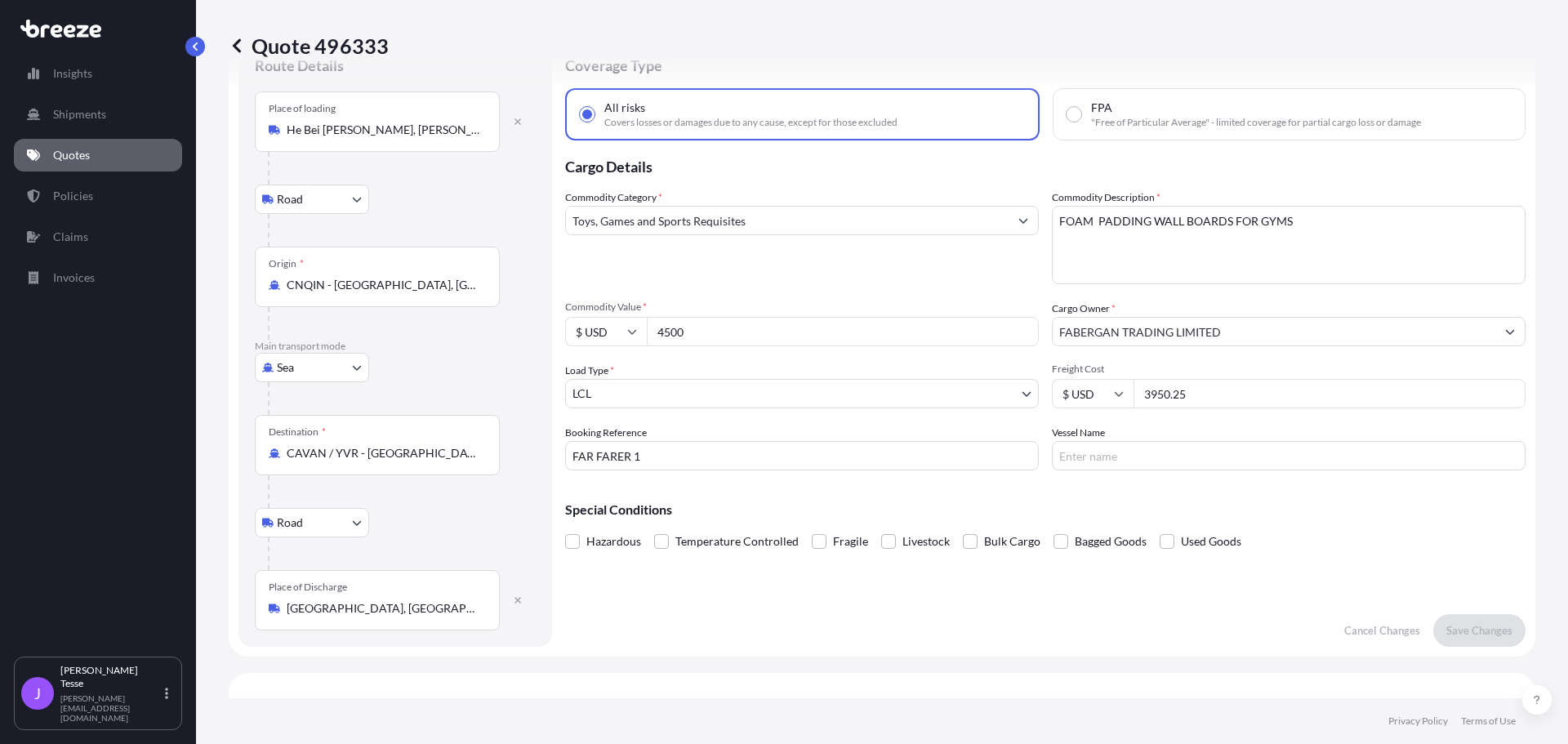
scroll to position [26, 0]
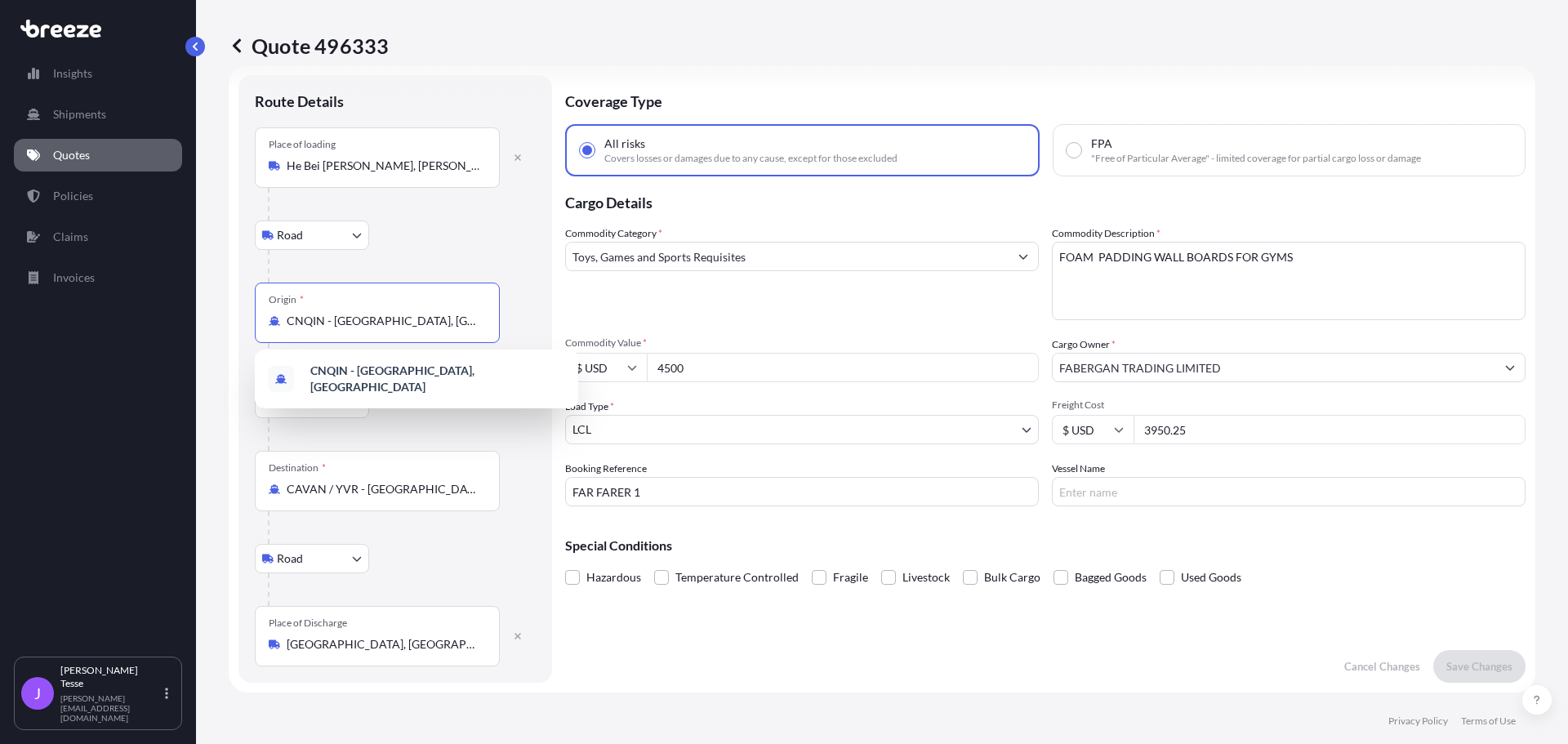
drag, startPoint x: 417, startPoint y: 322, endPoint x: 236, endPoint y: 310, distance: 181.4
click at [238, 316] on div "Route Details Place of loading He [GEOGRAPHIC_DATA][PERSON_NAME], [PERSON_NAME]…" at bounding box center [395, 379] width 314 height 608
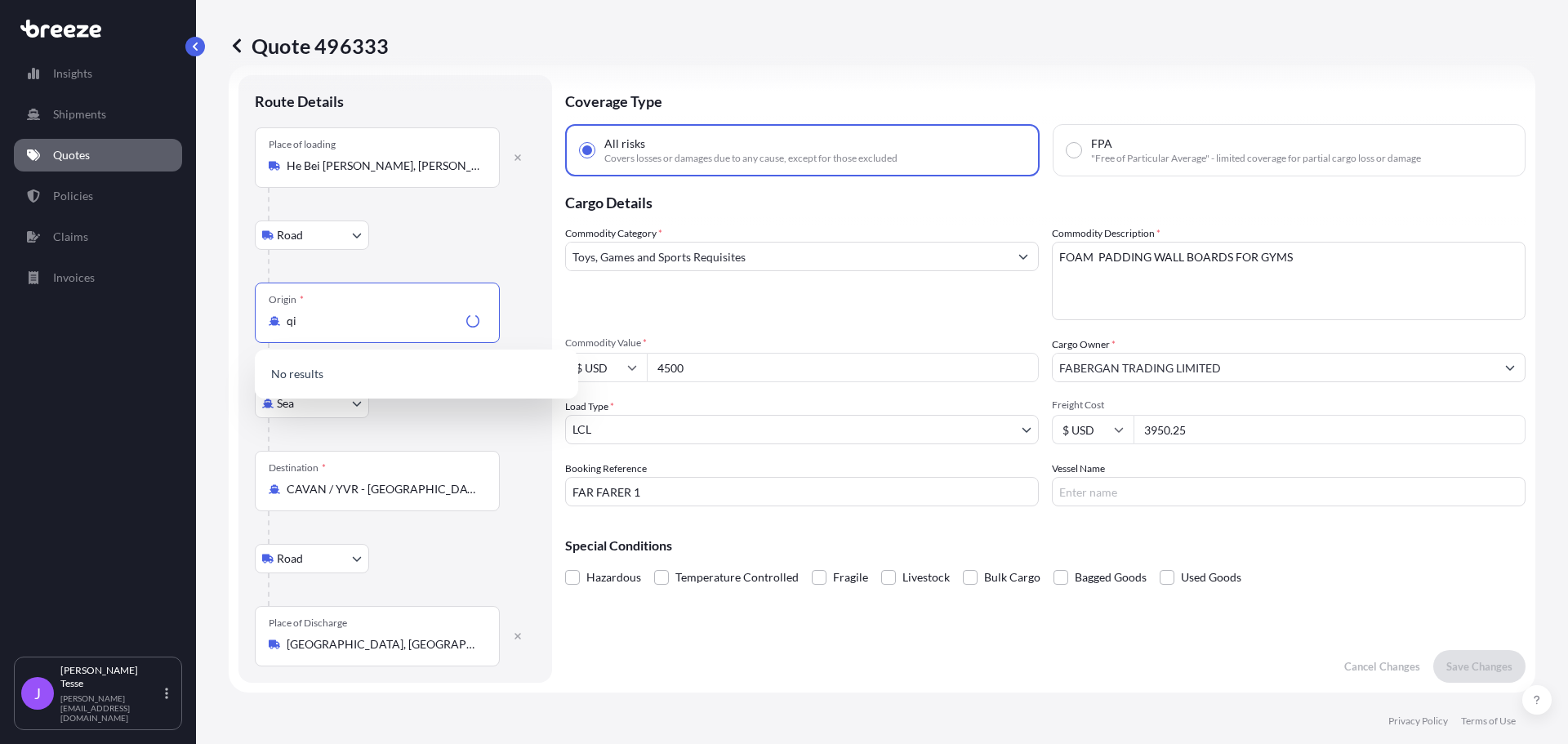
type input "q"
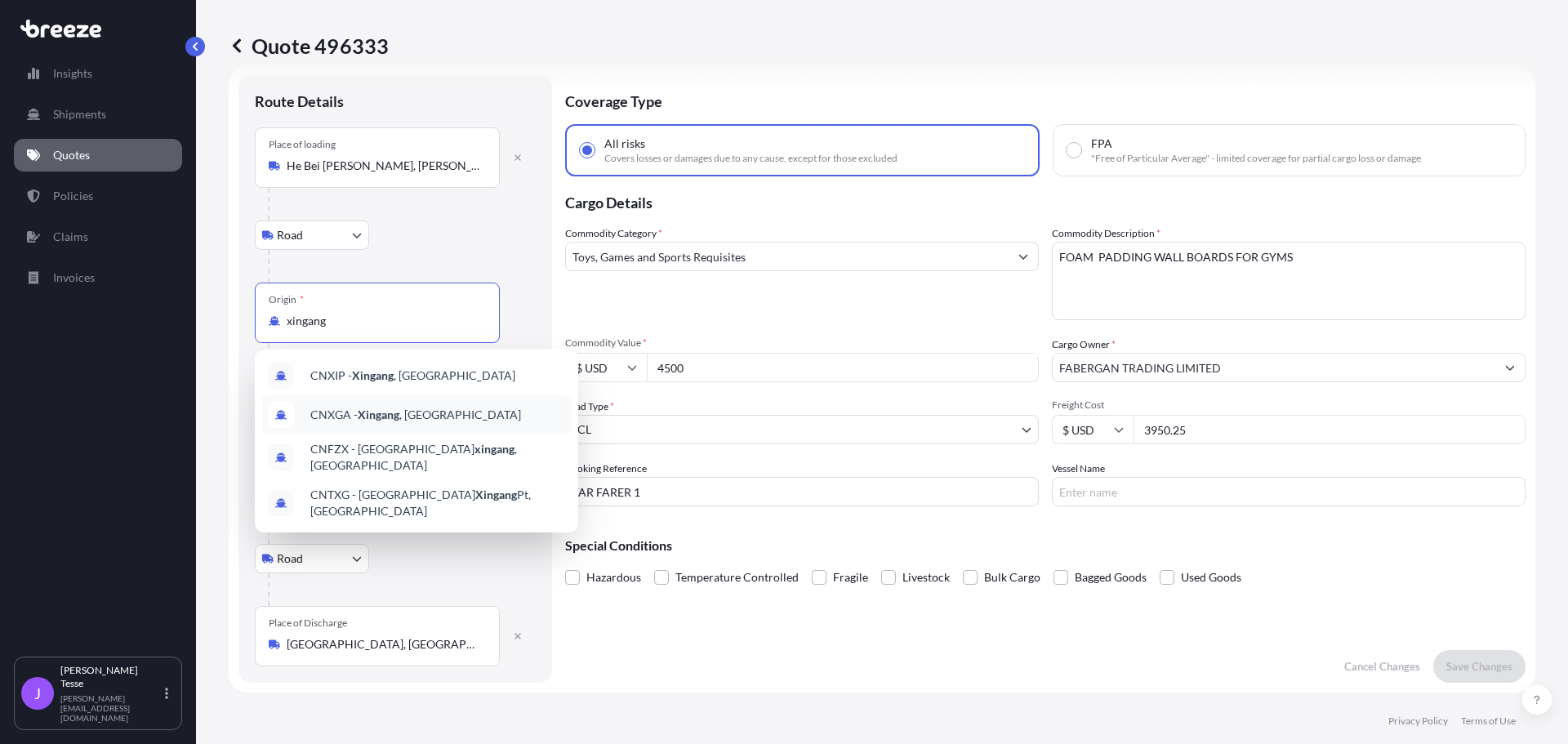
click at [403, 407] on div "CNXGA - Xingang , [GEOGRAPHIC_DATA]" at bounding box center [416, 414] width 310 height 40
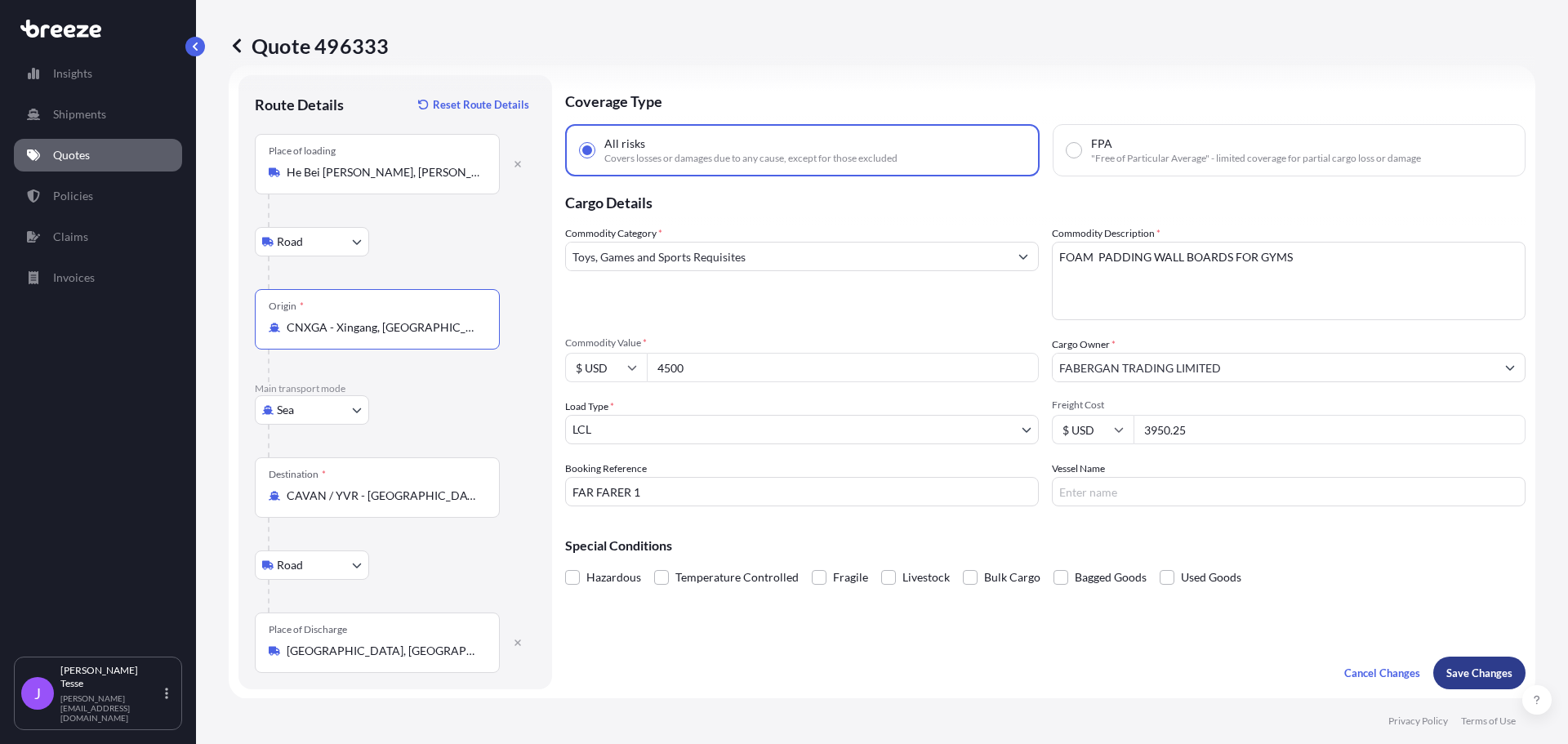
type input "CNXGA - Xingang, [GEOGRAPHIC_DATA]"
click at [1468, 678] on p "Save Changes" at bounding box center [1479, 673] width 66 height 17
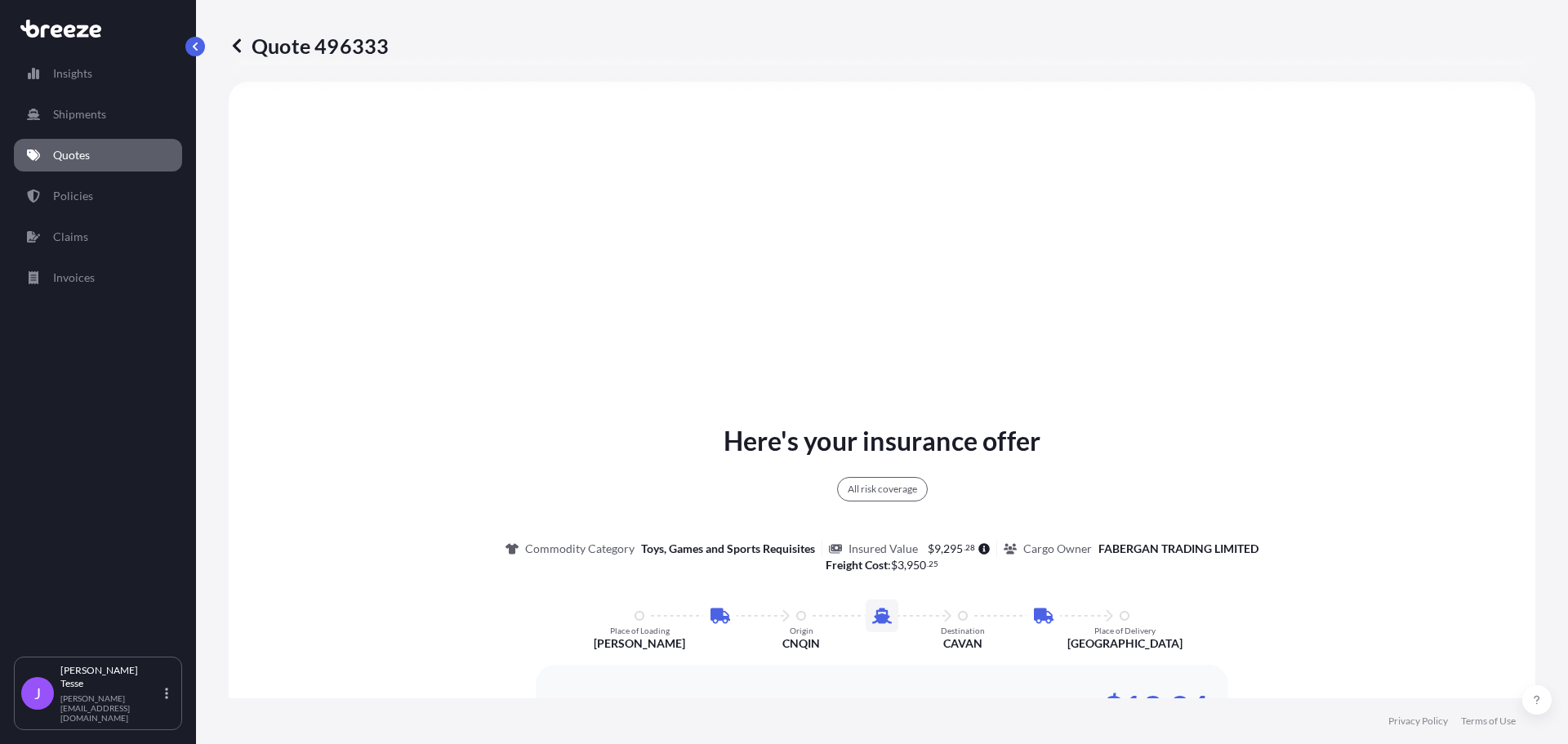
select select "Road"
select select "Sea"
select select "Road"
select select "1"
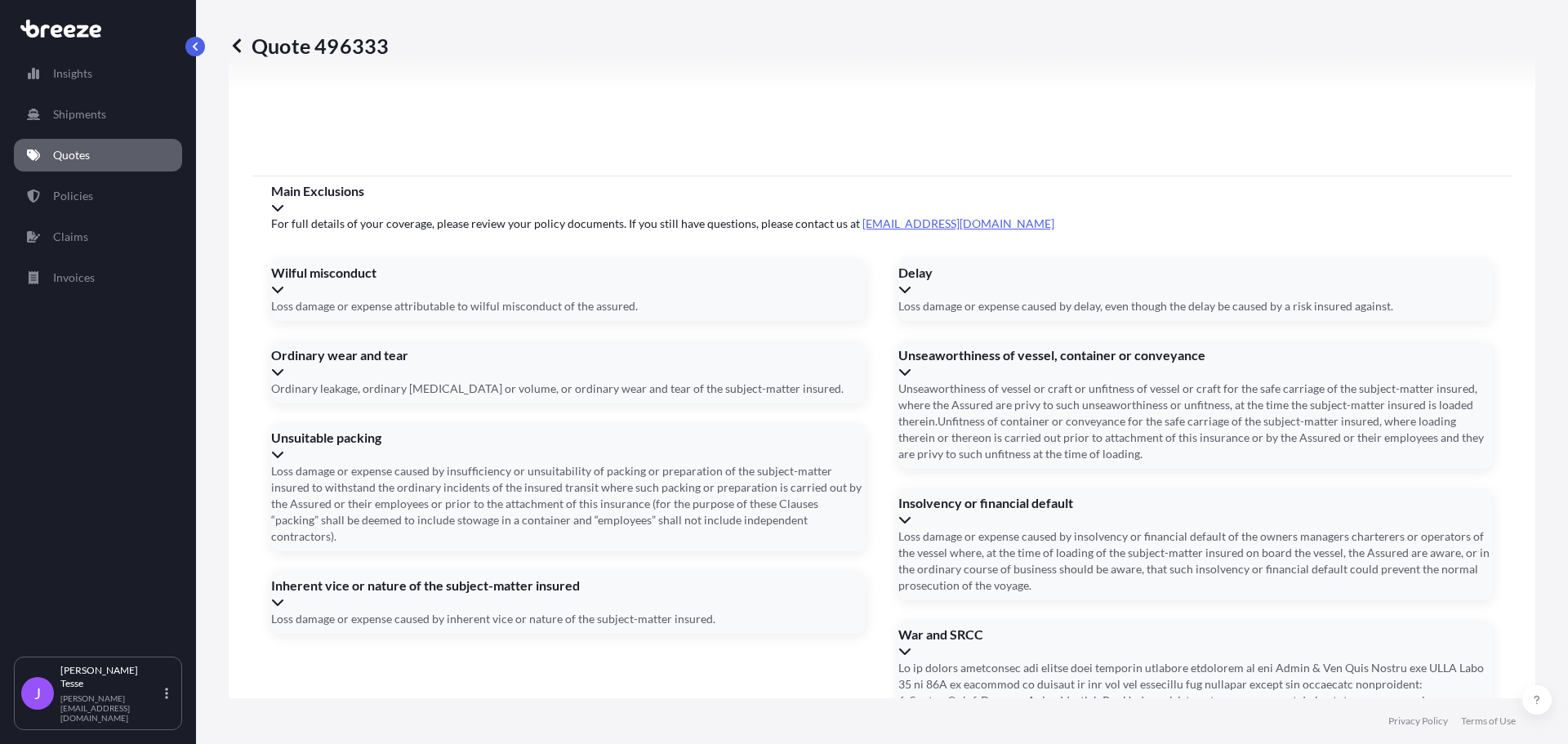
scroll to position [2261, 0]
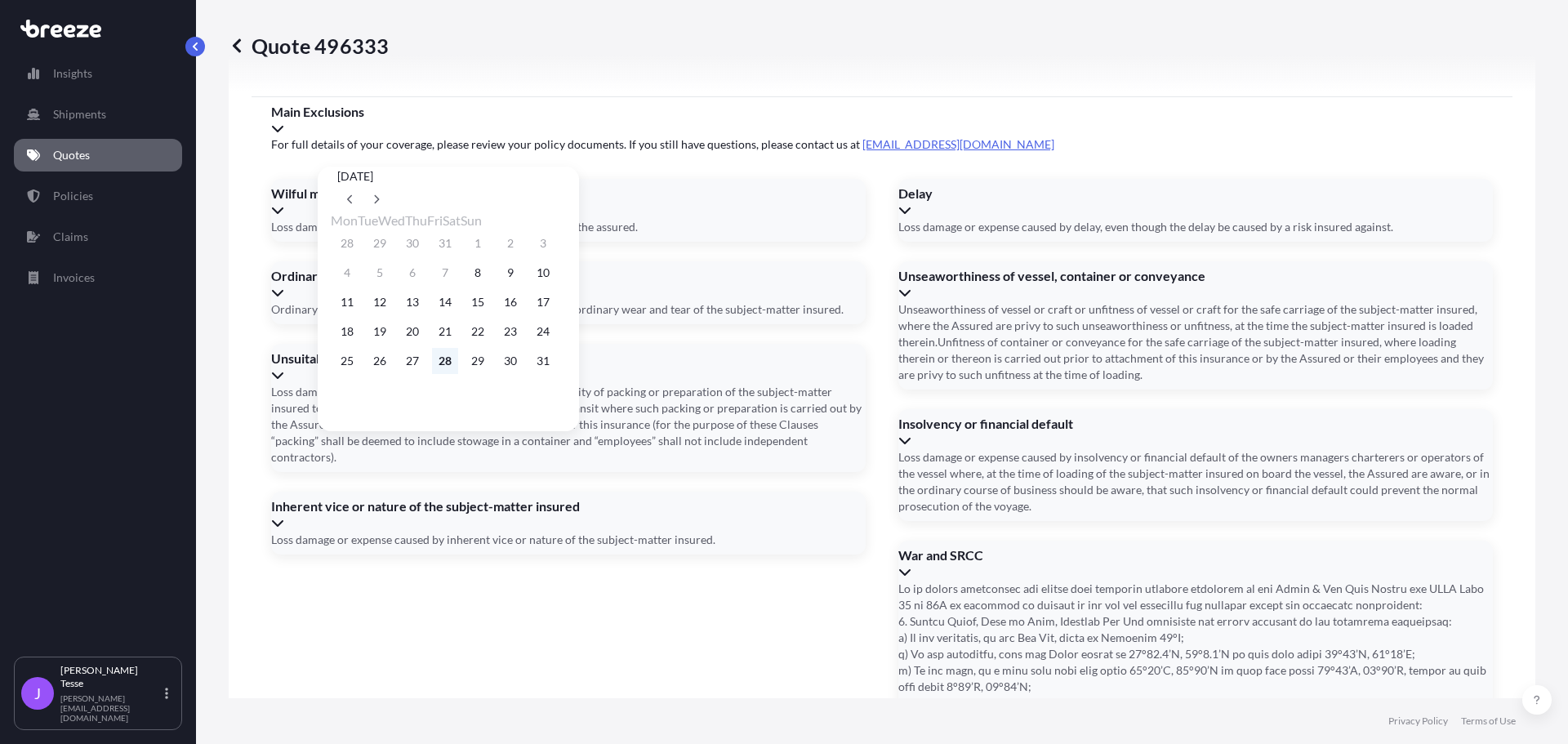
click at [458, 373] on button "28" at bounding box center [444, 361] width 26 height 26
type input "[DATE]"
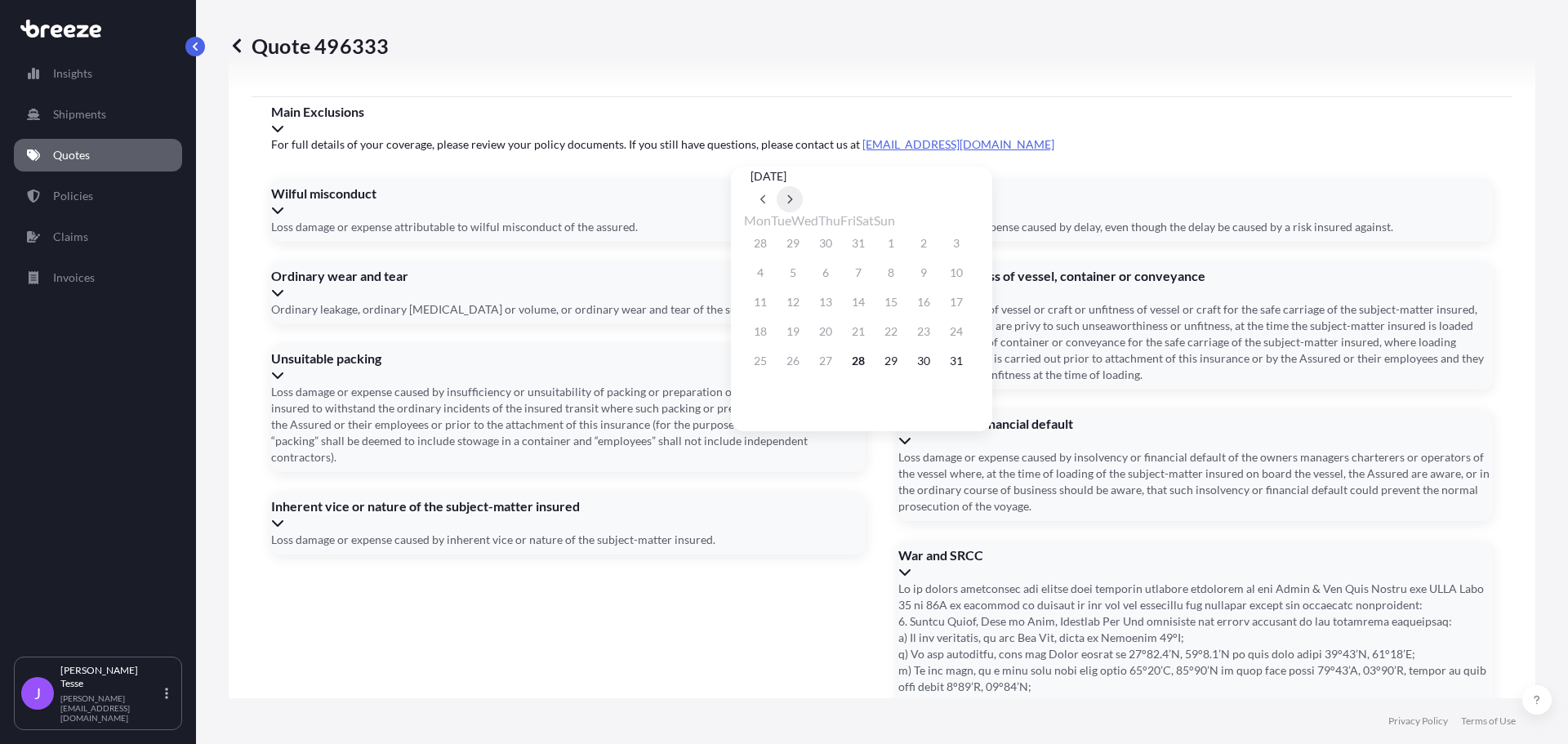
click at [802, 186] on button at bounding box center [790, 199] width 26 height 26
click at [760, 337] on button "22" at bounding box center [760, 331] width 26 height 26
type input "[DATE]"
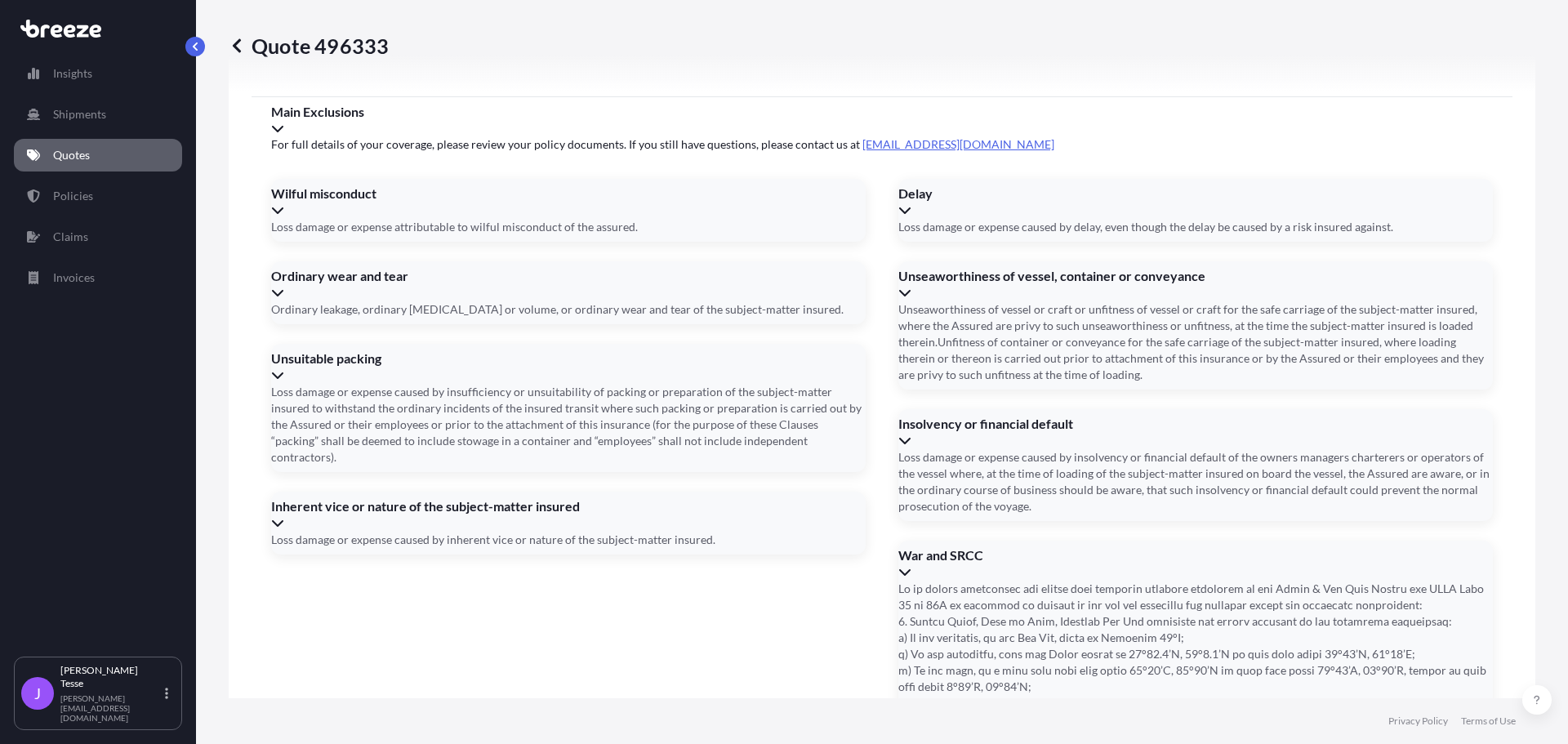
type input "ttnu8006940"
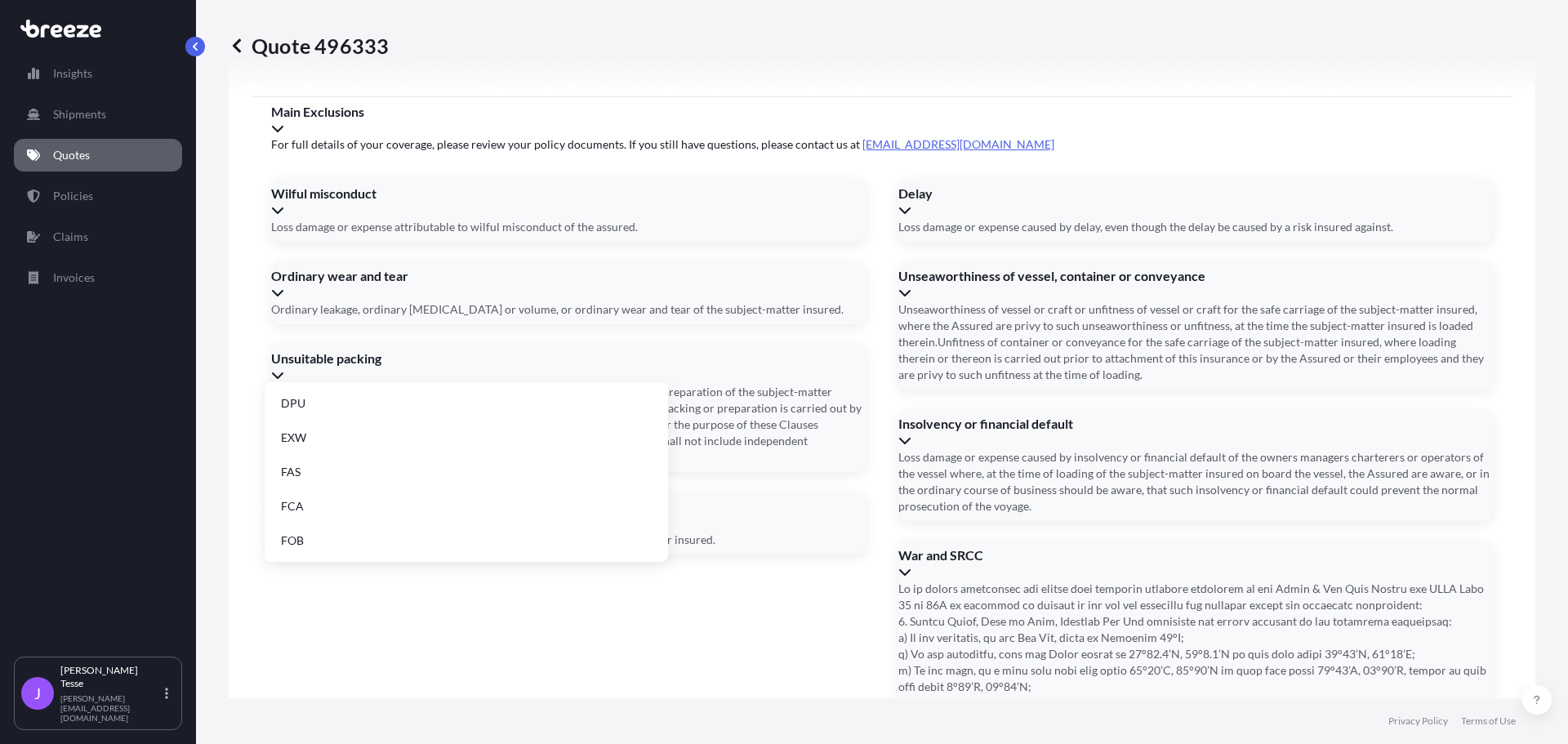
scroll to position [207, 0]
click at [313, 433] on li "EXW" at bounding box center [467, 437] width 390 height 31
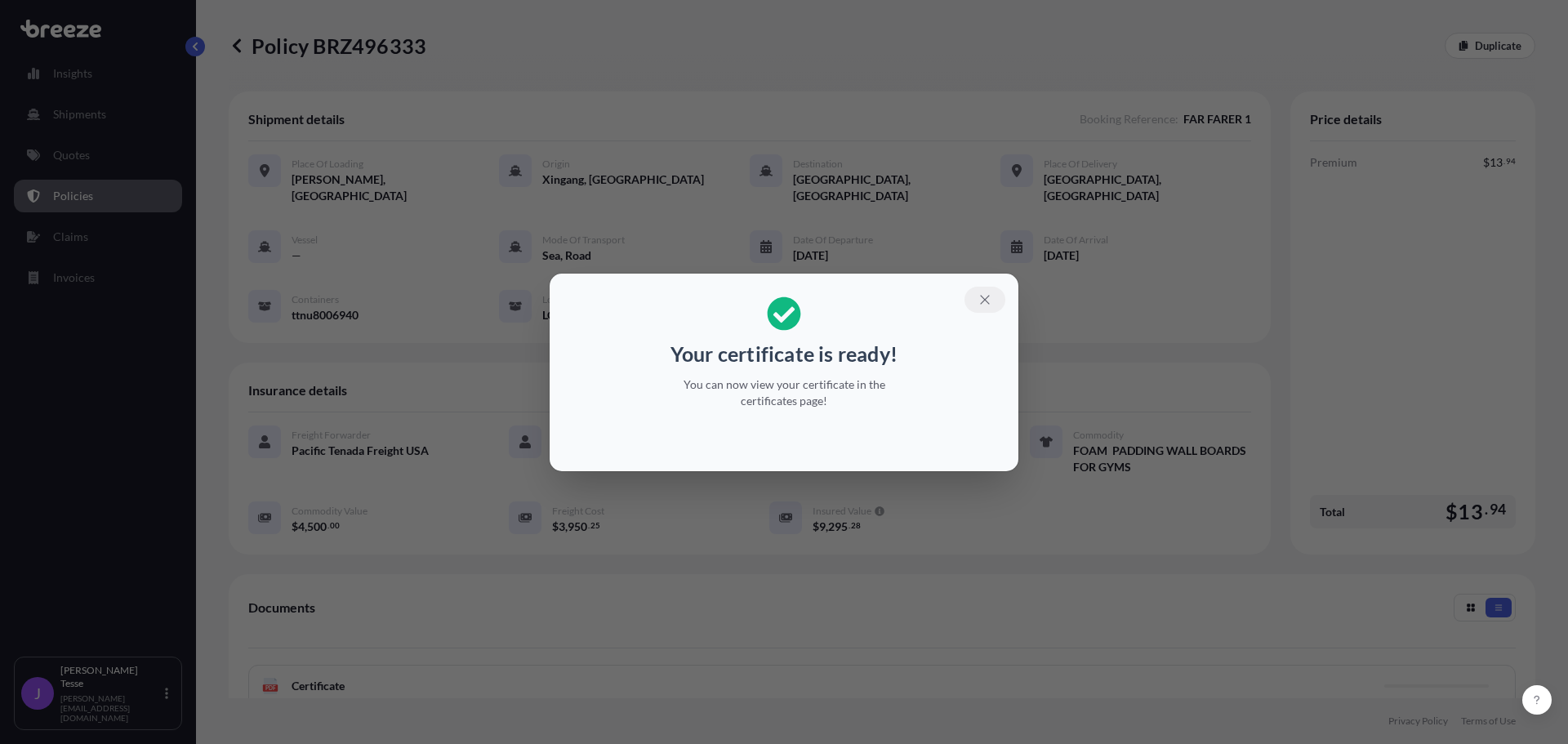
click at [986, 303] on icon "button" at bounding box center [985, 300] width 15 height 15
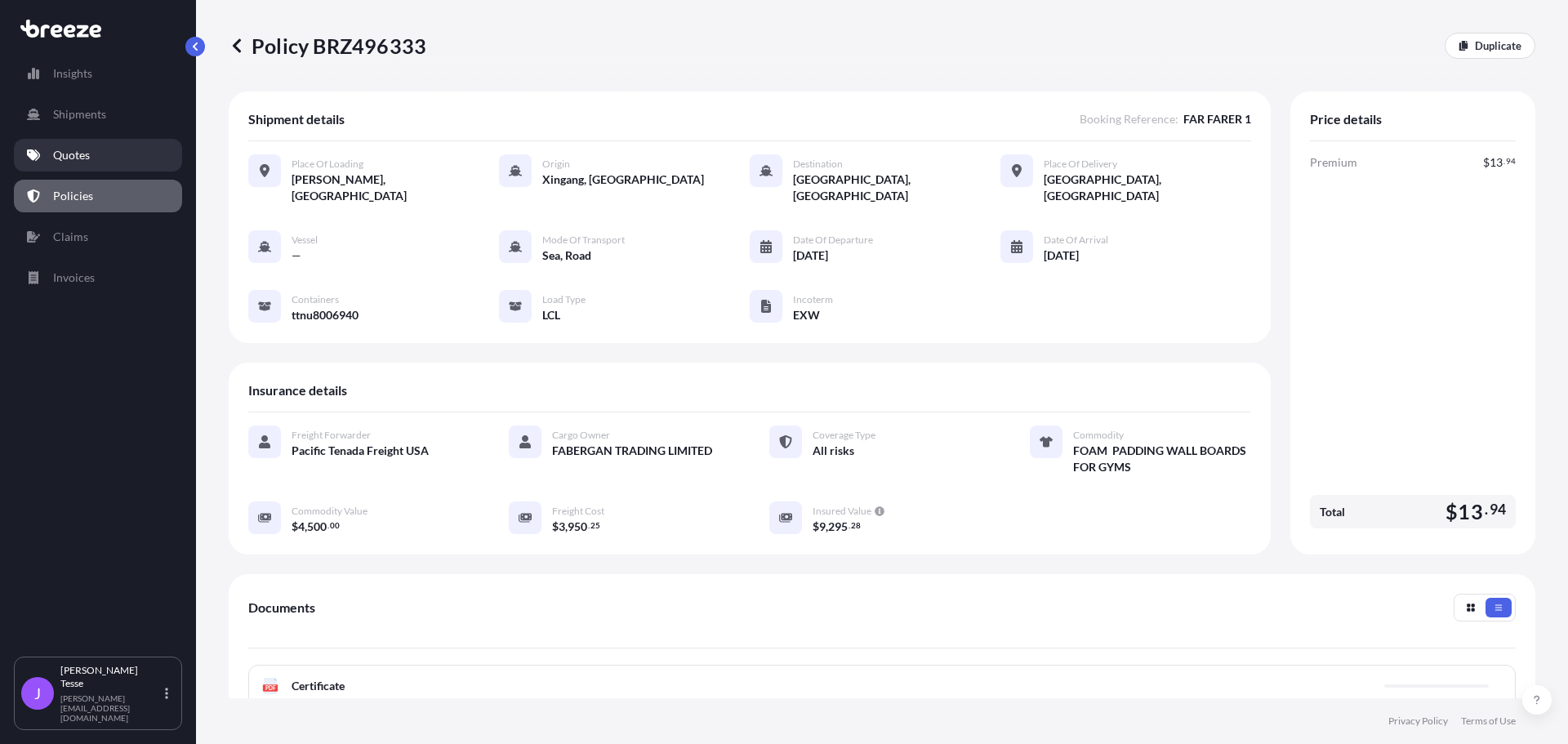
click at [96, 159] on link "Quotes" at bounding box center [98, 155] width 168 height 32
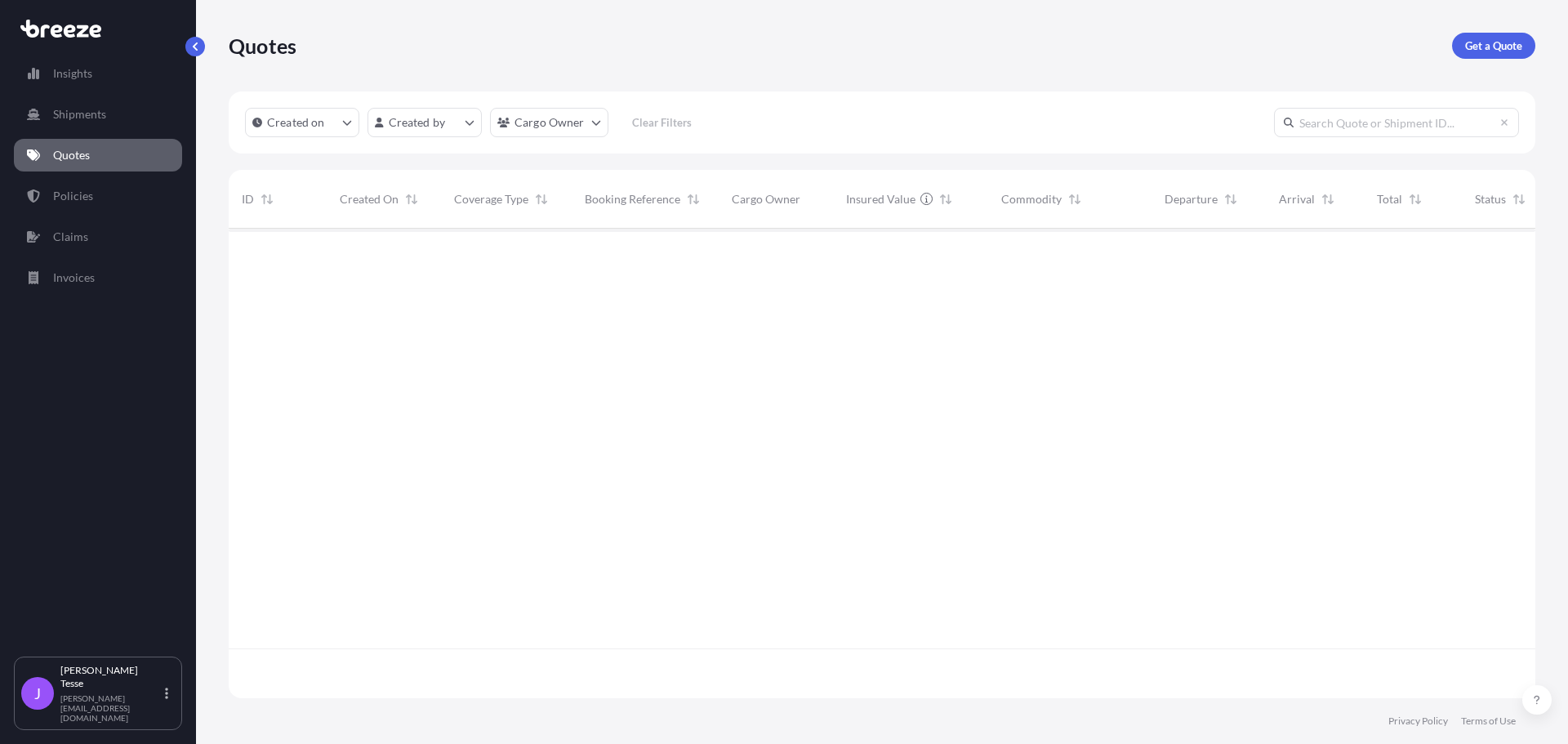
scroll to position [517, 1294]
